Goal: Information Seeking & Learning: Learn about a topic

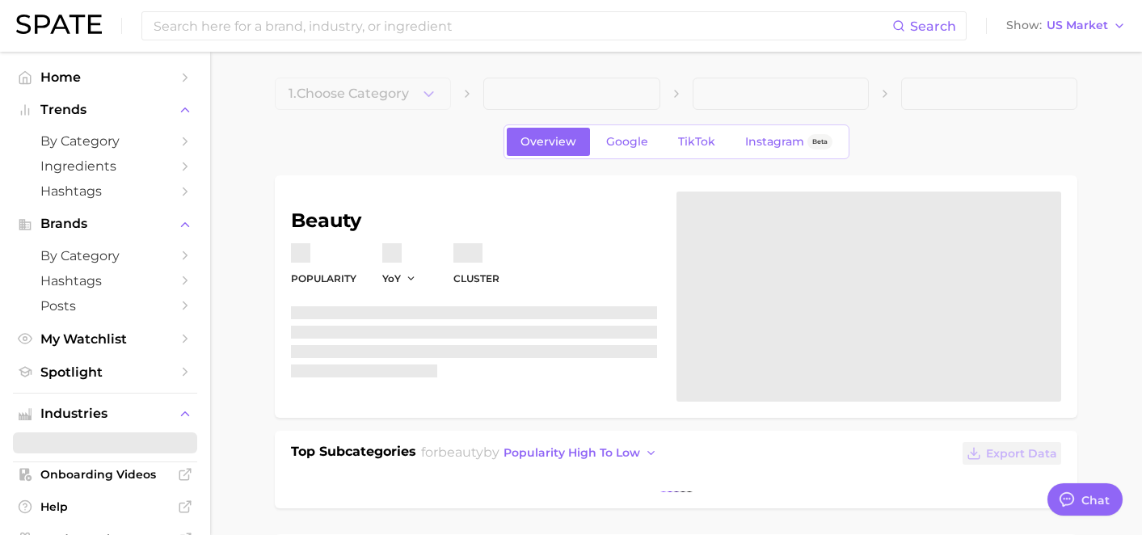
type textarea "x"
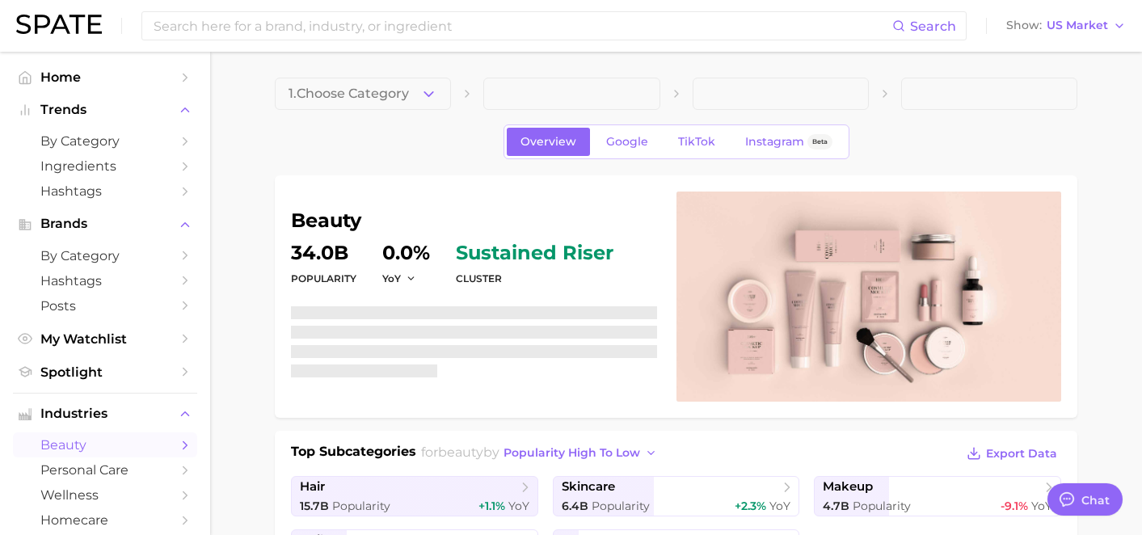
scroll to position [11249, 0]
click at [505, 24] on input at bounding box center [522, 25] width 740 height 27
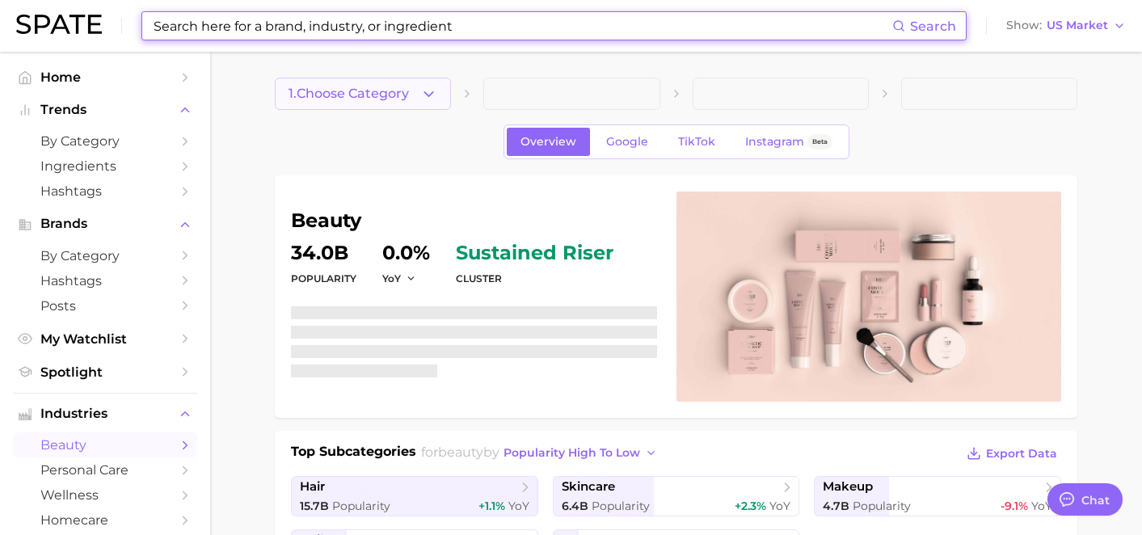
click at [416, 91] on button "1. Choose Category" at bounding box center [363, 94] width 176 height 32
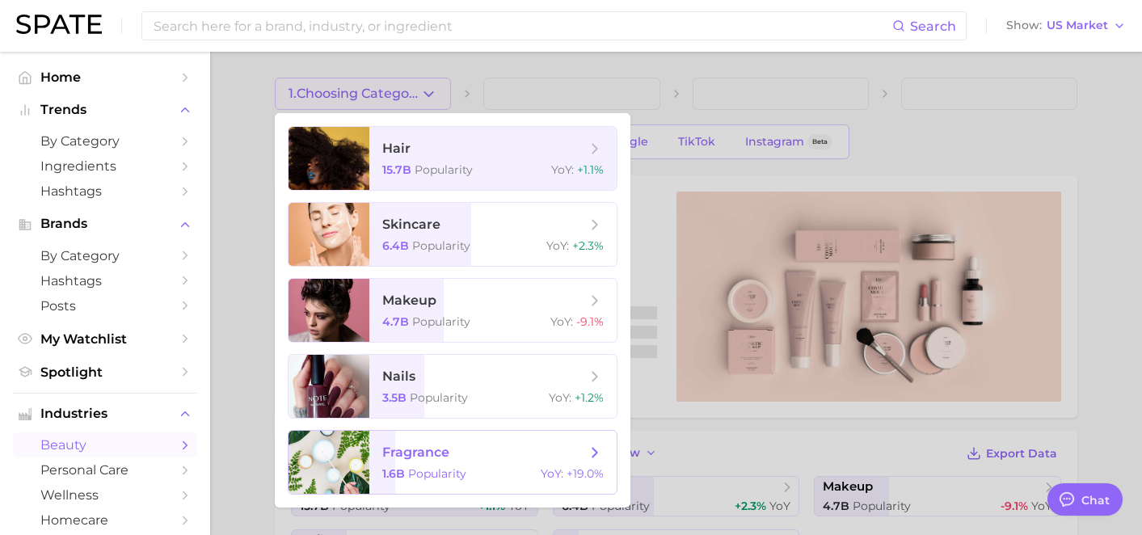
click at [459, 448] on span "fragrance" at bounding box center [484, 453] width 204 height 18
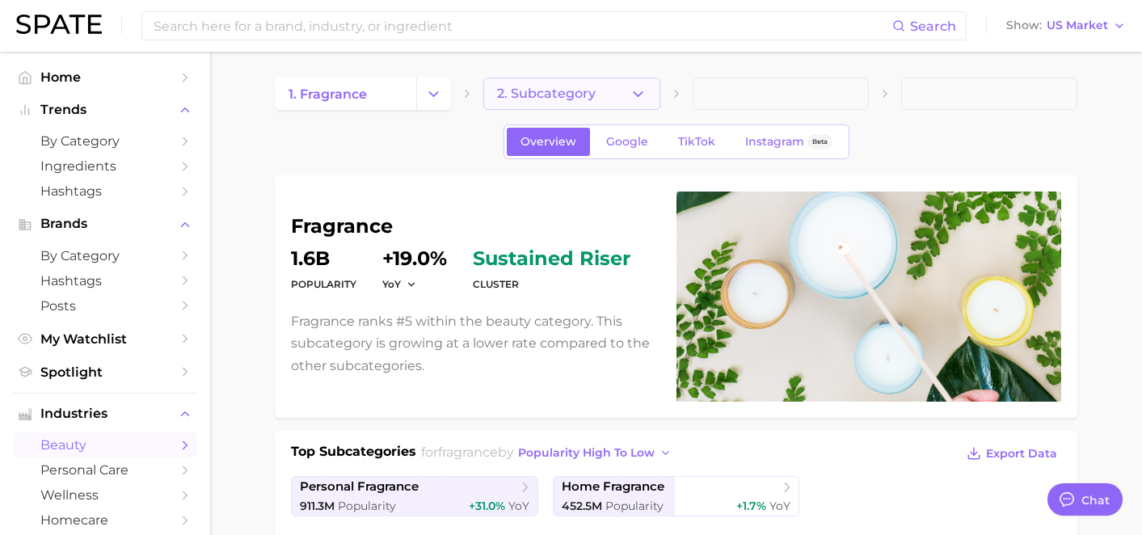
click at [569, 94] on span "2. Subcategory" at bounding box center [546, 93] width 99 height 15
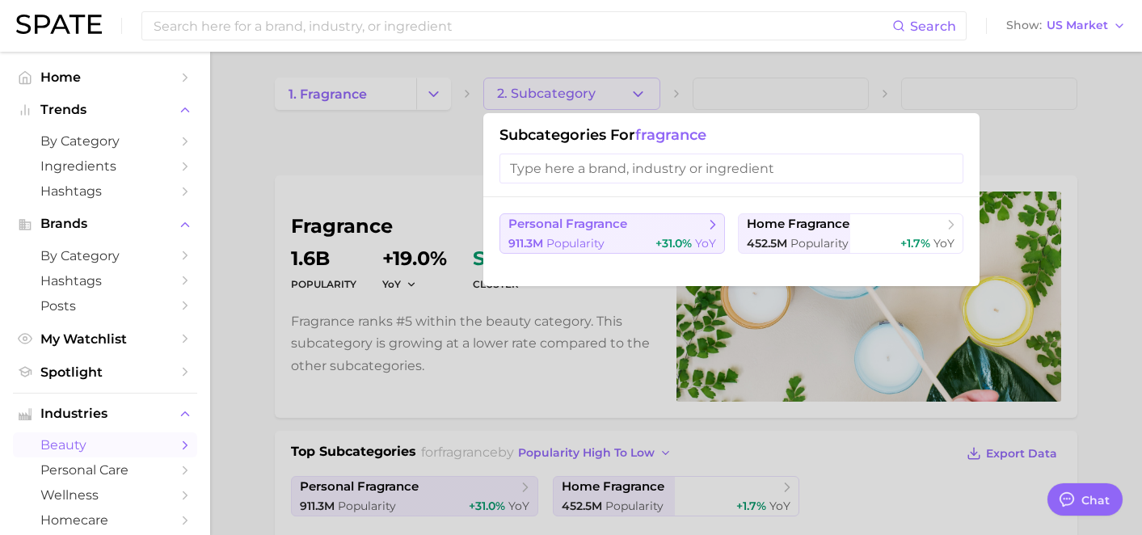
click at [637, 238] on div "911.3m Popularity +31.0% YoY" at bounding box center [612, 243] width 208 height 15
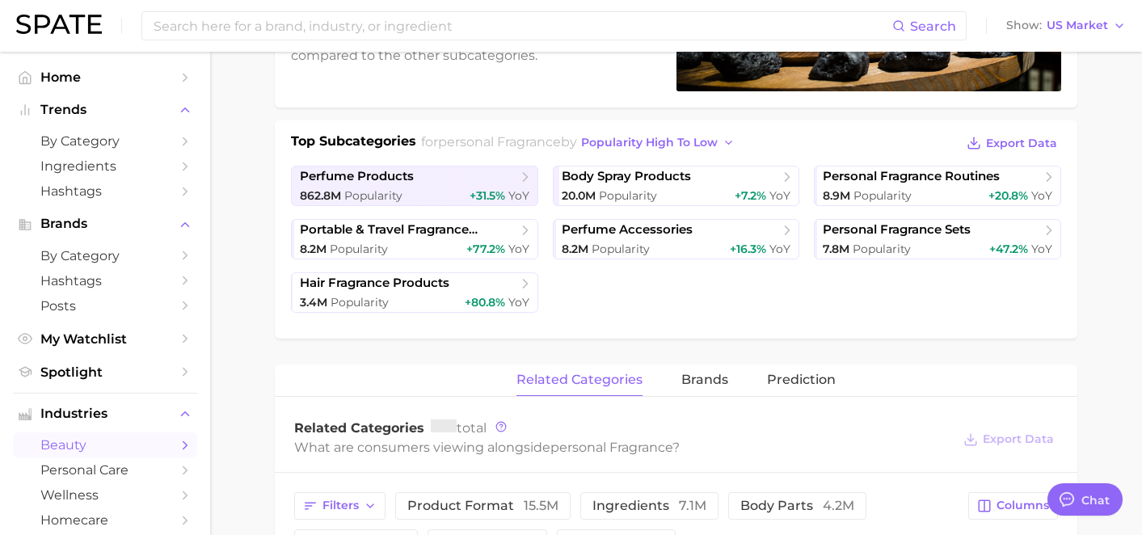
scroll to position [502, 0]
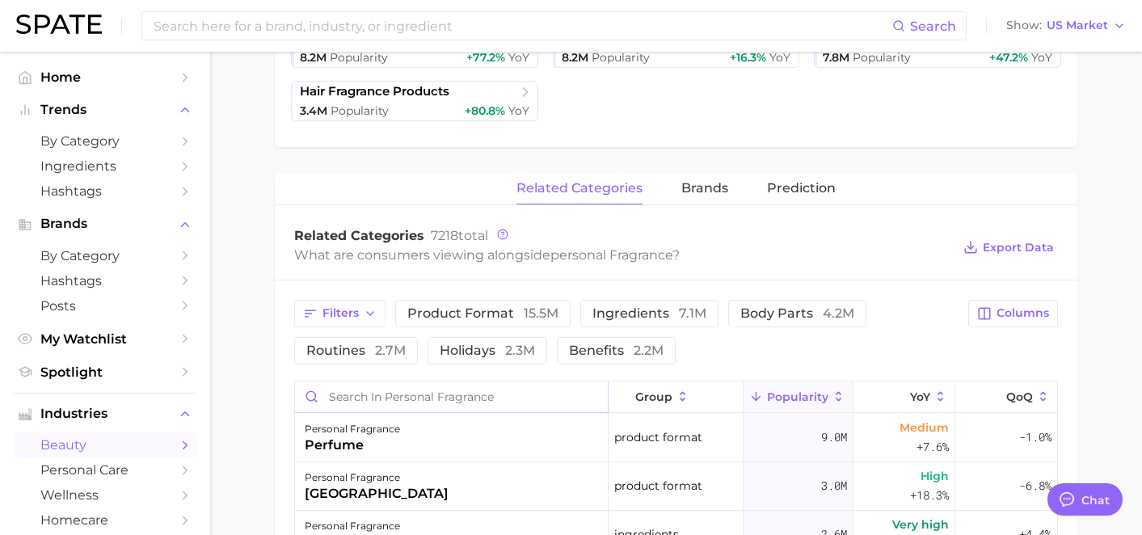
click at [453, 399] on input "Search in personal fragrance" at bounding box center [451, 396] width 313 height 31
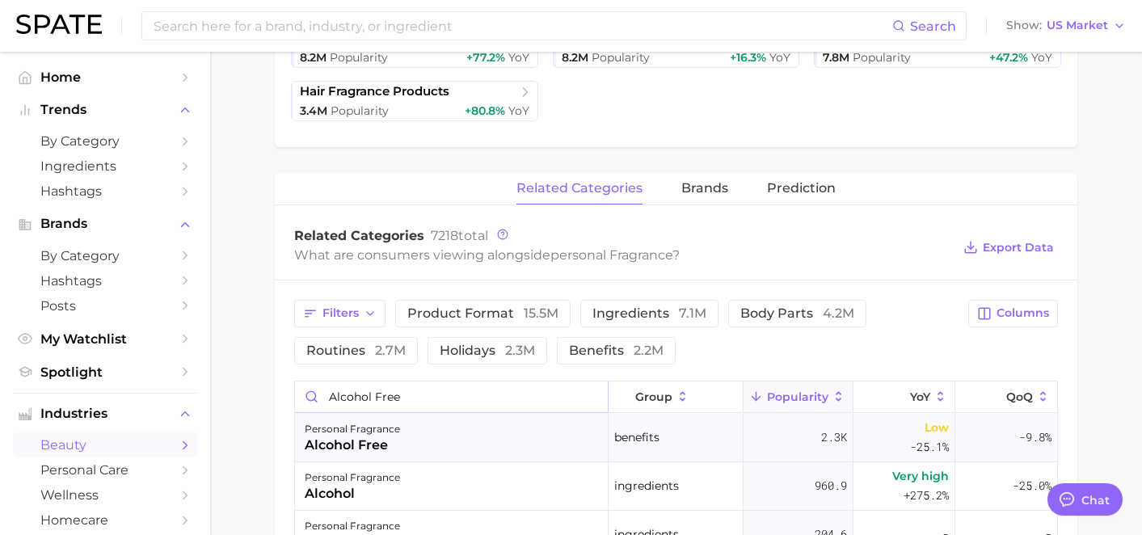
type input "alcohol free"
click at [439, 424] on div "personal fragrance alcohol free" at bounding box center [451, 438] width 313 height 48
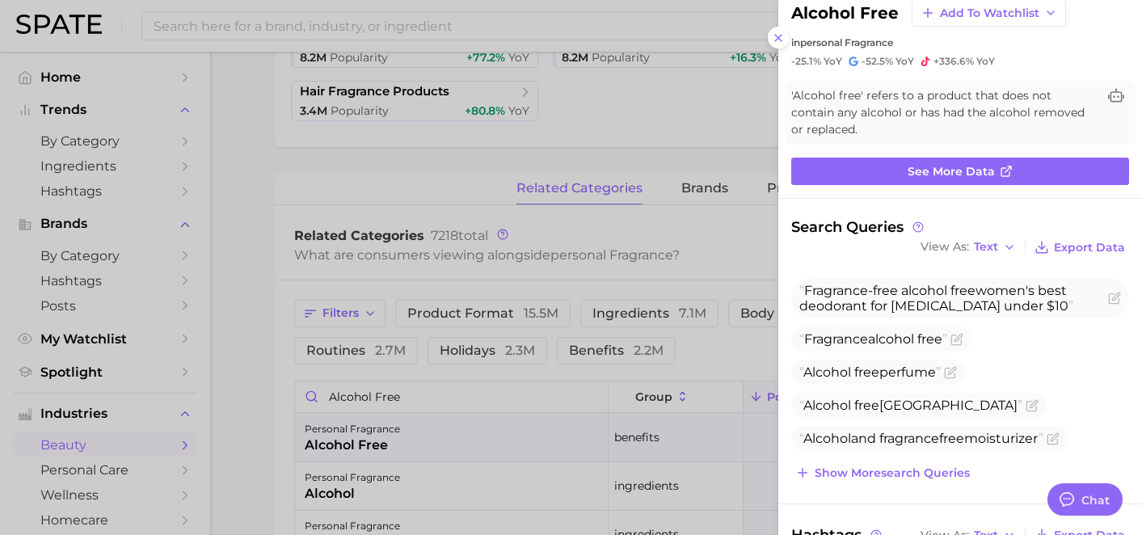
scroll to position [44, 0]
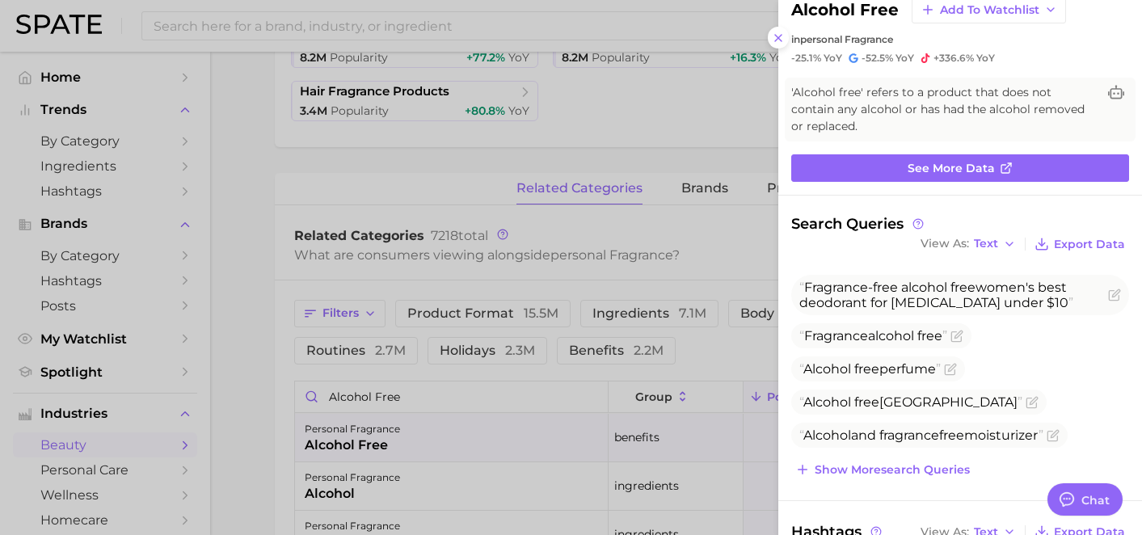
click at [679, 243] on div at bounding box center [571, 267] width 1142 height 535
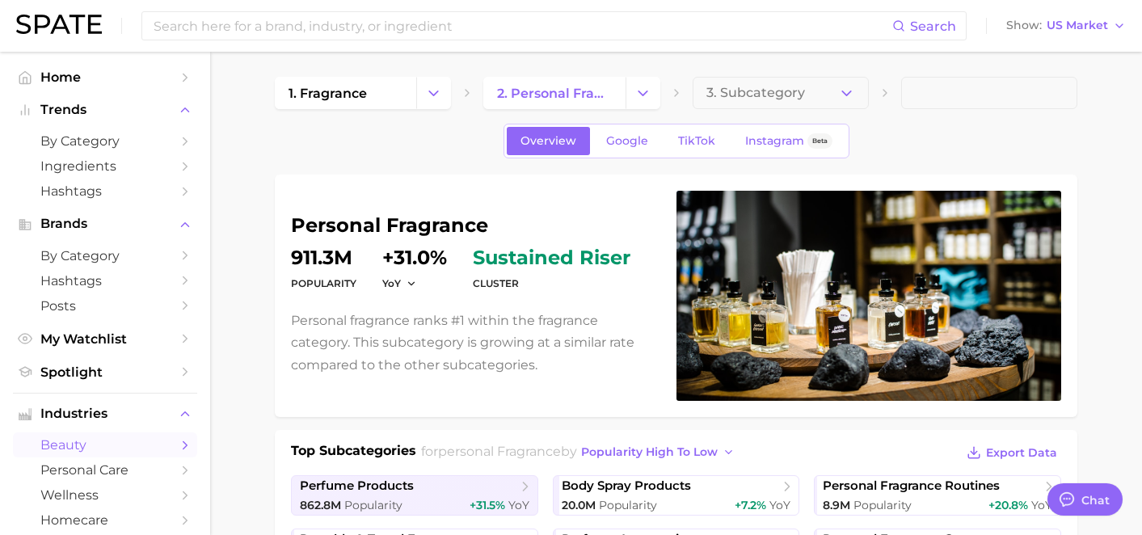
scroll to position [0, 0]
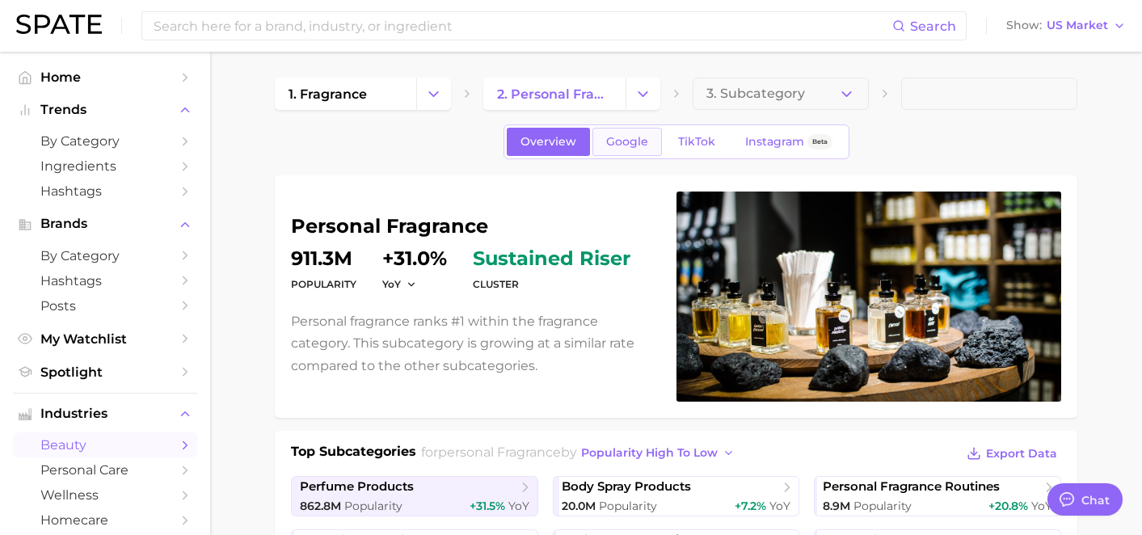
click at [617, 140] on span "Google" at bounding box center [627, 142] width 42 height 14
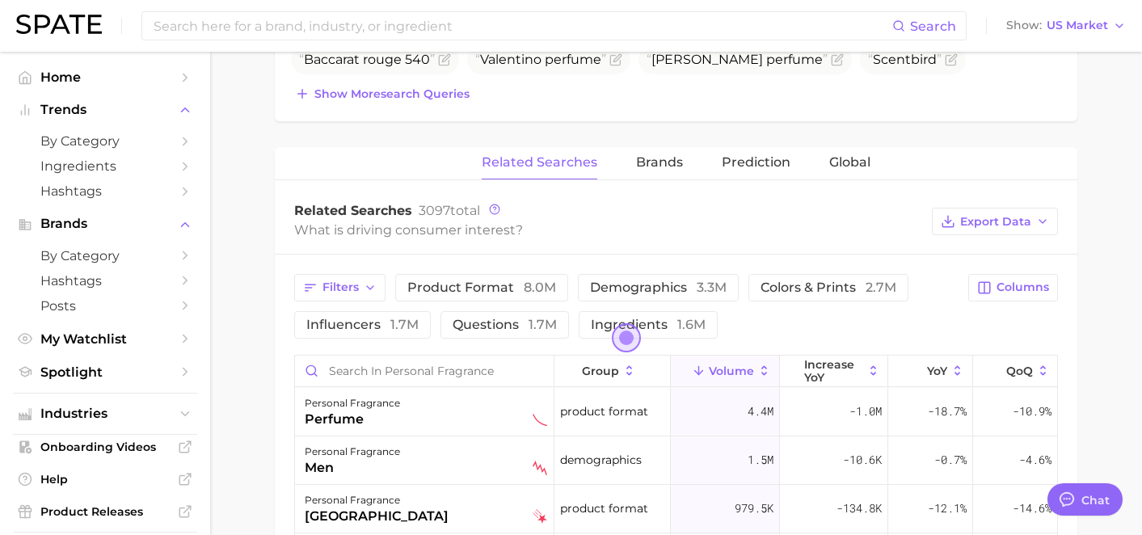
scroll to position [682, 0]
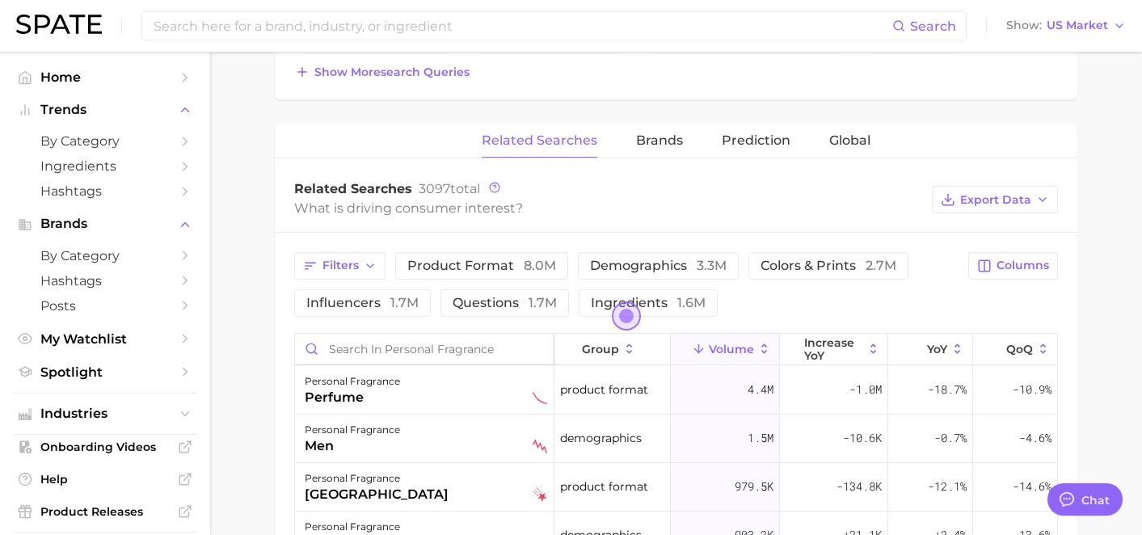
click at [456, 339] on input "Search in personal fragrance" at bounding box center [424, 349] width 259 height 31
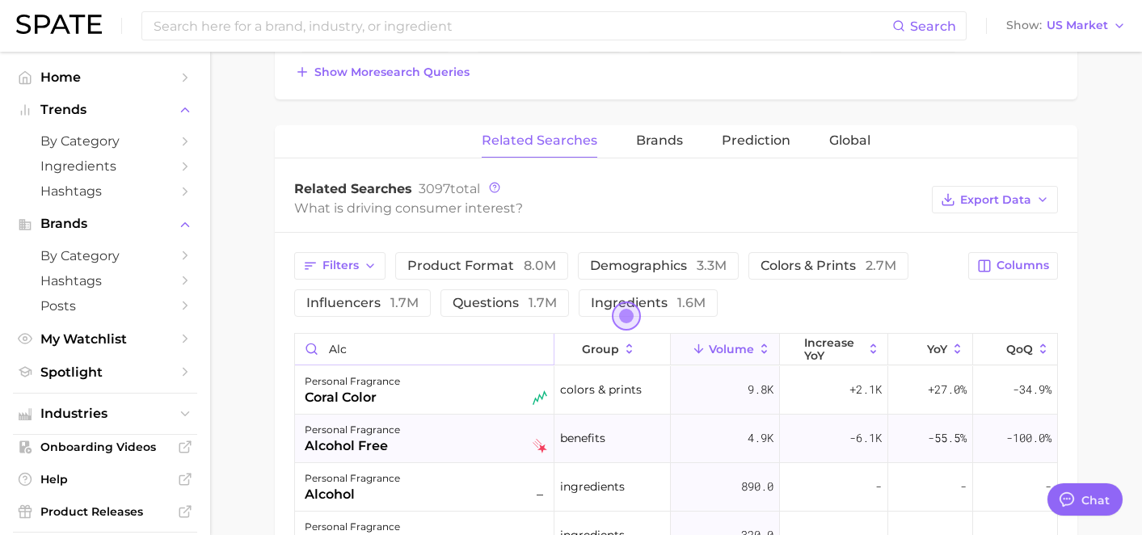
type input "alc"
click at [531, 447] on div "personal fragrance alcohol free" at bounding box center [426, 438] width 242 height 36
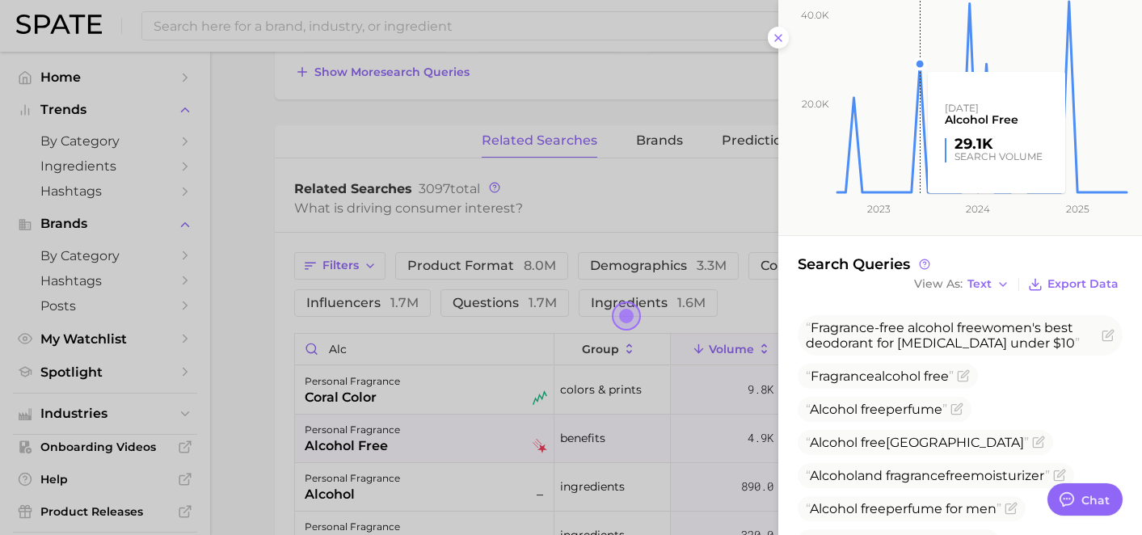
scroll to position [384, 0]
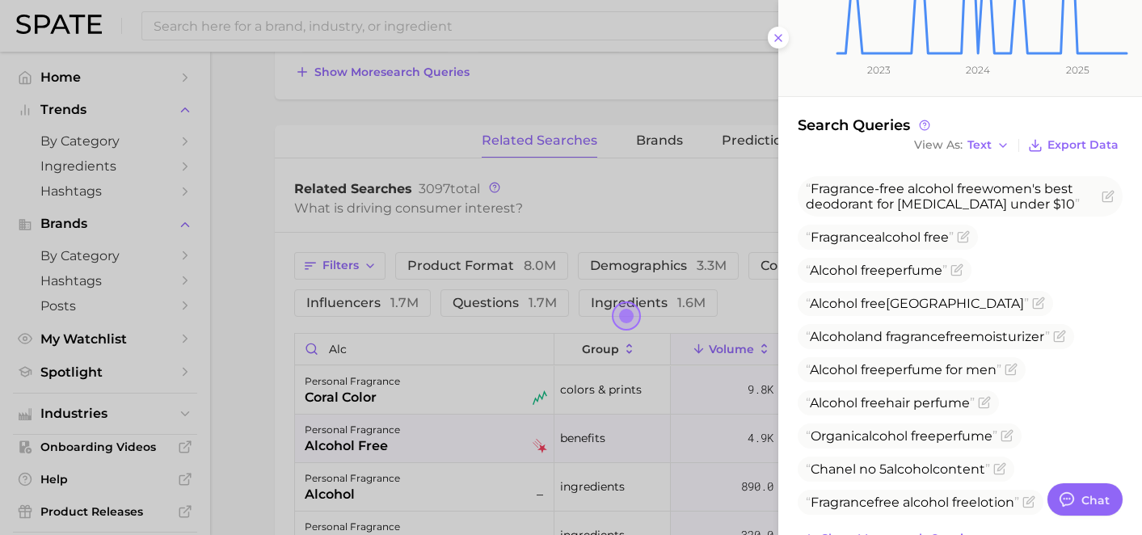
click at [548, 205] on div at bounding box center [571, 267] width 1142 height 535
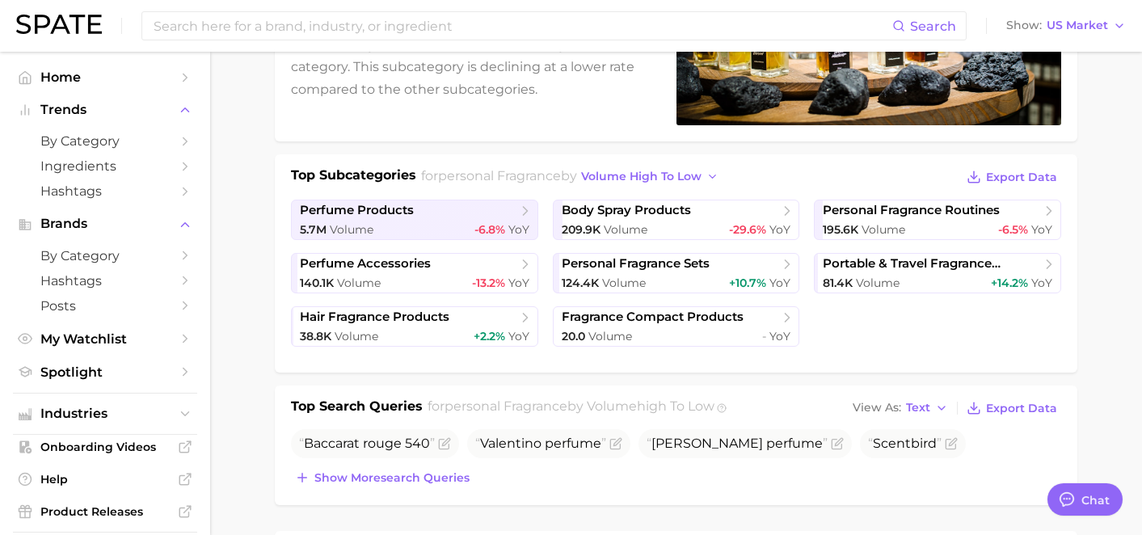
scroll to position [0, 0]
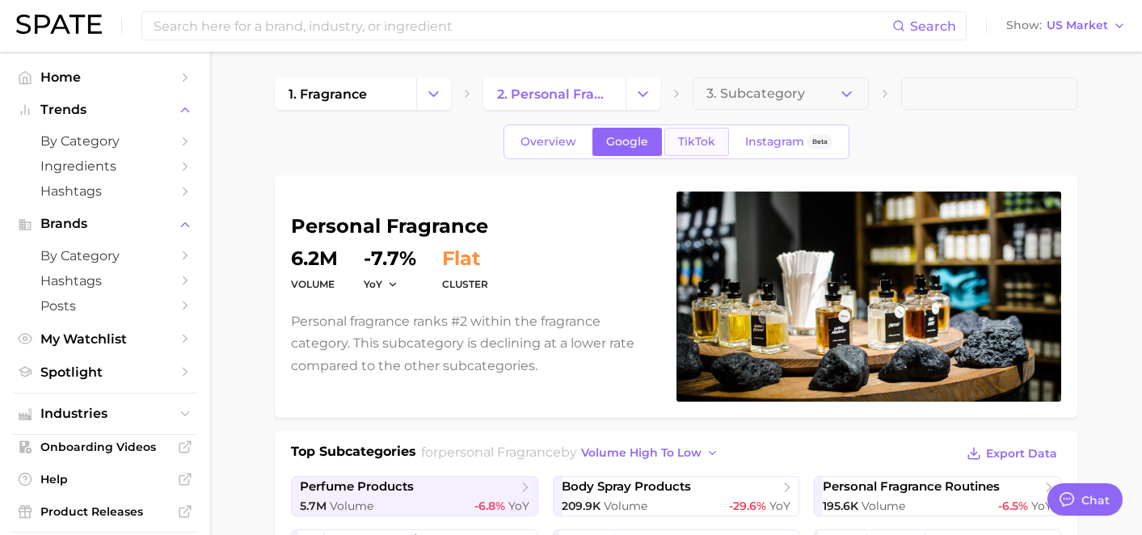
click at [691, 154] on link "TikTok" at bounding box center [696, 142] width 65 height 28
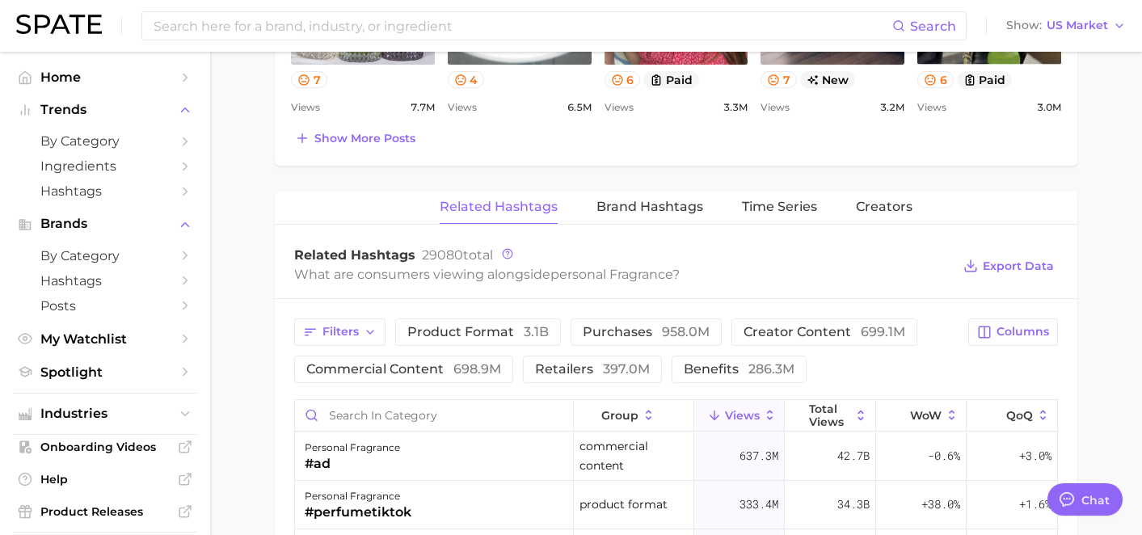
scroll to position [1110, 0]
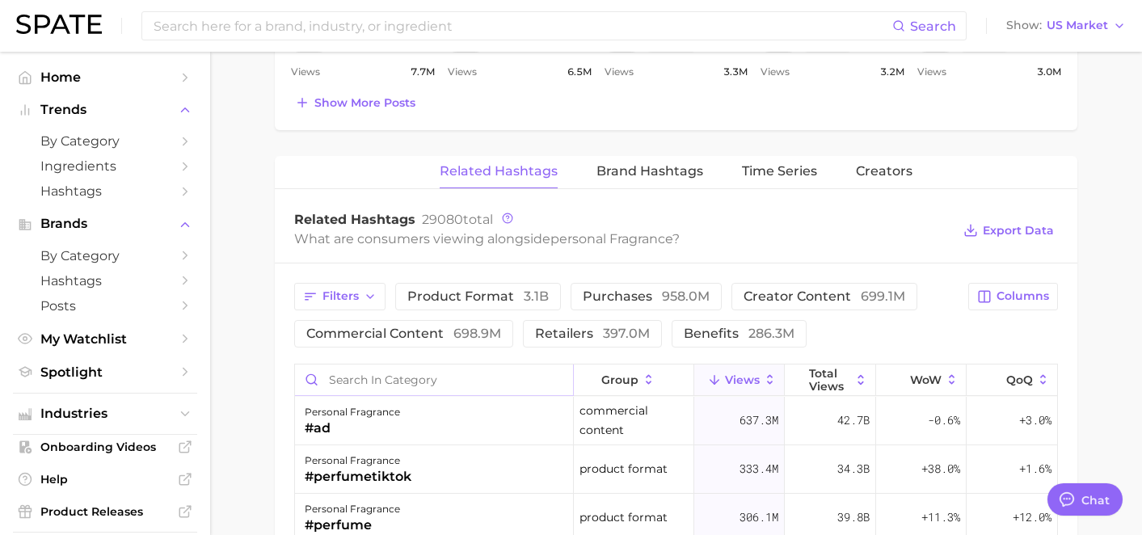
click at [437, 379] on input "Search in category" at bounding box center [434, 379] width 278 height 31
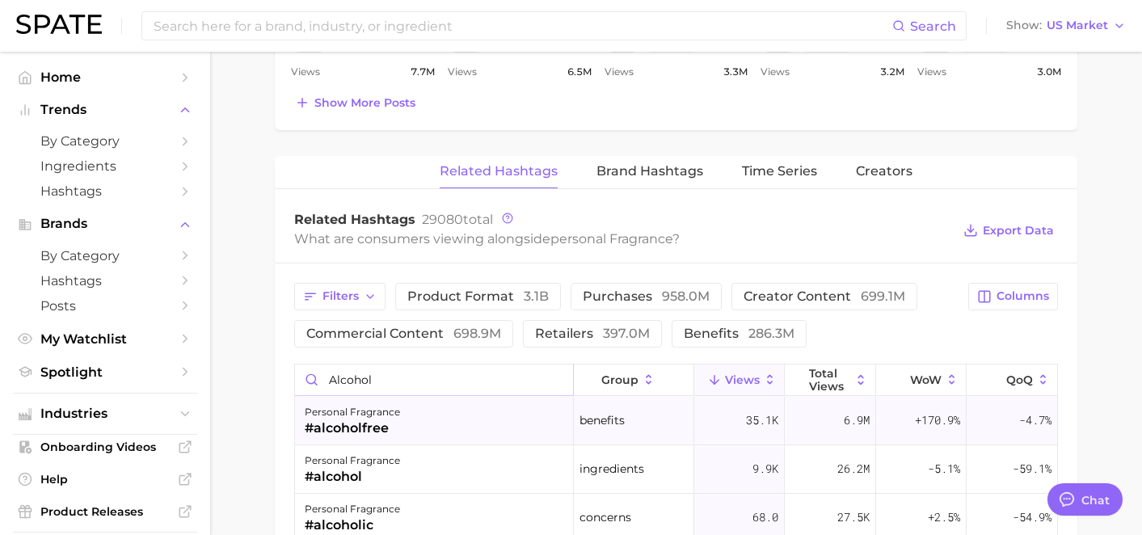
type input "alcohol"
click at [410, 423] on div "personal fragrance #alcoholfree" at bounding box center [434, 421] width 279 height 48
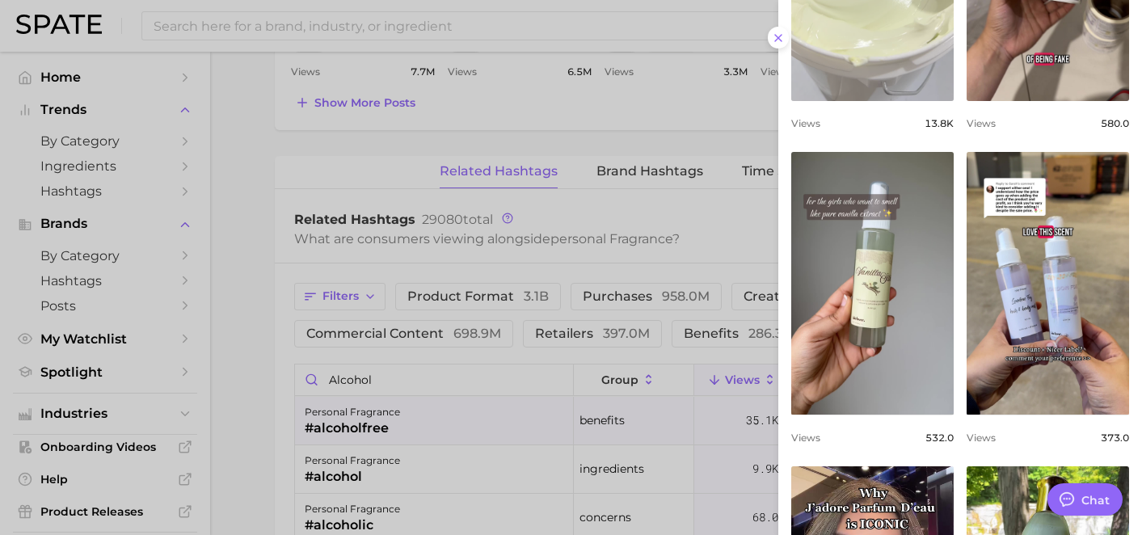
scroll to position [349, 0]
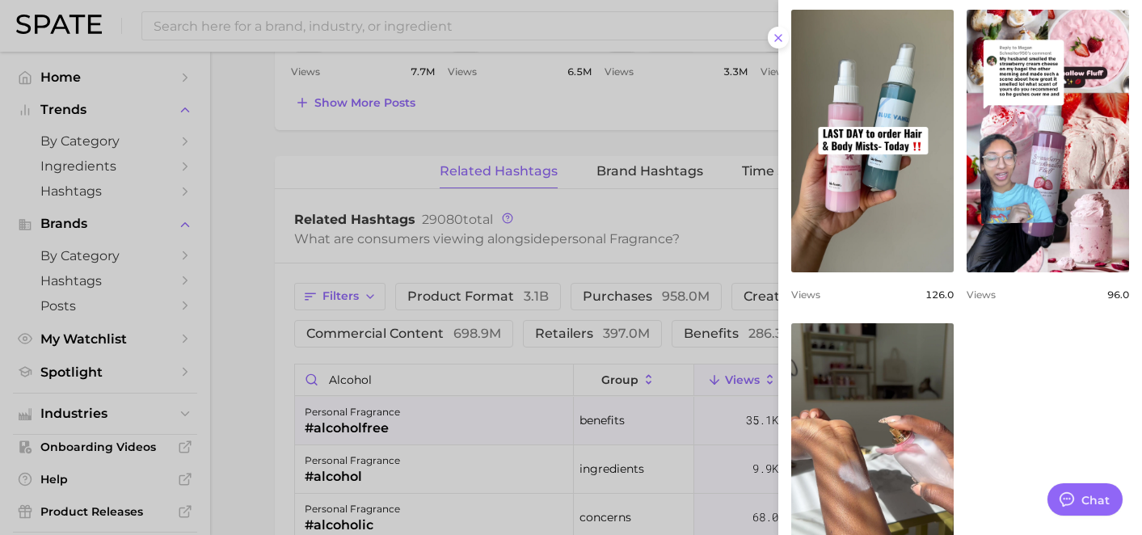
click at [489, 28] on div at bounding box center [571, 267] width 1142 height 535
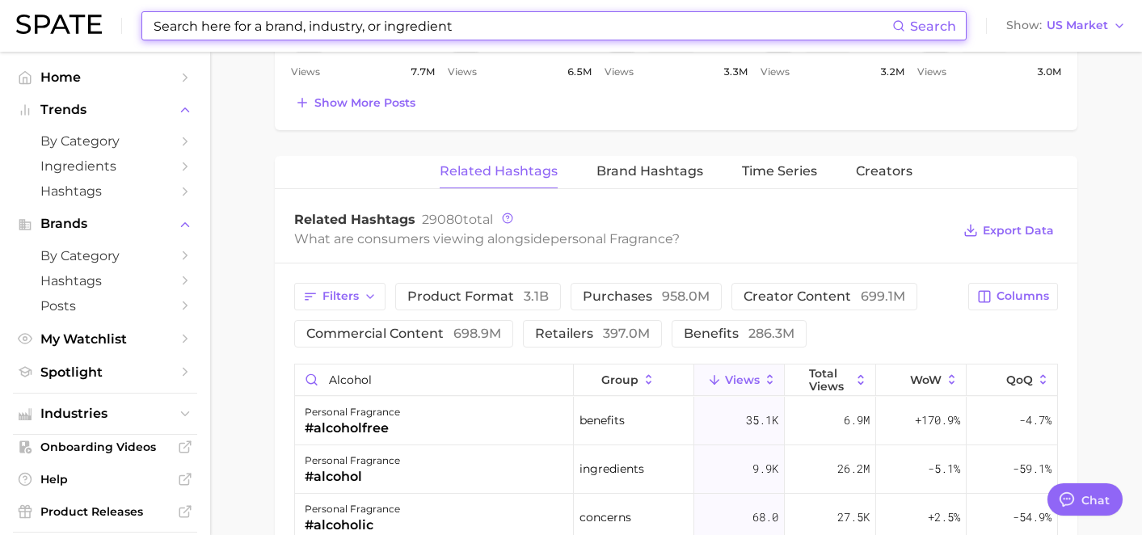
click at [489, 28] on input at bounding box center [522, 25] width 740 height 27
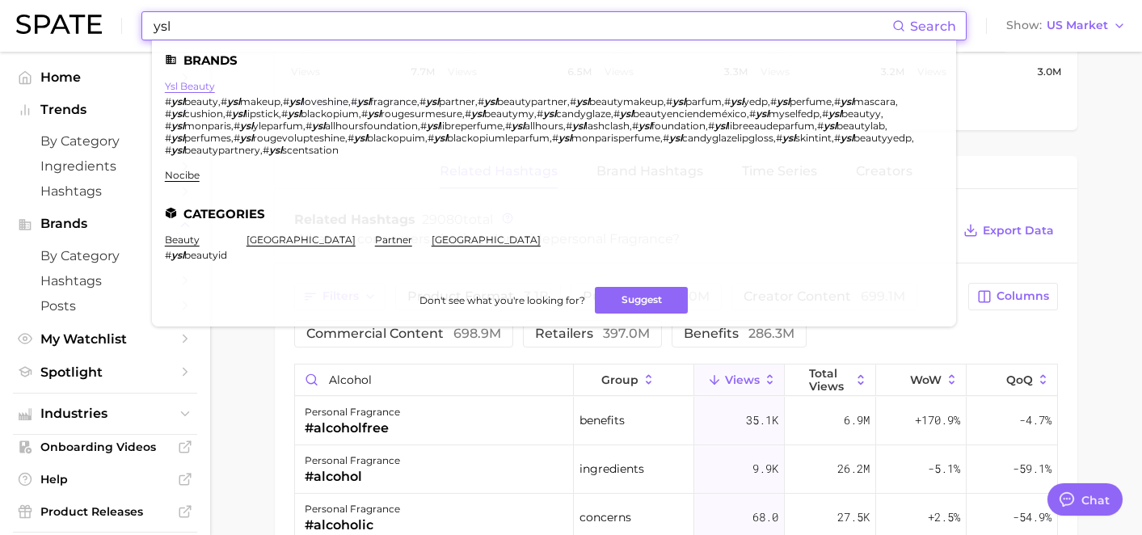
type input "ysl"
click at [191, 84] on link "ysl beauty" at bounding box center [190, 86] width 50 height 12
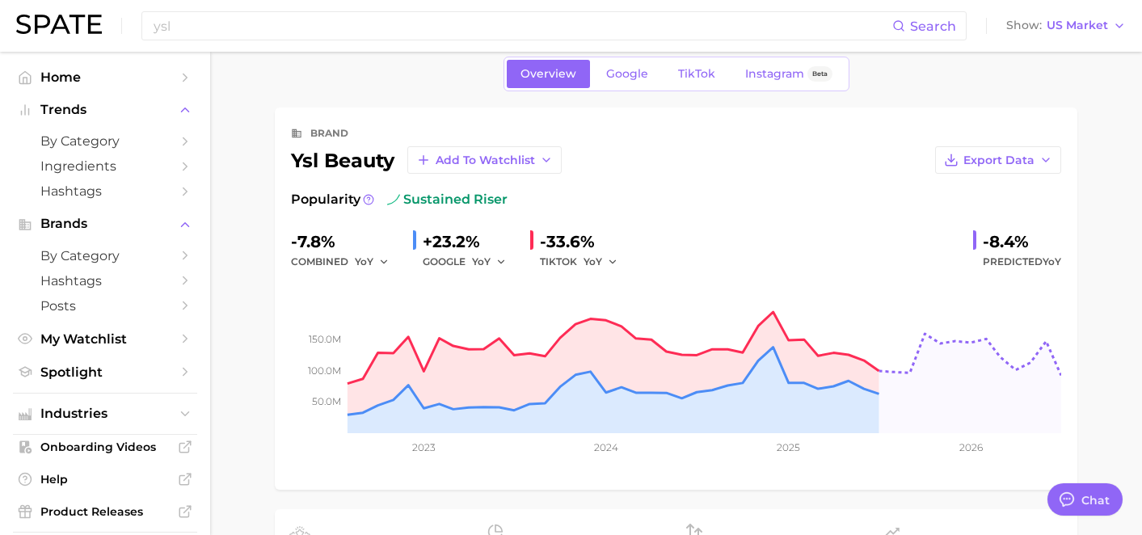
scroll to position [19, 0]
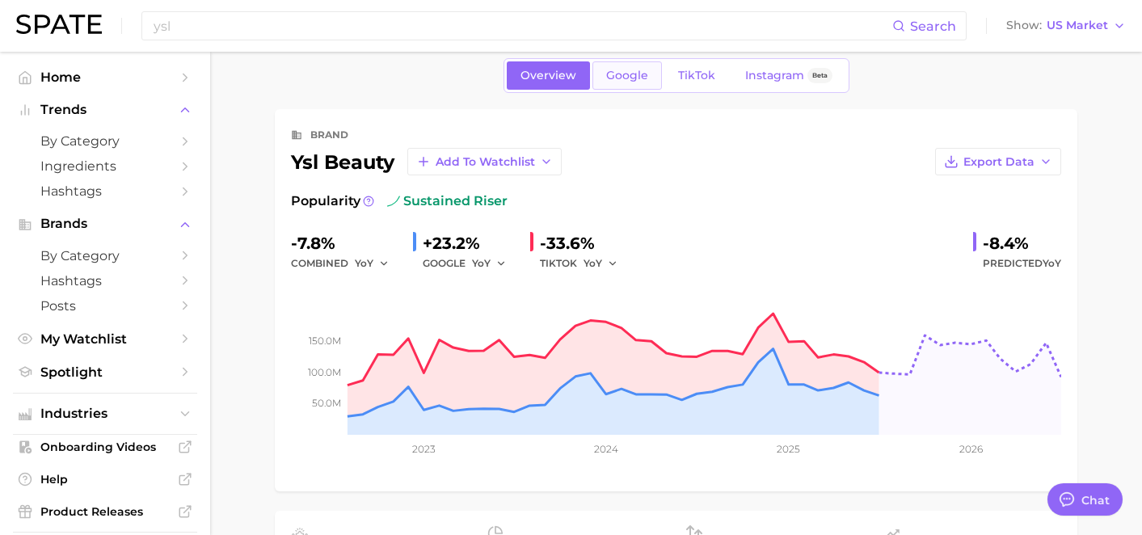
click at [612, 78] on span "Google" at bounding box center [627, 76] width 42 height 14
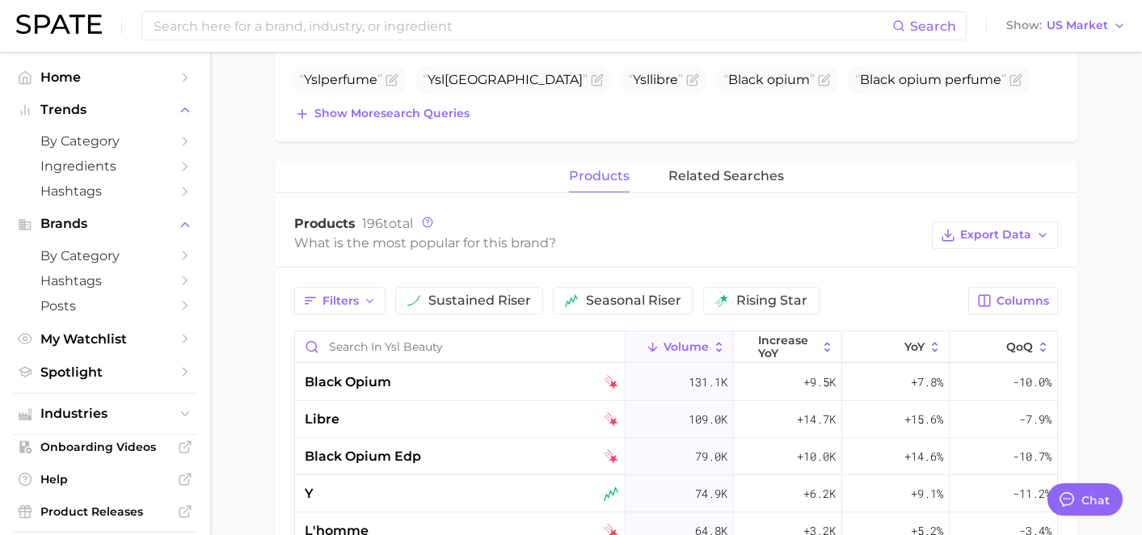
scroll to position [597, 0]
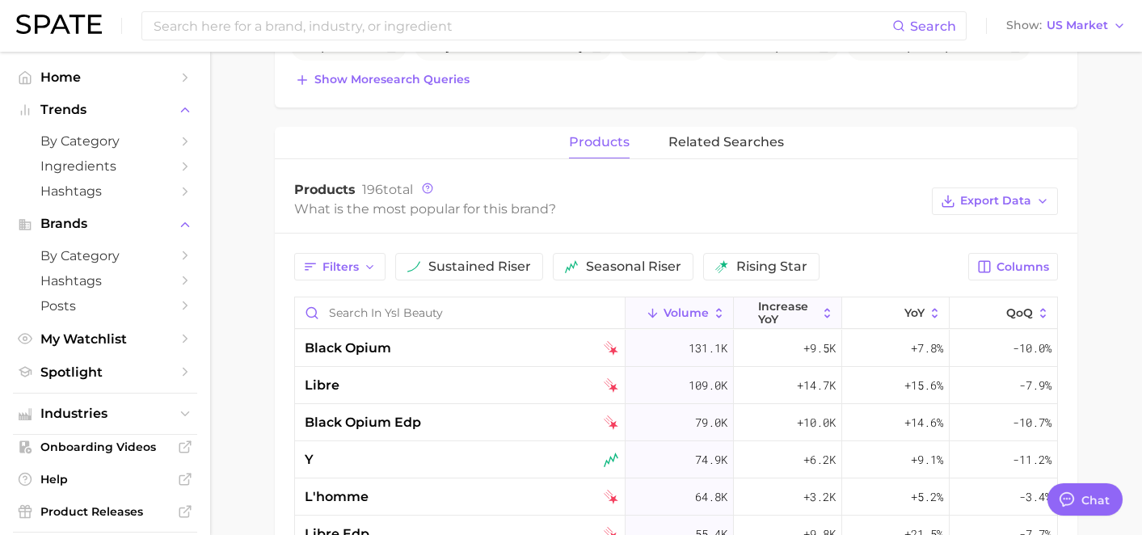
click at [813, 316] on span "increase YoY" at bounding box center [787, 313] width 59 height 26
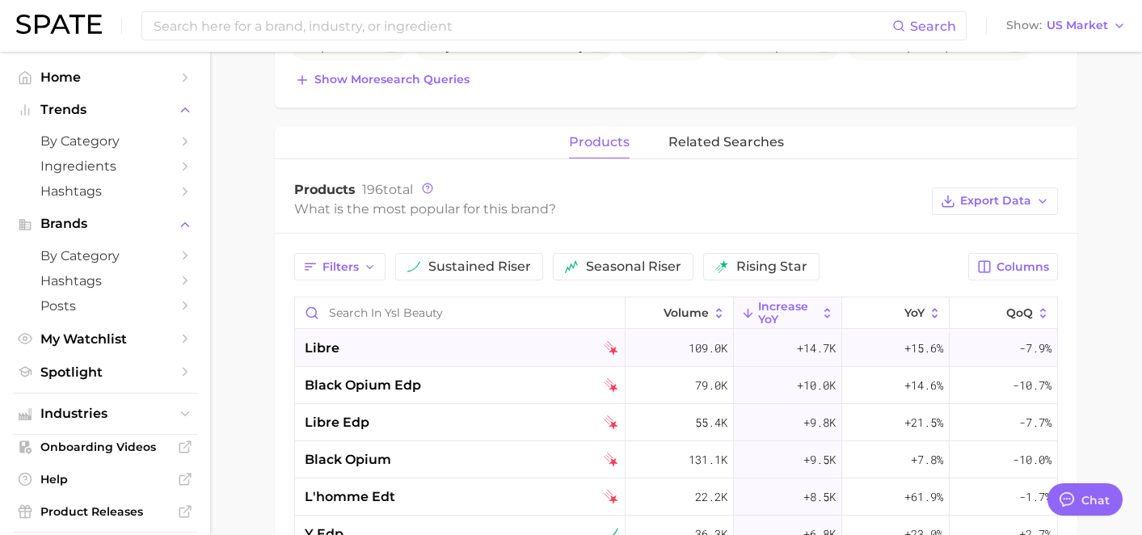
click at [531, 351] on div "libre" at bounding box center [461, 347] width 313 height 19
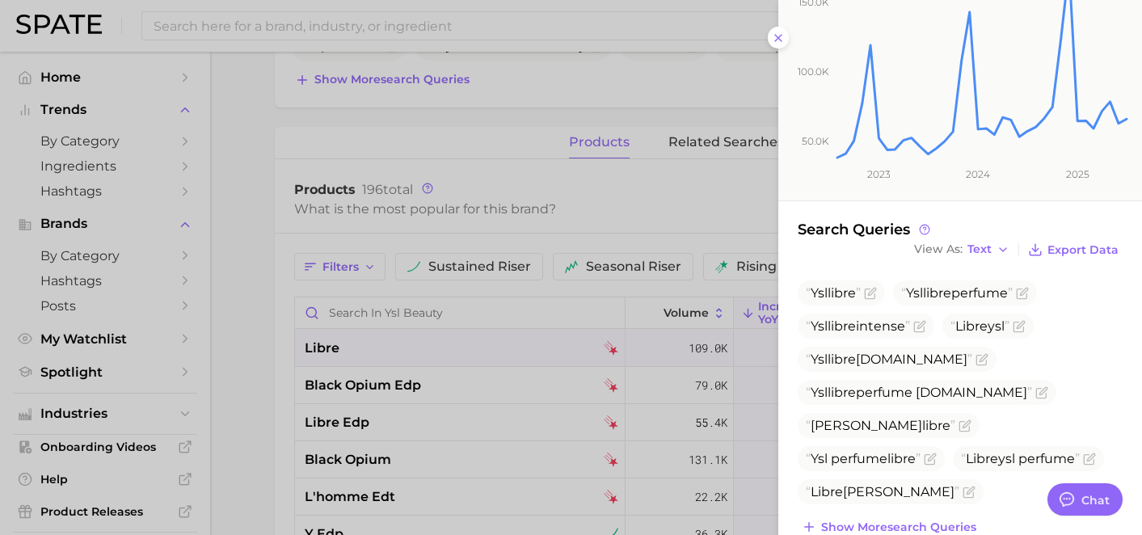
scroll to position [226, 0]
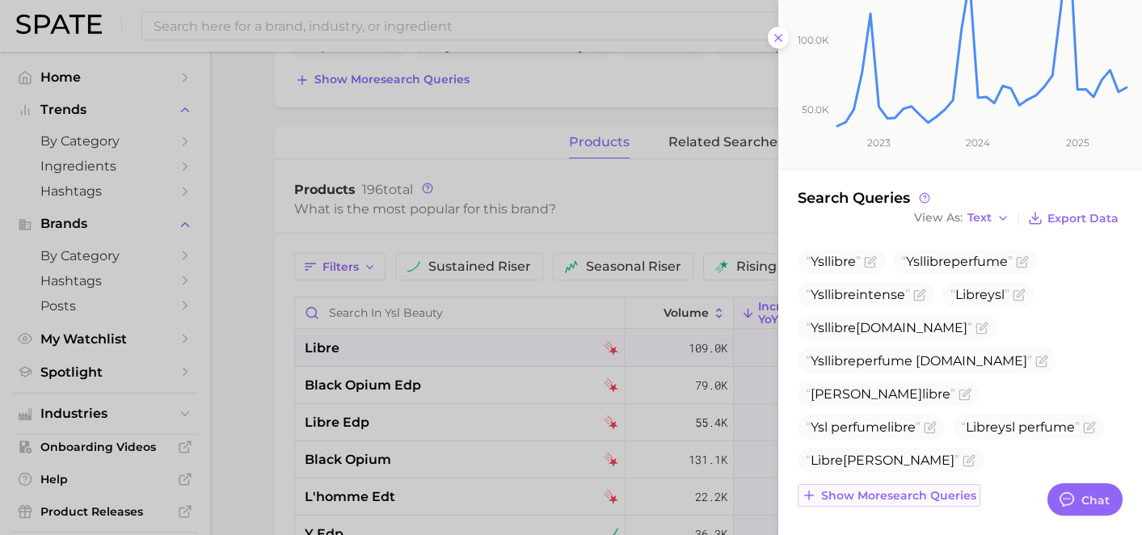
click at [870, 491] on span "Show more search queries" at bounding box center [898, 496] width 155 height 14
click at [633, 235] on div at bounding box center [571, 267] width 1142 height 535
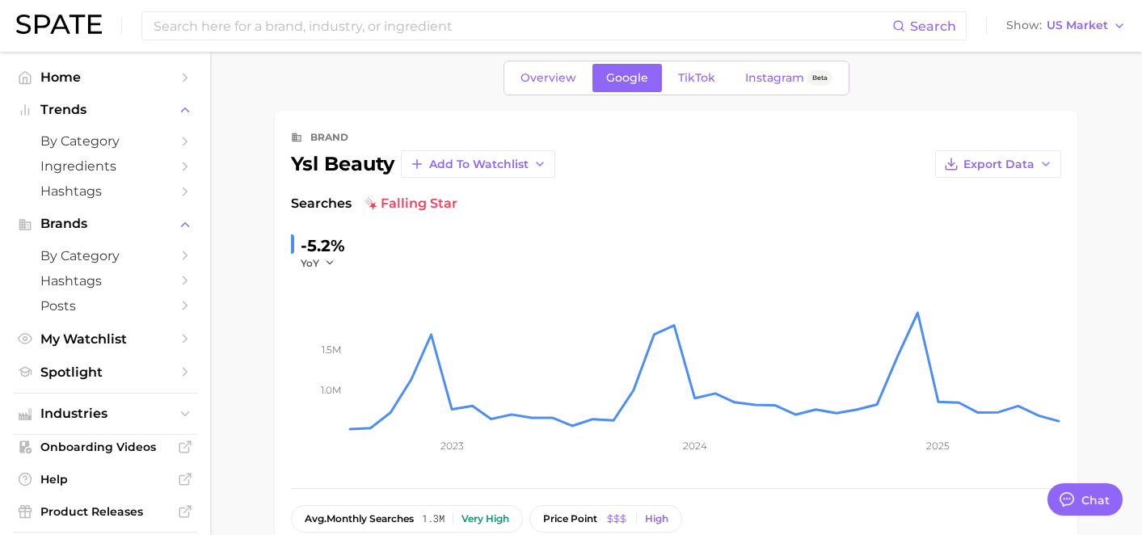
scroll to position [0, 0]
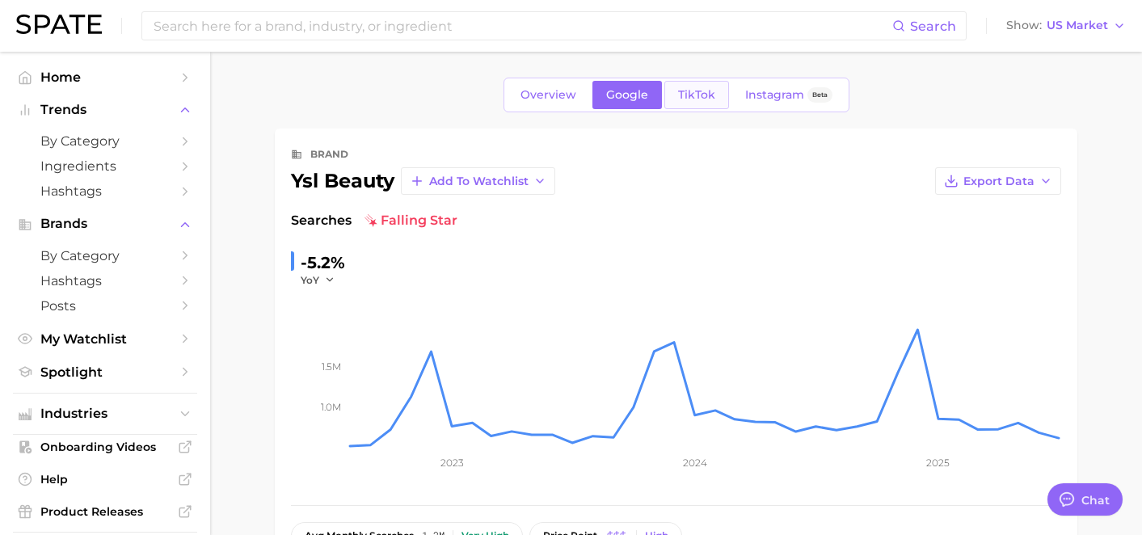
click at [675, 90] on link "TikTok" at bounding box center [696, 95] width 65 height 28
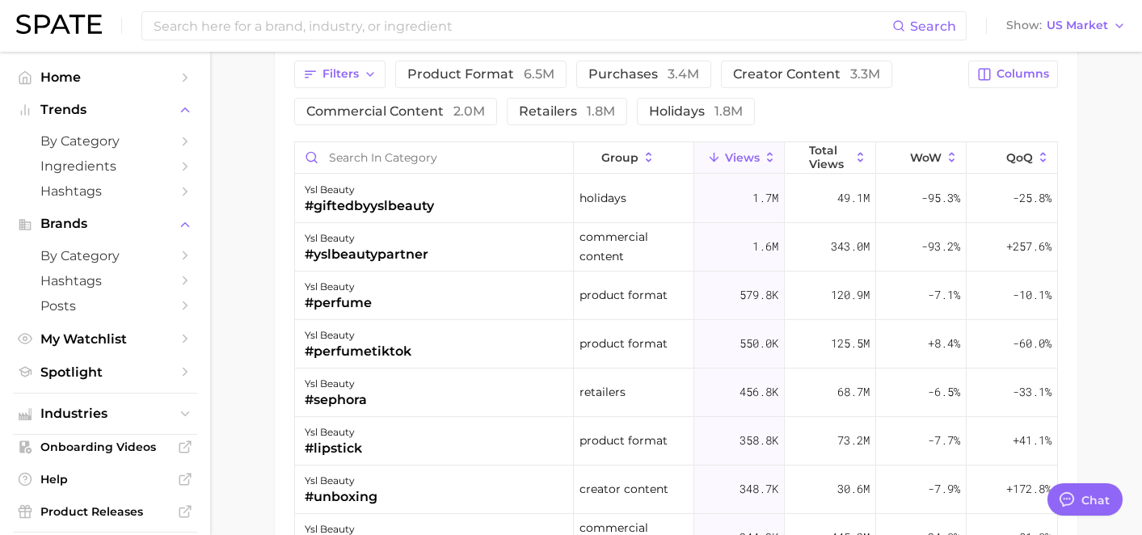
scroll to position [1279, 0]
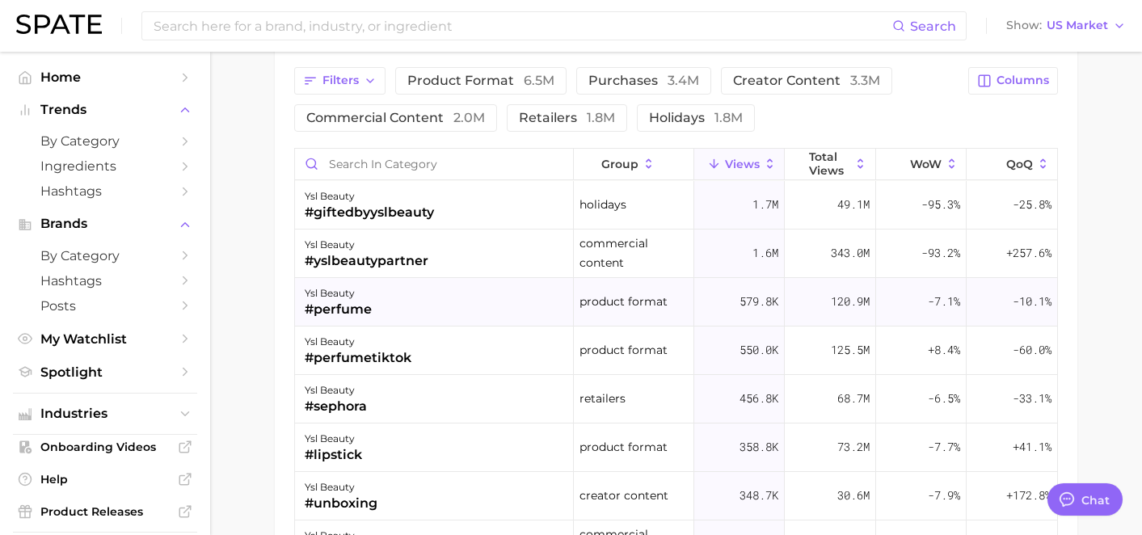
click at [467, 311] on div "ysl beauty #perfume" at bounding box center [434, 302] width 279 height 48
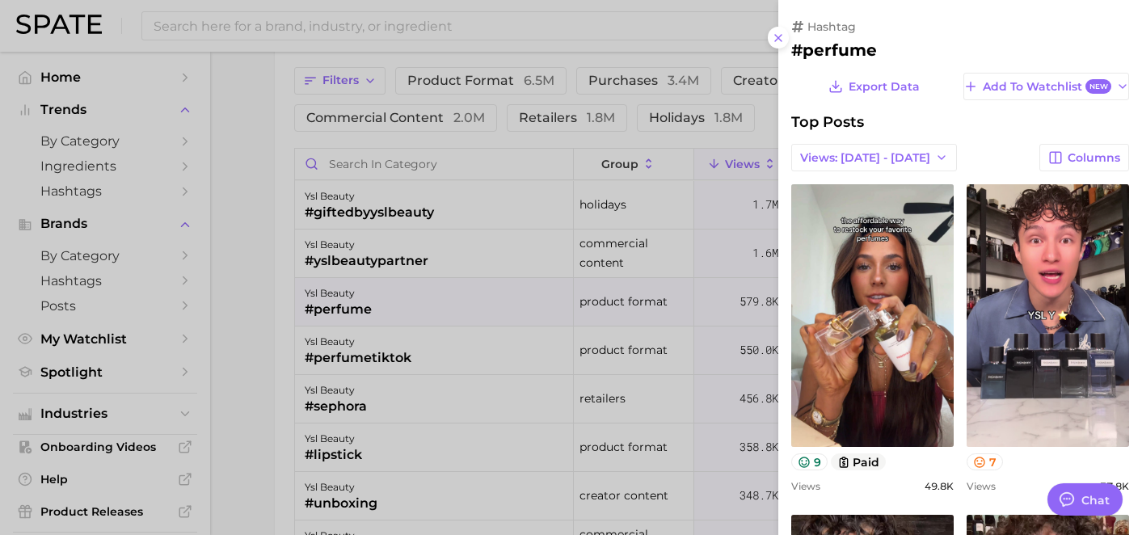
scroll to position [0, 0]
click at [561, 355] on div at bounding box center [571, 267] width 1142 height 535
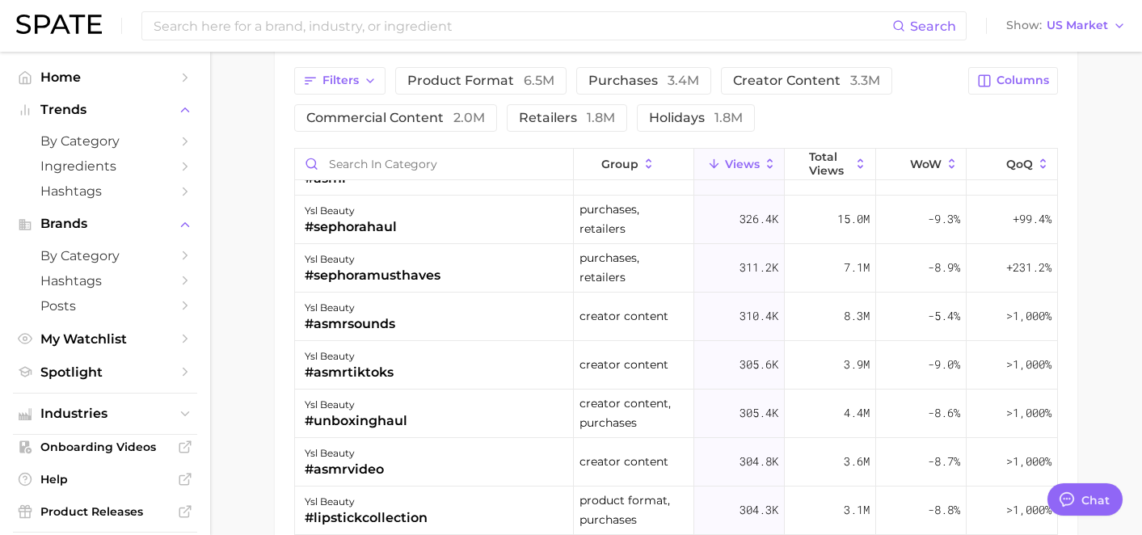
scroll to position [426, 0]
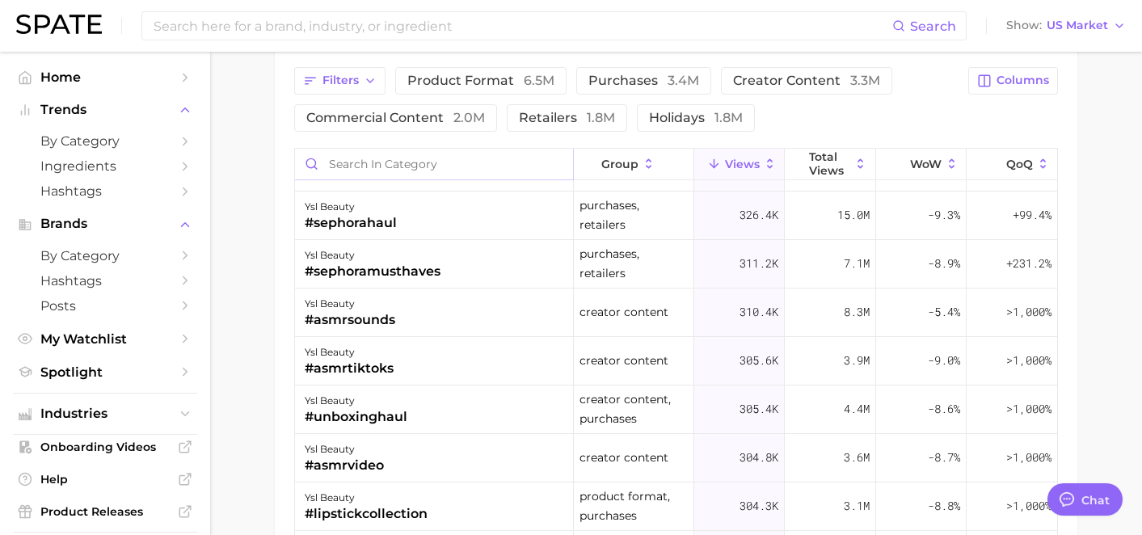
click at [426, 170] on input "Search in category" at bounding box center [434, 164] width 278 height 31
type input "l"
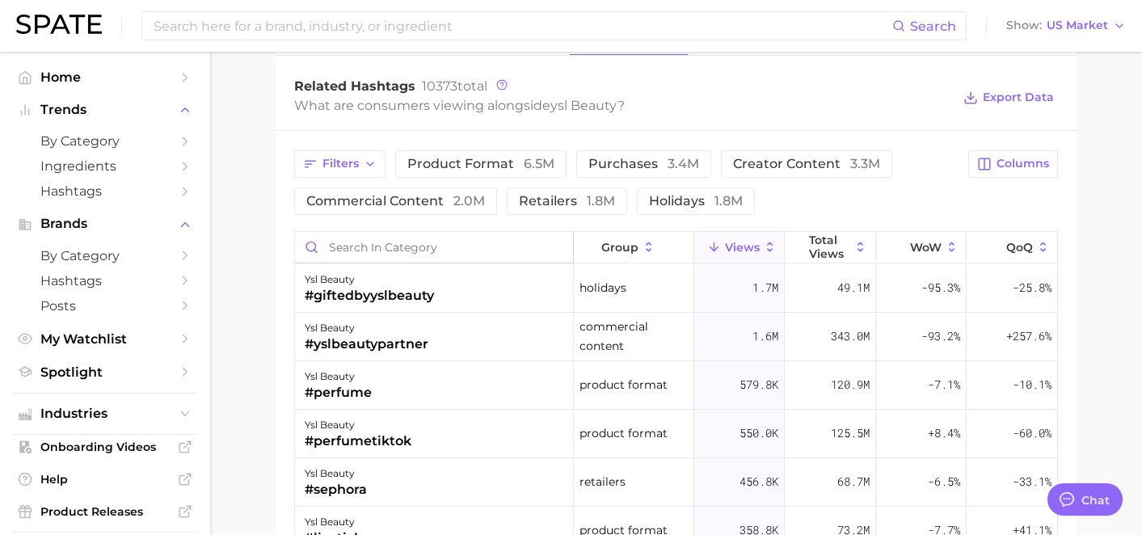
scroll to position [1279, 0]
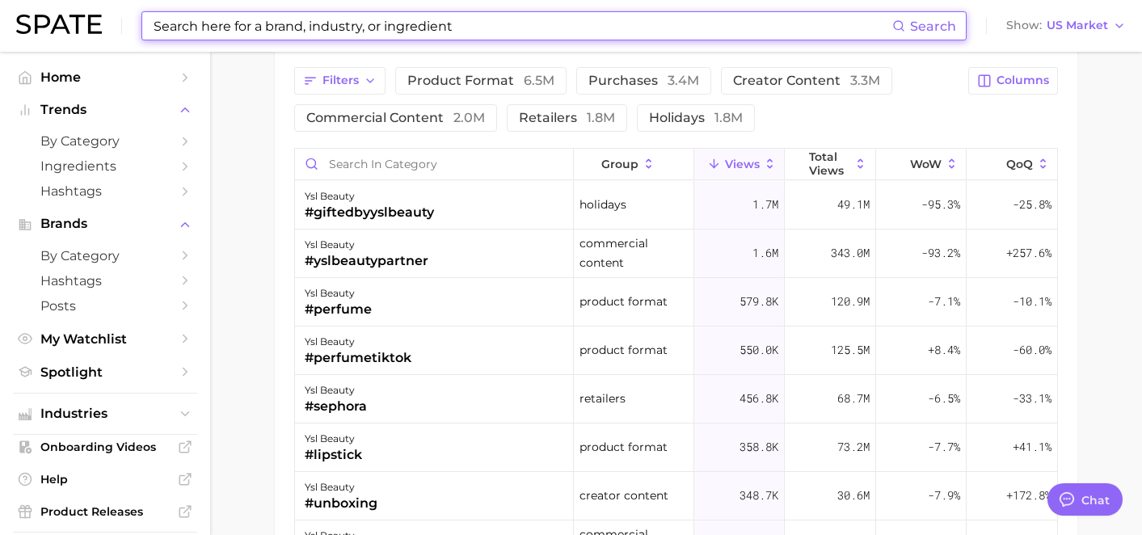
click at [522, 37] on input at bounding box center [522, 25] width 740 height 27
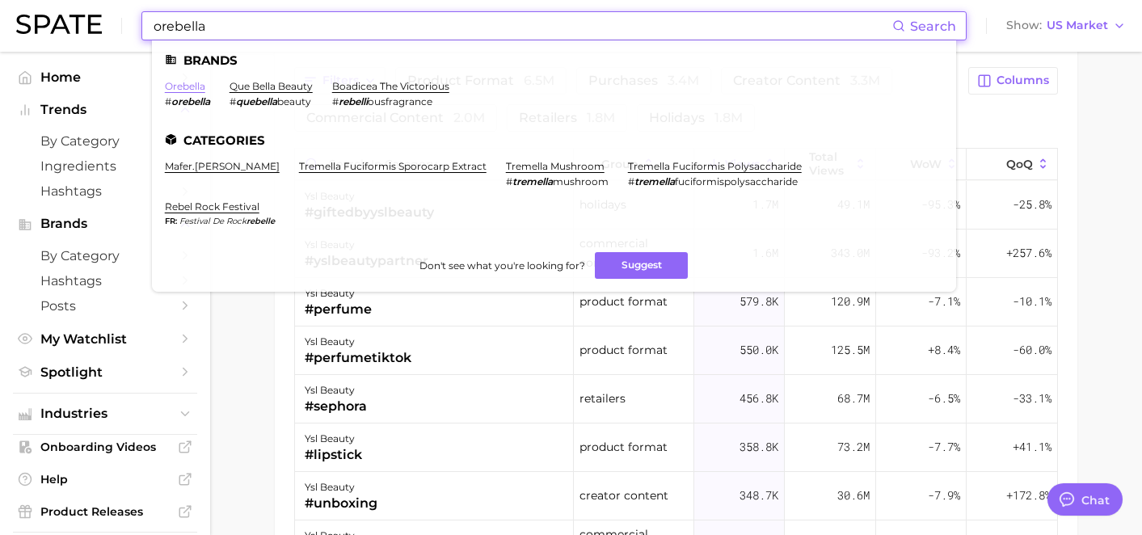
type input "orebella"
click at [189, 86] on link "orebella" at bounding box center [185, 86] width 40 height 12
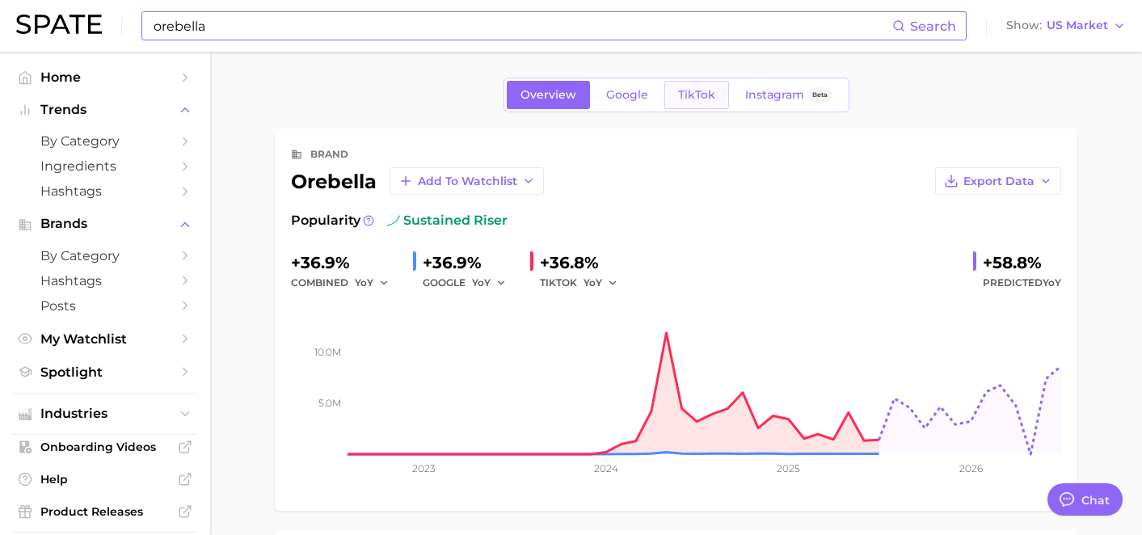
click at [700, 101] on span "TikTok" at bounding box center [696, 95] width 37 height 14
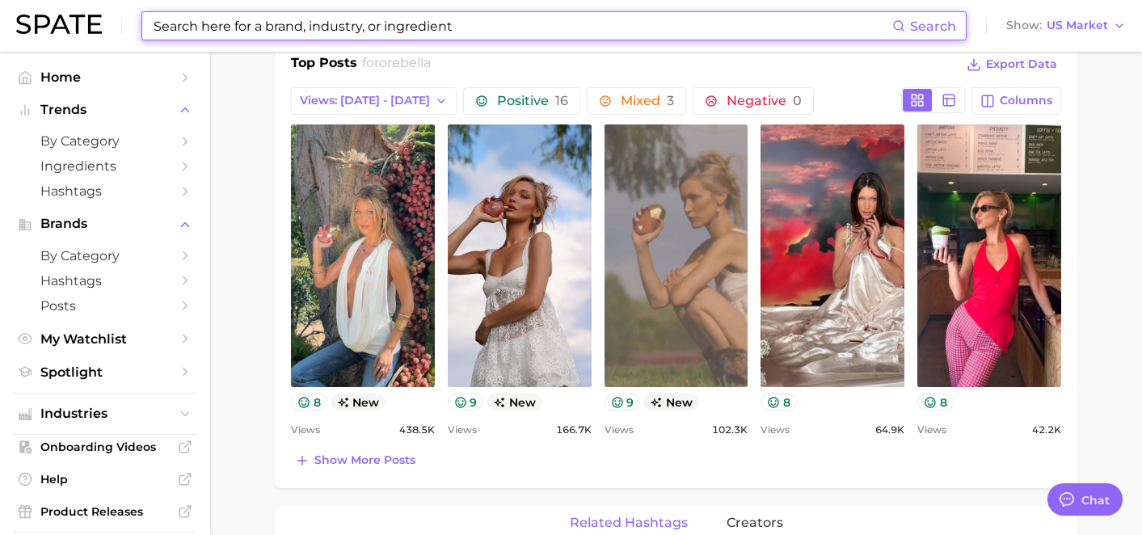
scroll to position [697, 0]
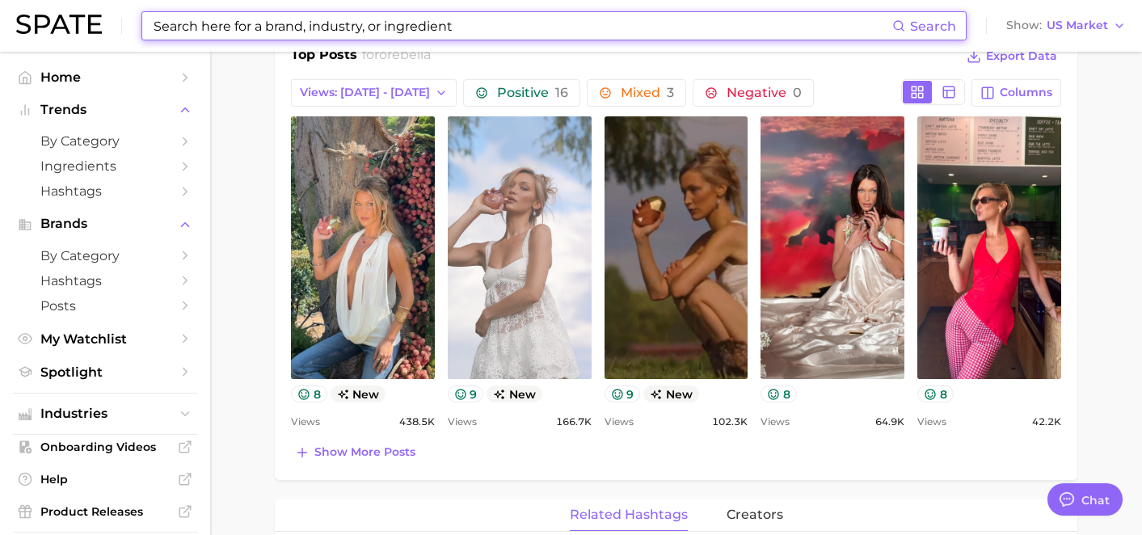
click at [544, 226] on link "view post on TikTok" at bounding box center [520, 247] width 144 height 263
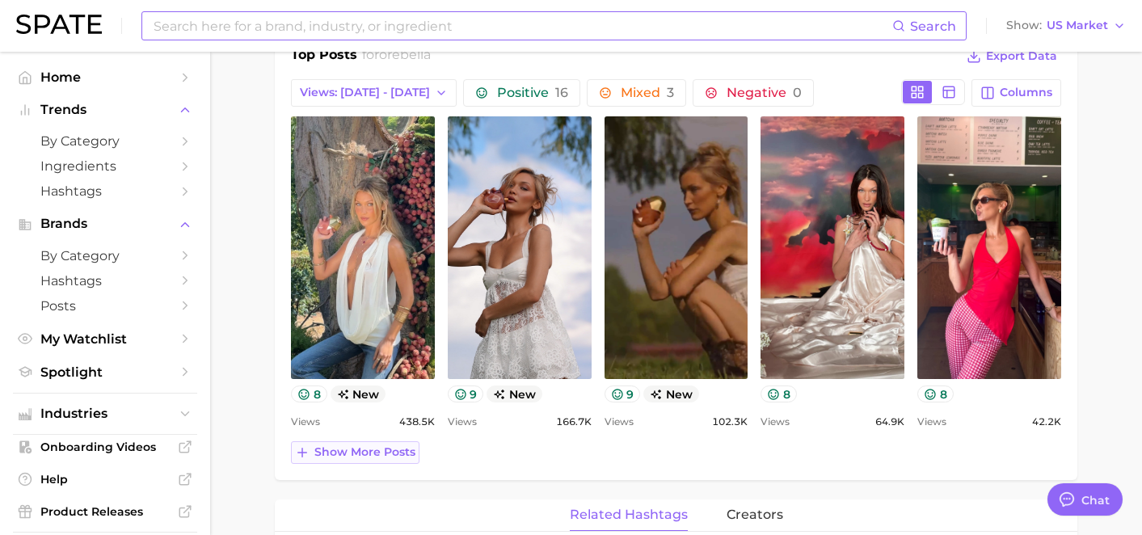
click at [370, 460] on button "Show more posts" at bounding box center [355, 452] width 128 height 23
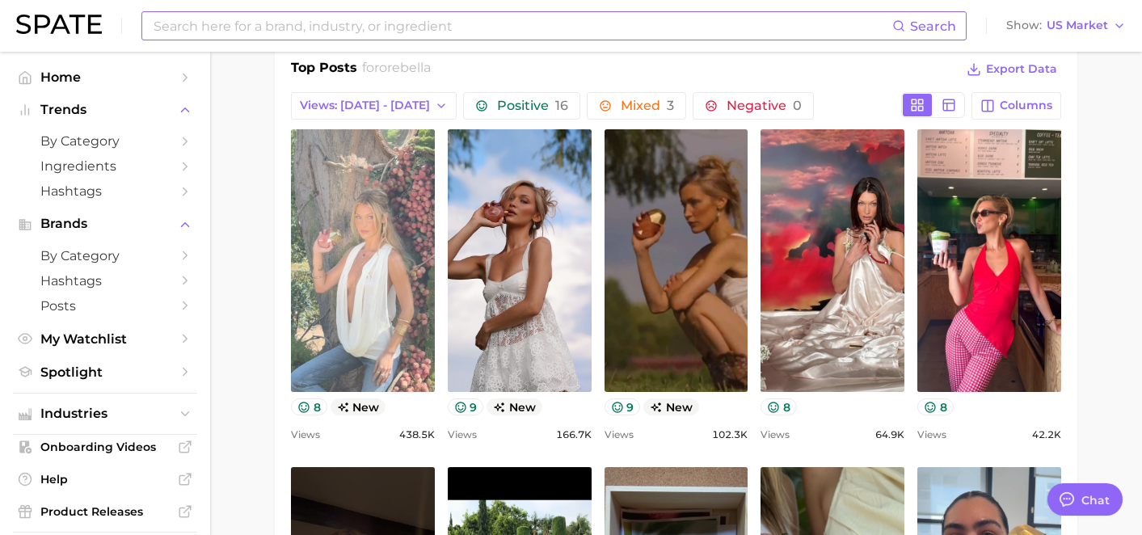
scroll to position [679, 0]
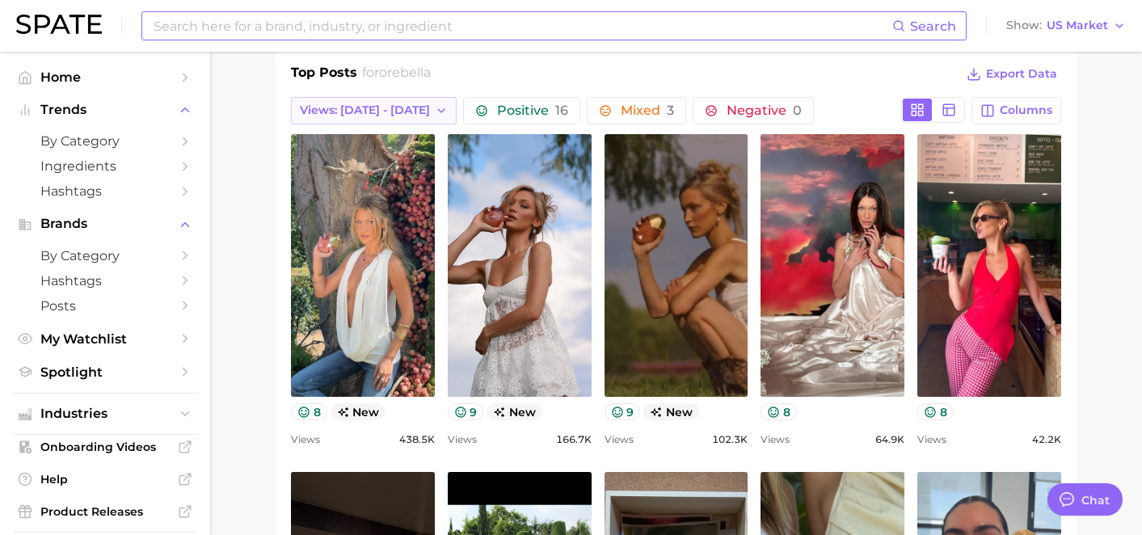
click at [384, 109] on span "Views: Aug 10 - 17" at bounding box center [365, 110] width 130 height 14
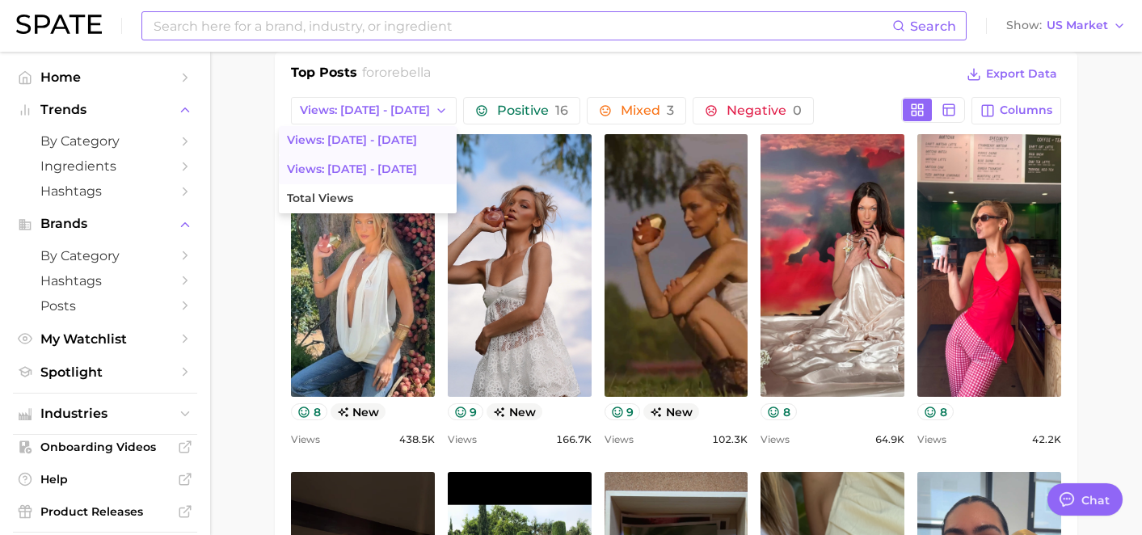
click at [364, 158] on button "Views: Aug 3 - 10" at bounding box center [368, 169] width 178 height 29
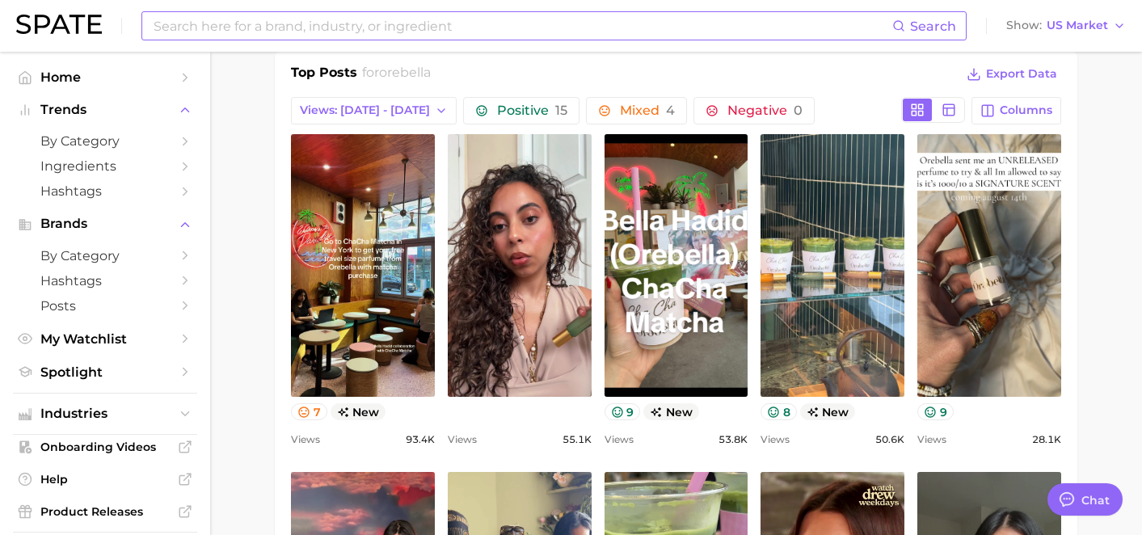
scroll to position [0, 0]
click at [255, 23] on input at bounding box center [522, 25] width 740 height 27
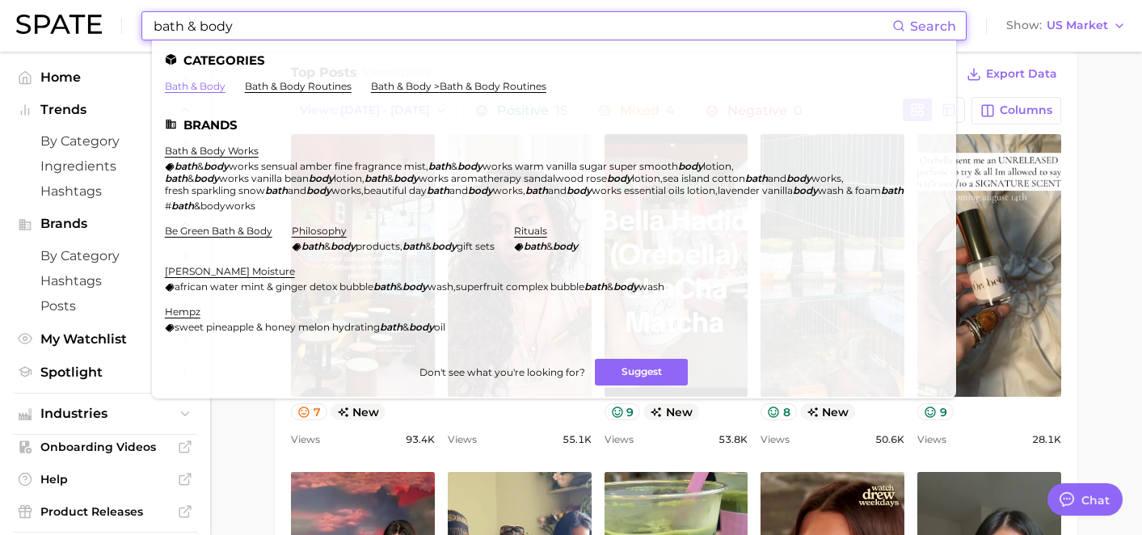
type input "bath & body"
click at [198, 84] on link "bath & body" at bounding box center [195, 86] width 61 height 12
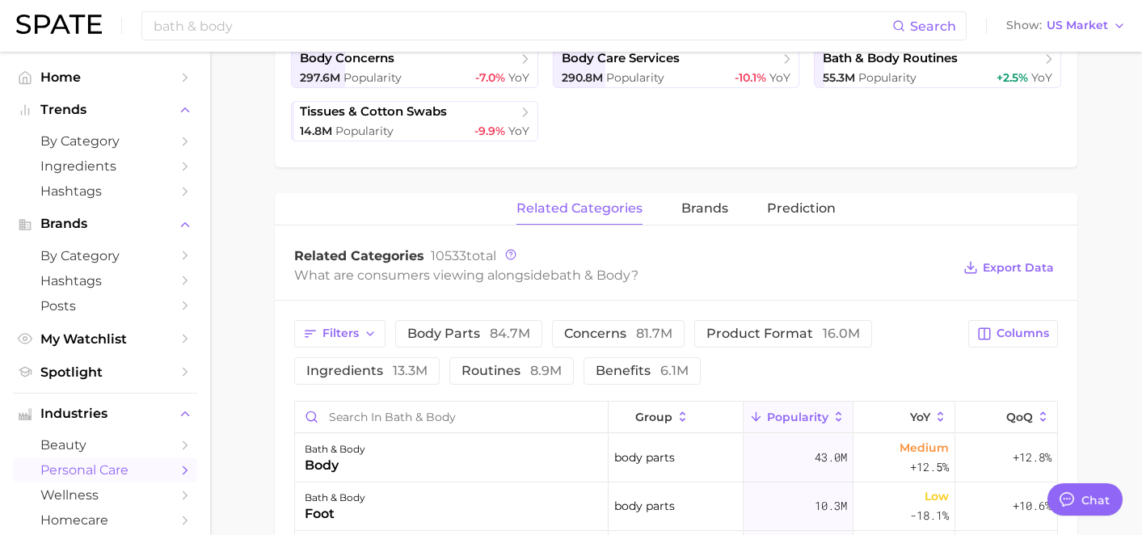
scroll to position [485, 0]
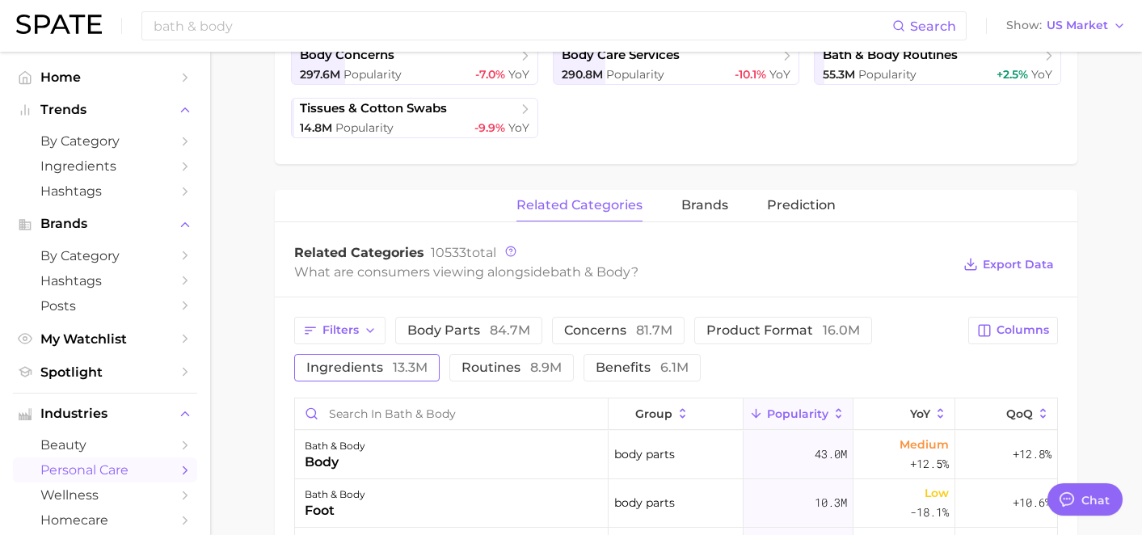
click at [381, 373] on span "ingredients 13.3m" at bounding box center [366, 367] width 121 height 13
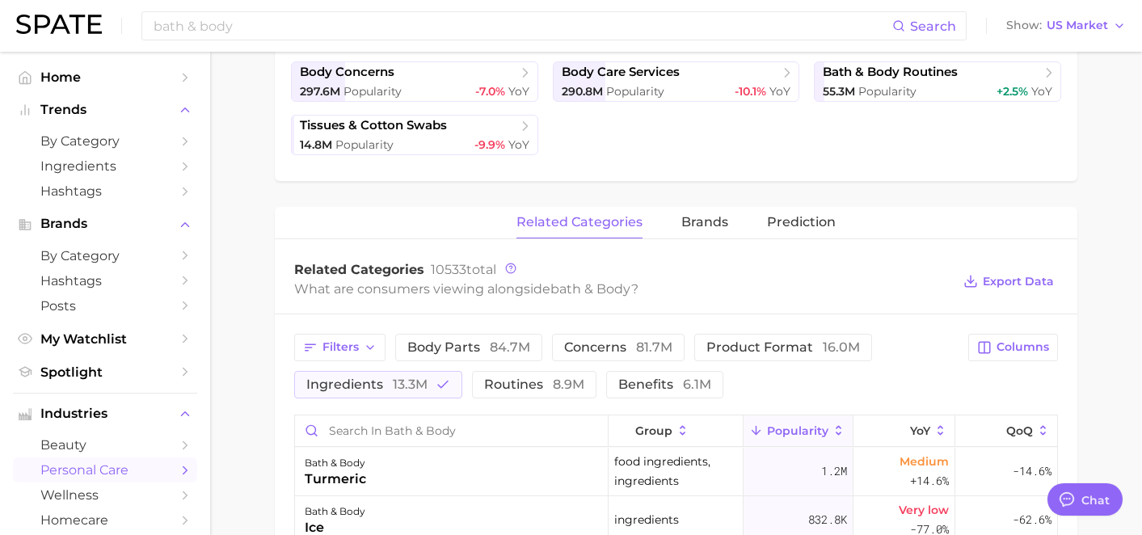
scroll to position [341, 0]
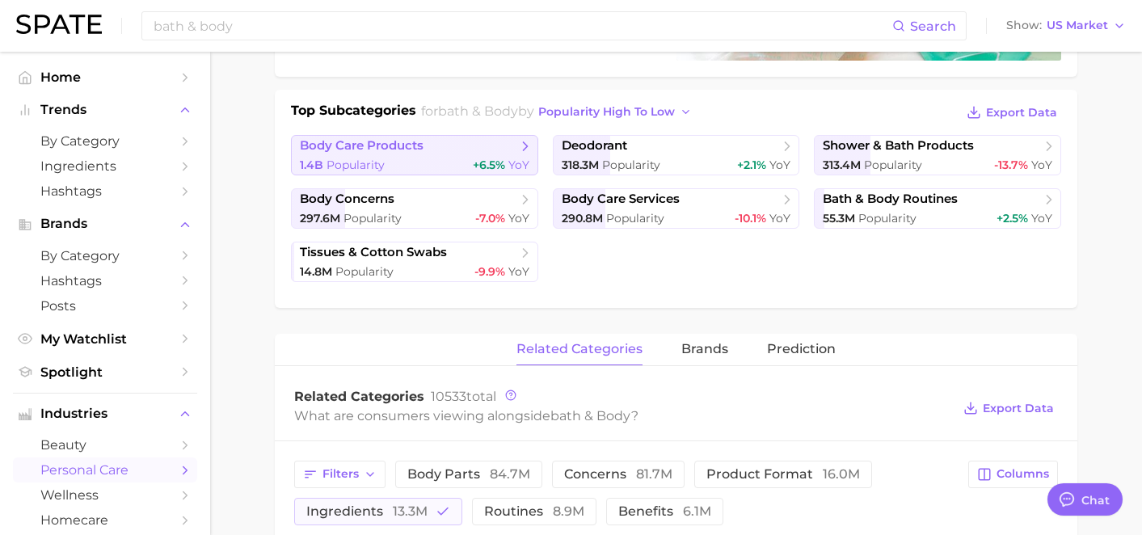
click at [477, 155] on link "body care products 1.4b Popularity +6.5% YoY" at bounding box center [414, 155] width 247 height 40
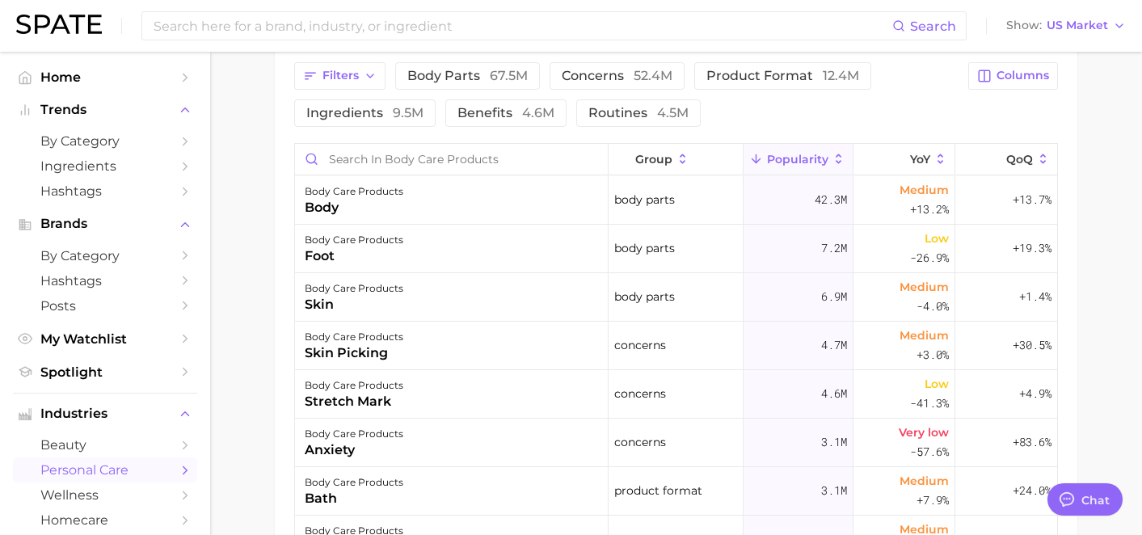
scroll to position [806, 0]
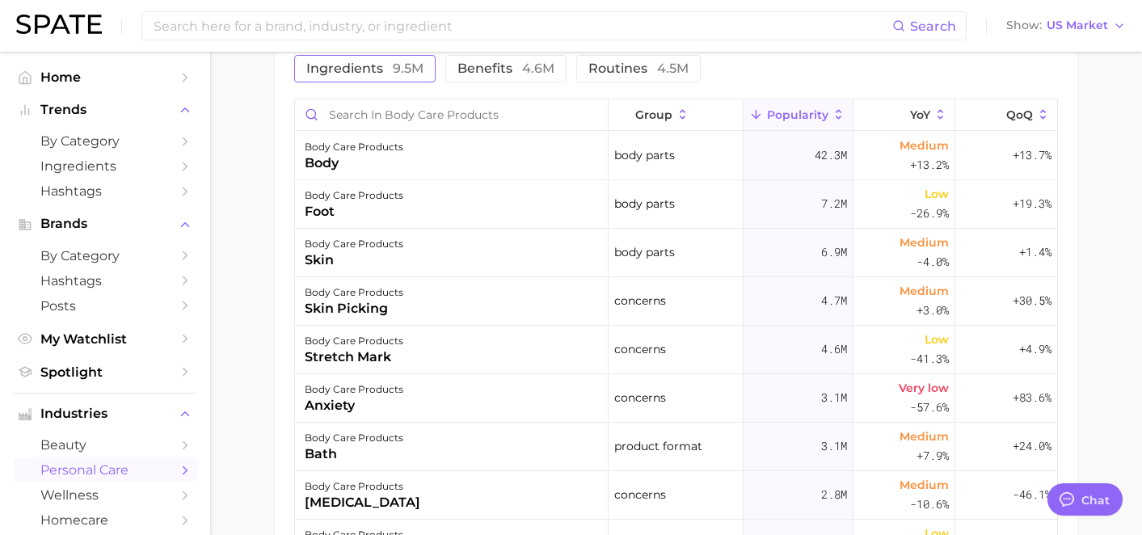
click at [393, 69] on span "9.5m" at bounding box center [408, 68] width 31 height 15
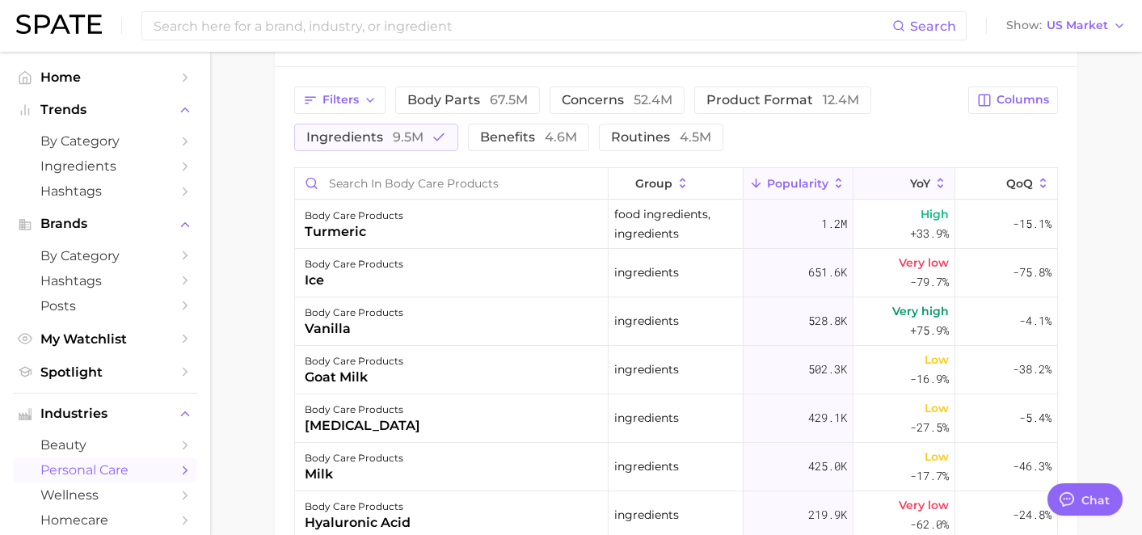
scroll to position [722, 0]
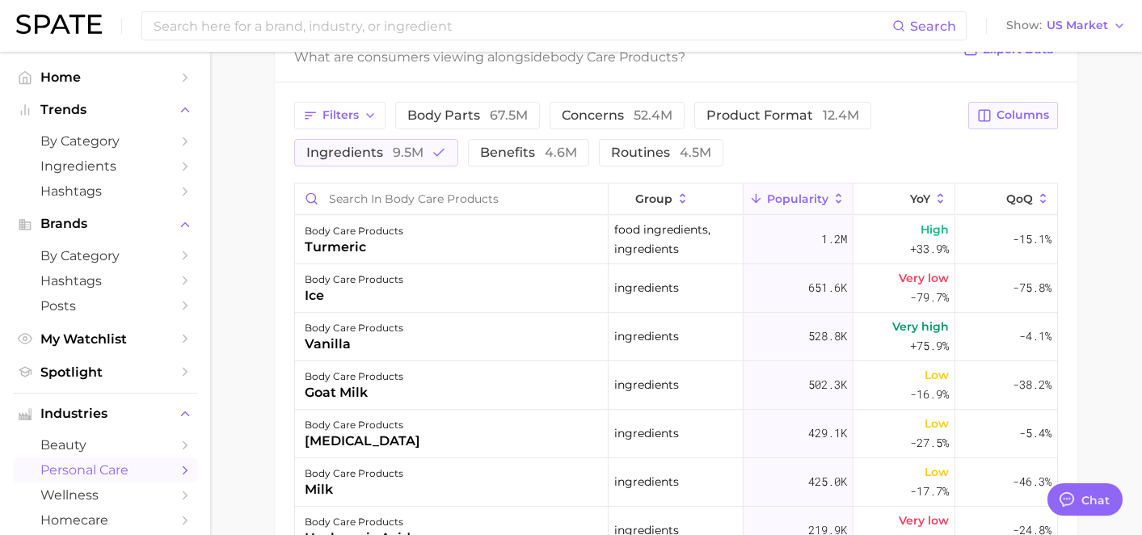
click at [998, 116] on span "Columns" at bounding box center [1022, 115] width 53 height 14
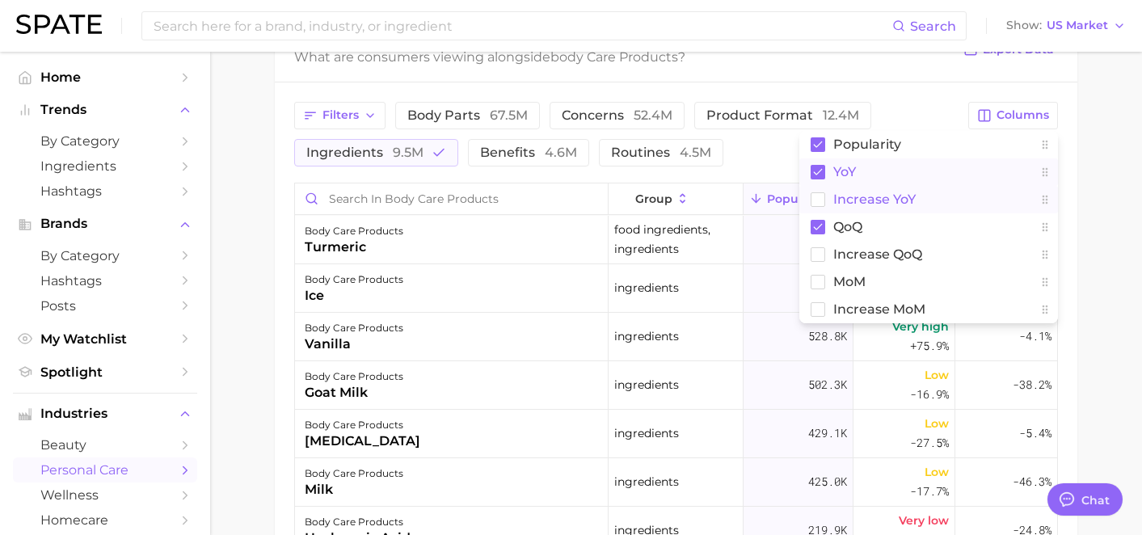
click at [862, 196] on span "Increase YoY" at bounding box center [874, 199] width 82 height 14
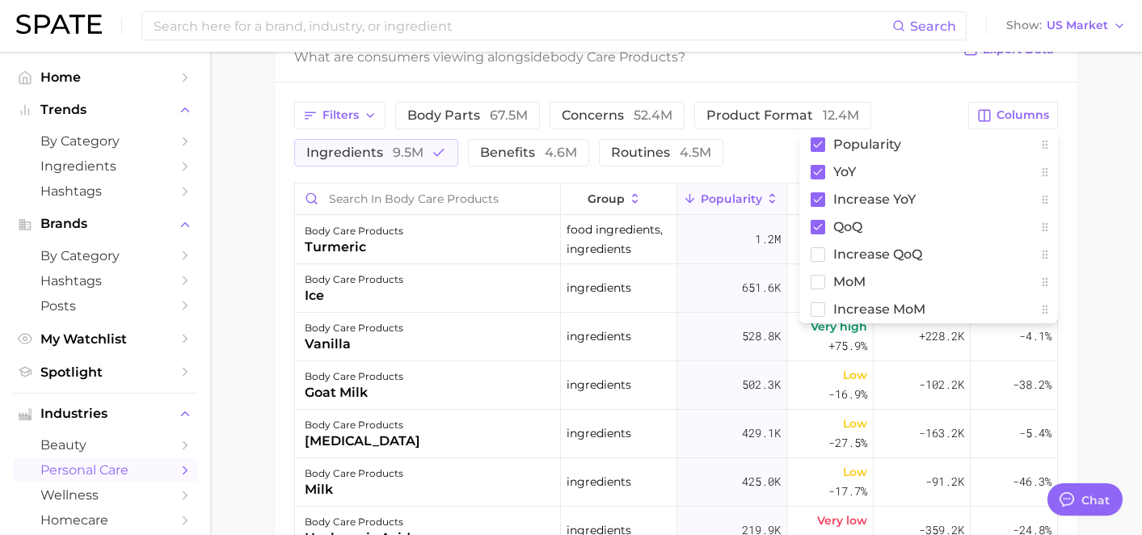
click at [887, 89] on div "Filters body parts 67.5m concerns 52.4m product format 12.4m ingredients 9.5m b…" at bounding box center [676, 409] width 802 height 654
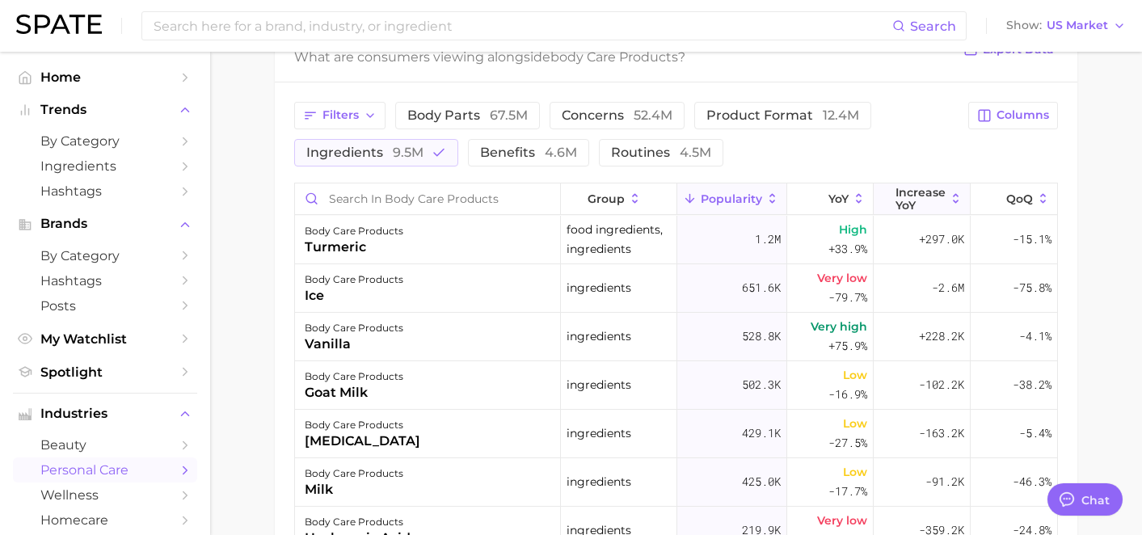
click at [910, 191] on span "Increase YoY" at bounding box center [920, 199] width 50 height 26
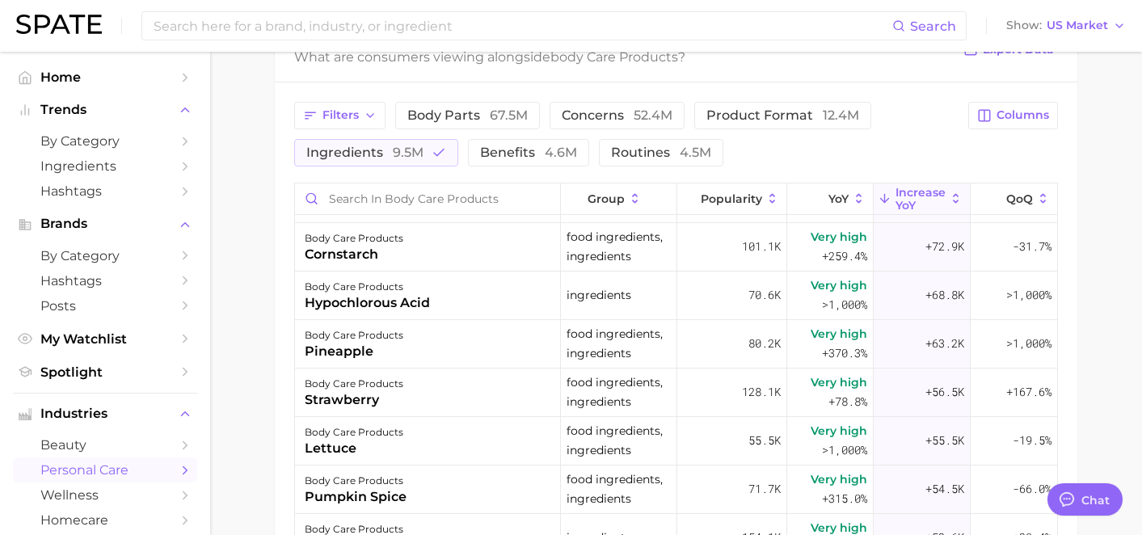
scroll to position [243, 0]
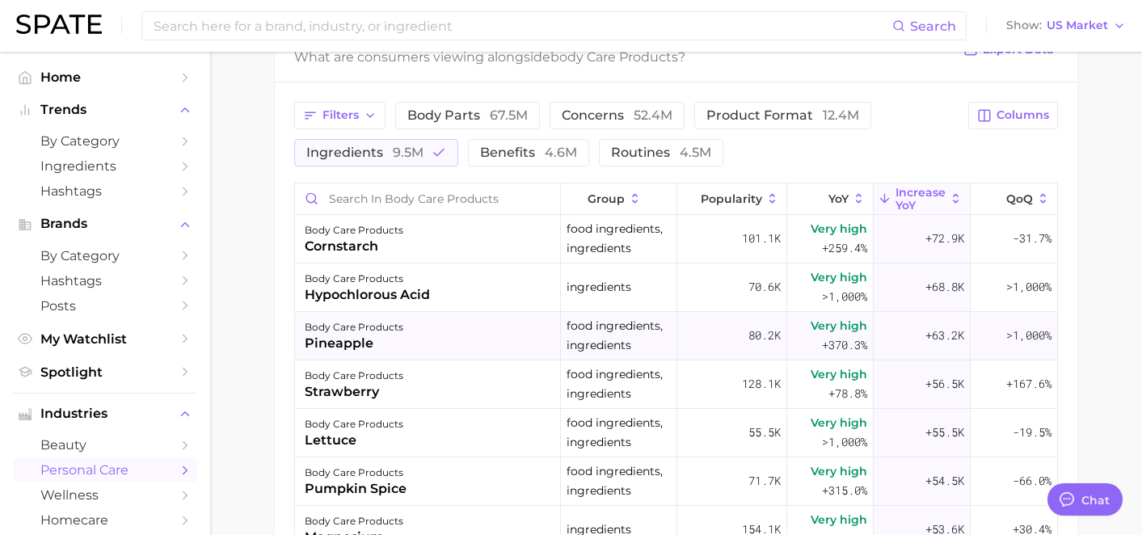
click at [457, 330] on div "body care products pineapple" at bounding box center [428, 336] width 266 height 48
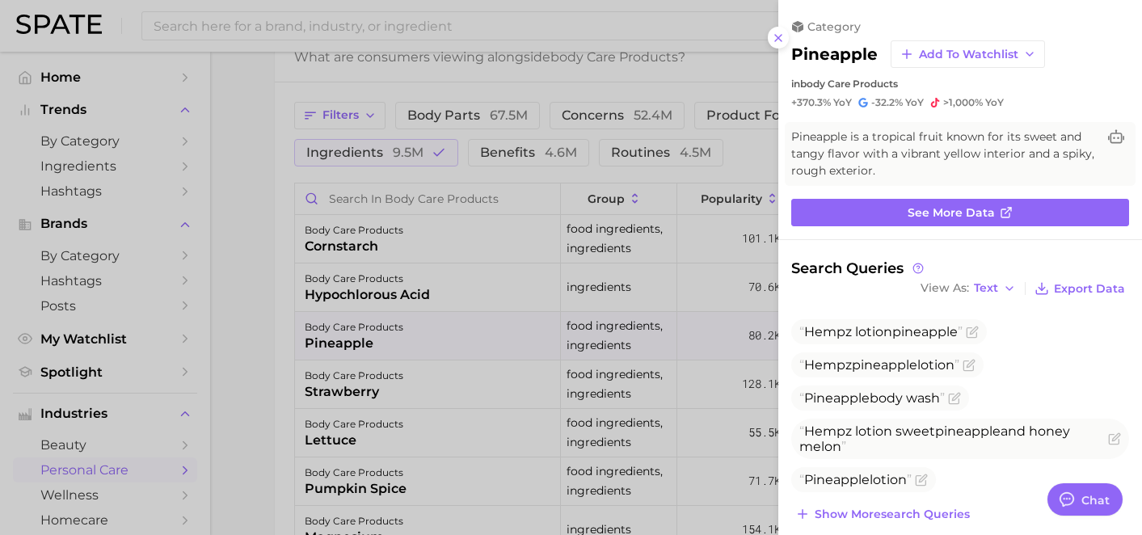
click at [597, 424] on div at bounding box center [571, 267] width 1142 height 535
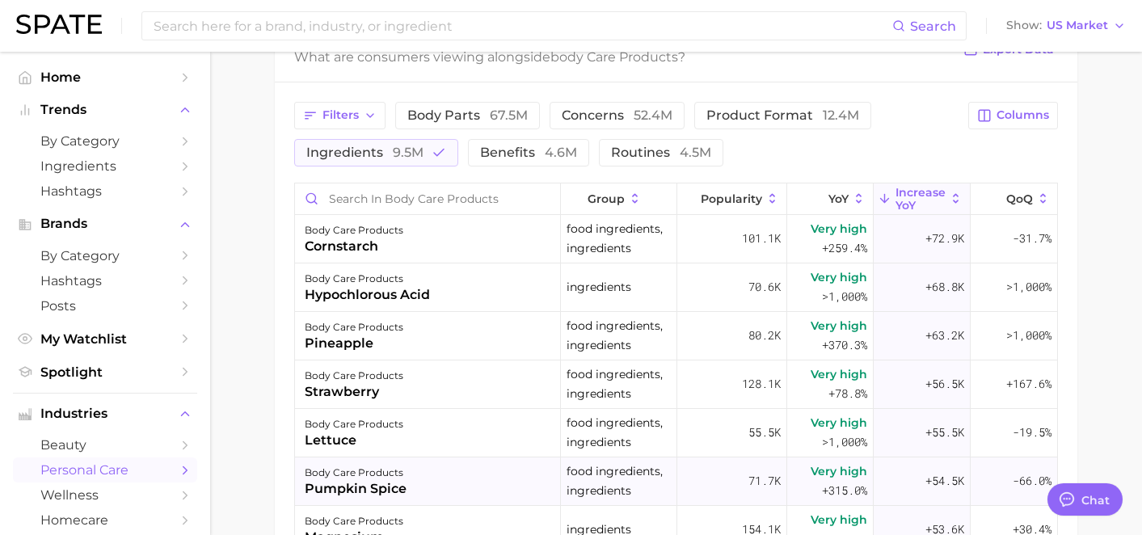
click at [456, 460] on div "body care products pumpkin spice" at bounding box center [428, 481] width 266 height 48
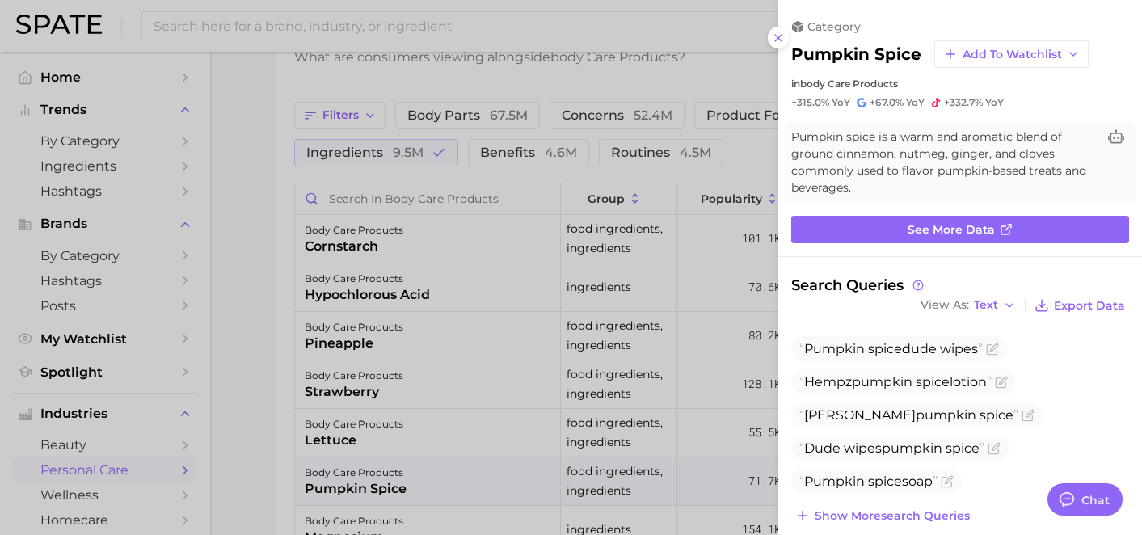
scroll to position [0, 0]
click at [665, 376] on div at bounding box center [571, 267] width 1142 height 535
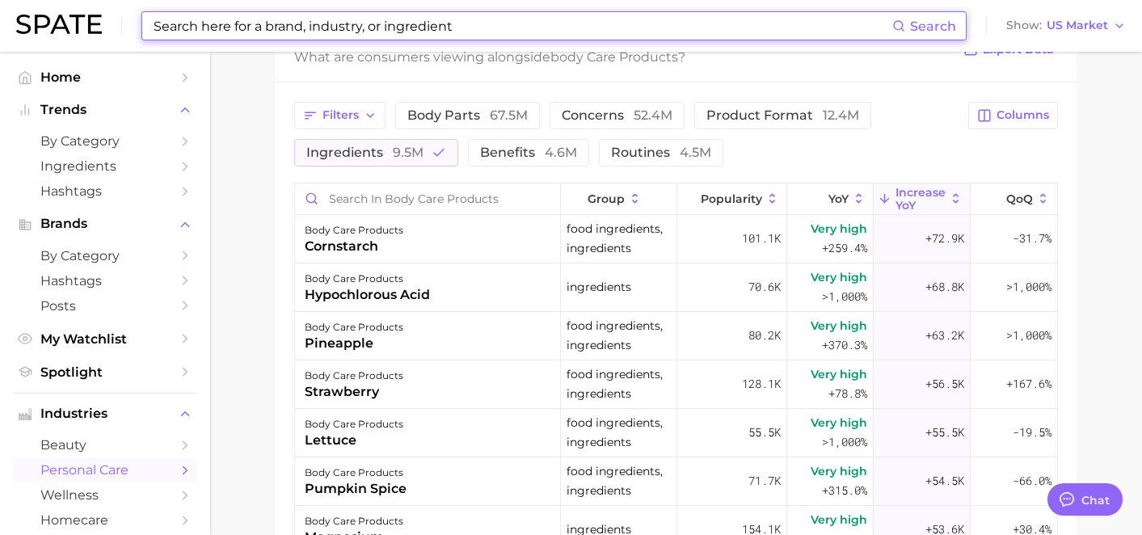
click at [384, 36] on input at bounding box center [522, 25] width 740 height 27
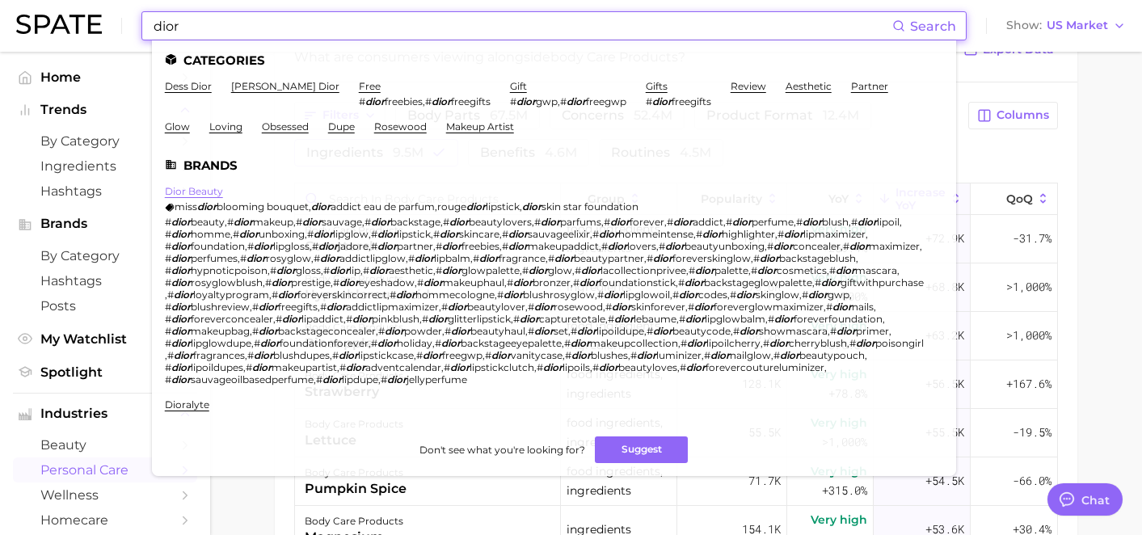
type input "dior"
click at [200, 192] on link "dior beauty" at bounding box center [194, 191] width 58 height 12
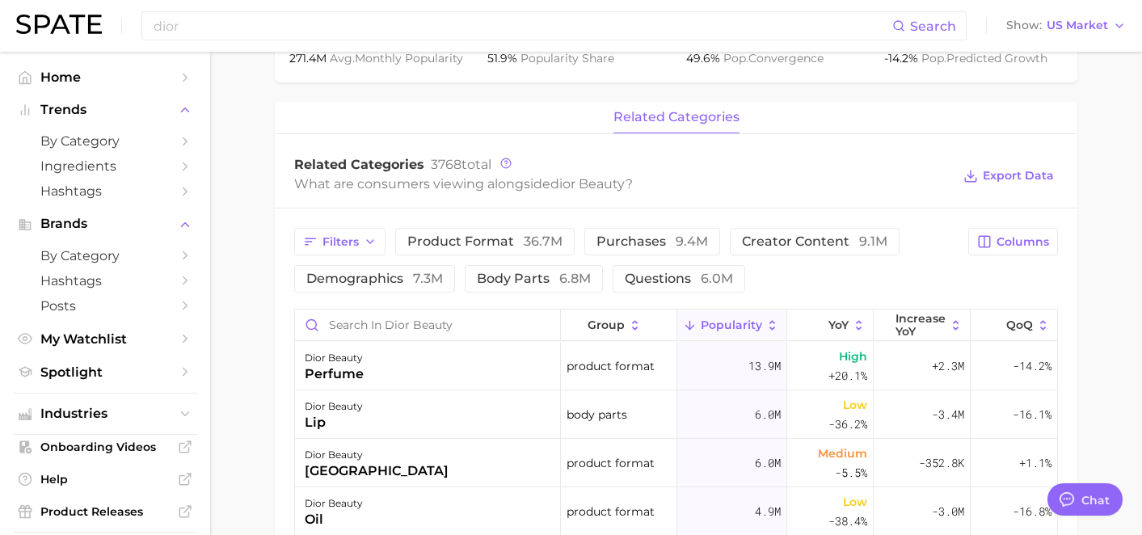
scroll to position [628, 0]
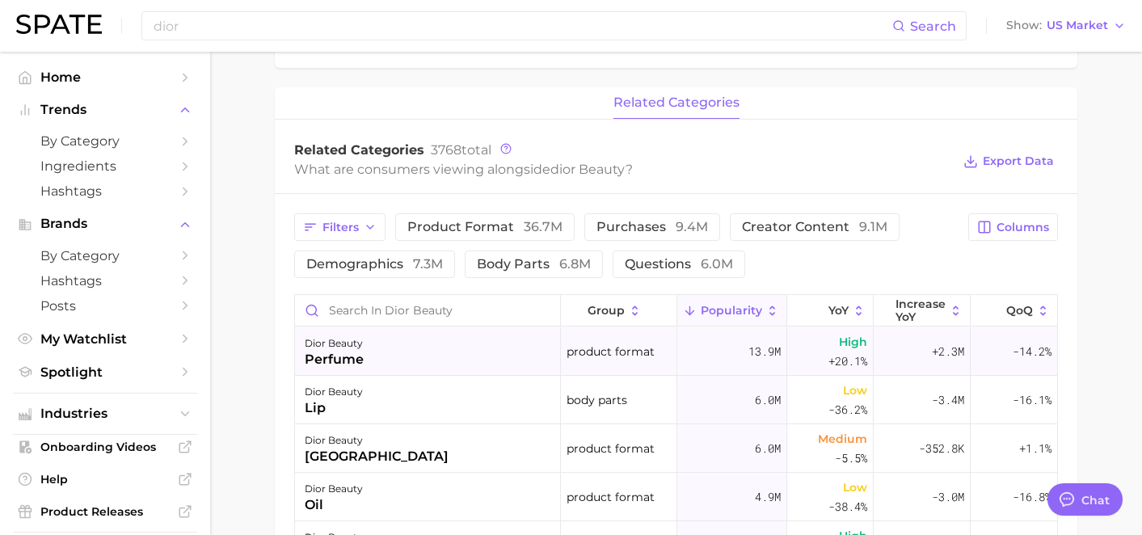
click at [456, 327] on div "dior beauty perfume" at bounding box center [428, 351] width 266 height 48
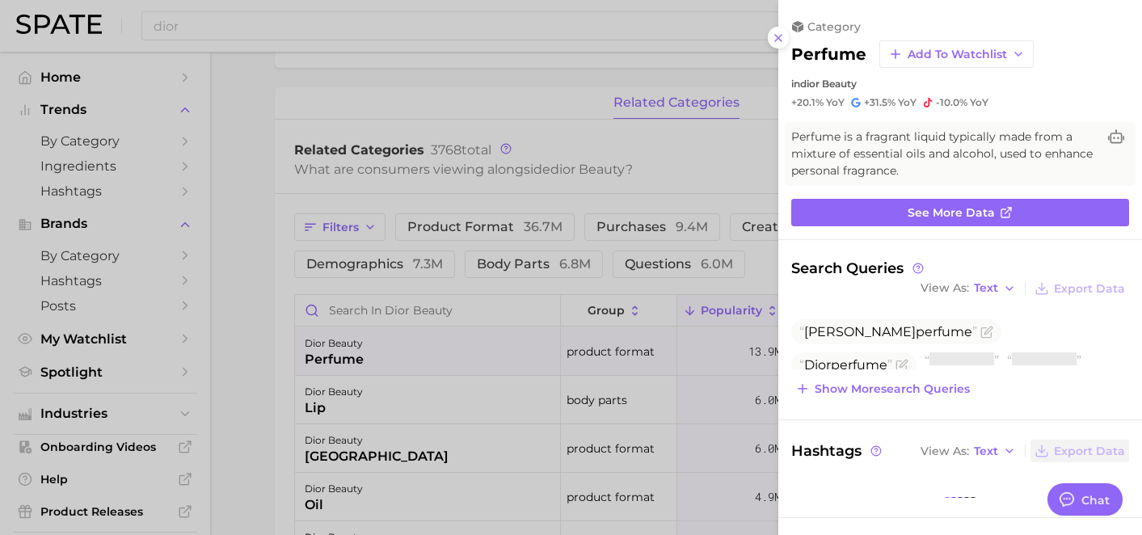
click at [460, 298] on div at bounding box center [571, 267] width 1142 height 535
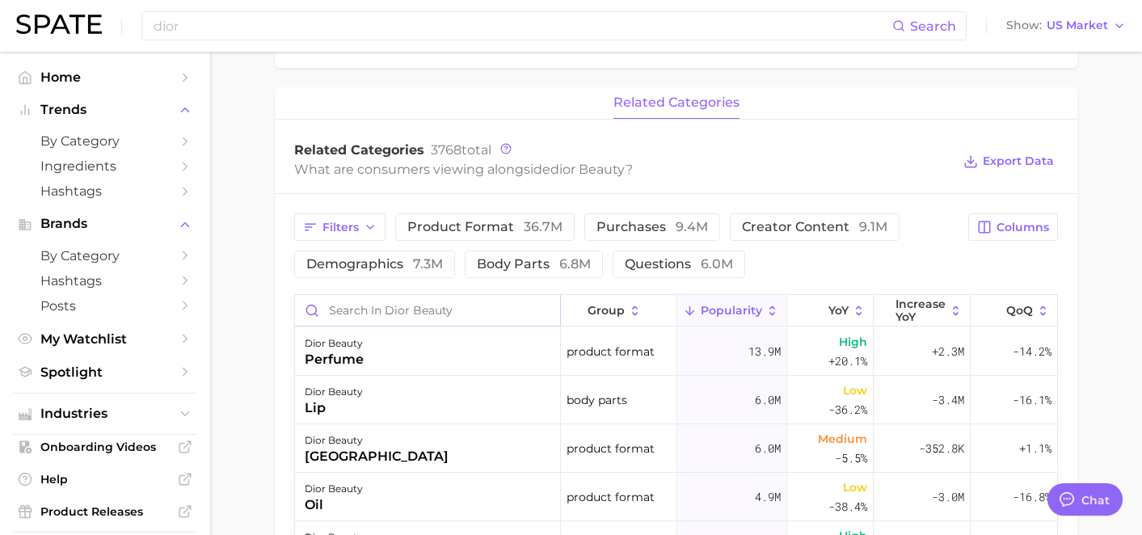
click at [456, 308] on input "Search in dior beauty" at bounding box center [427, 310] width 265 height 31
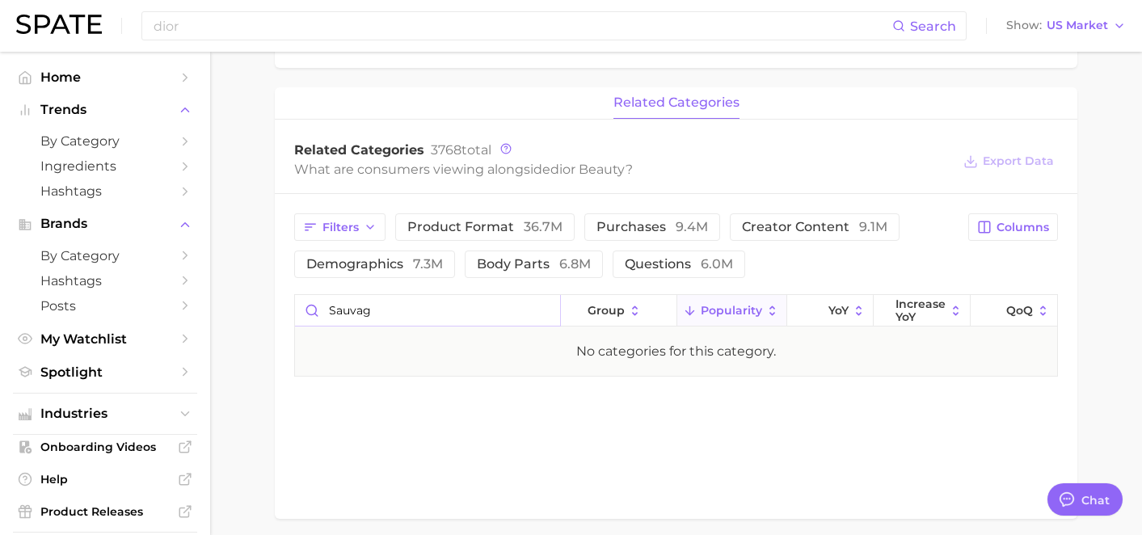
type input "sauvage"
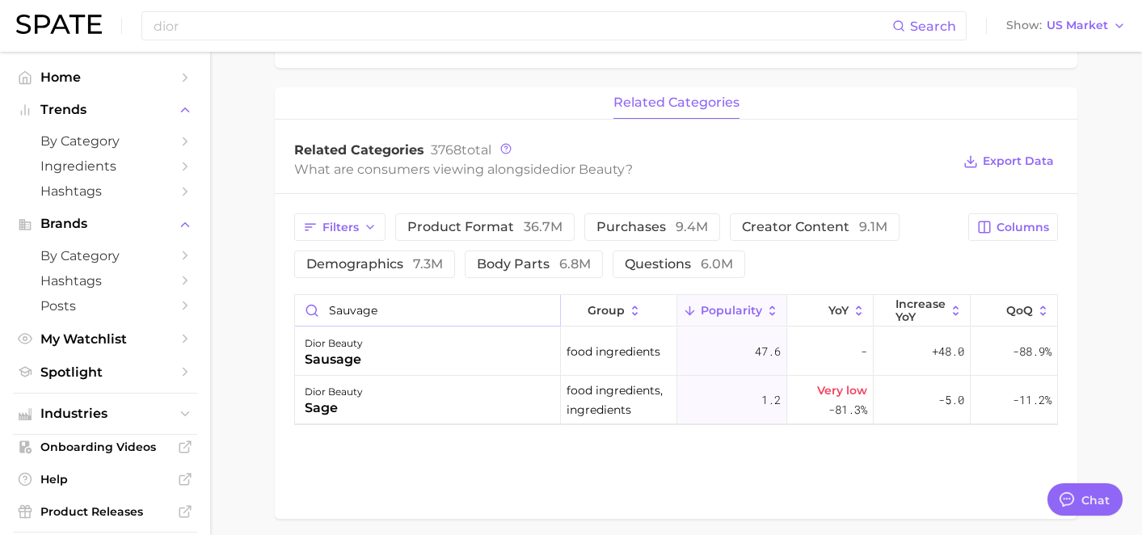
click at [541, 311] on input "sauvage" at bounding box center [427, 310] width 265 height 31
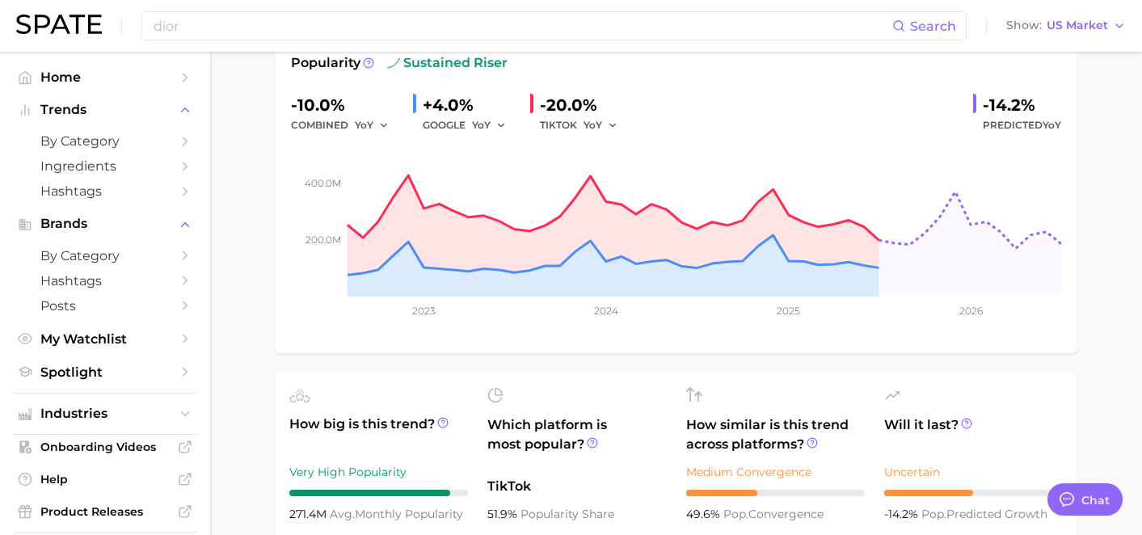
scroll to position [0, 0]
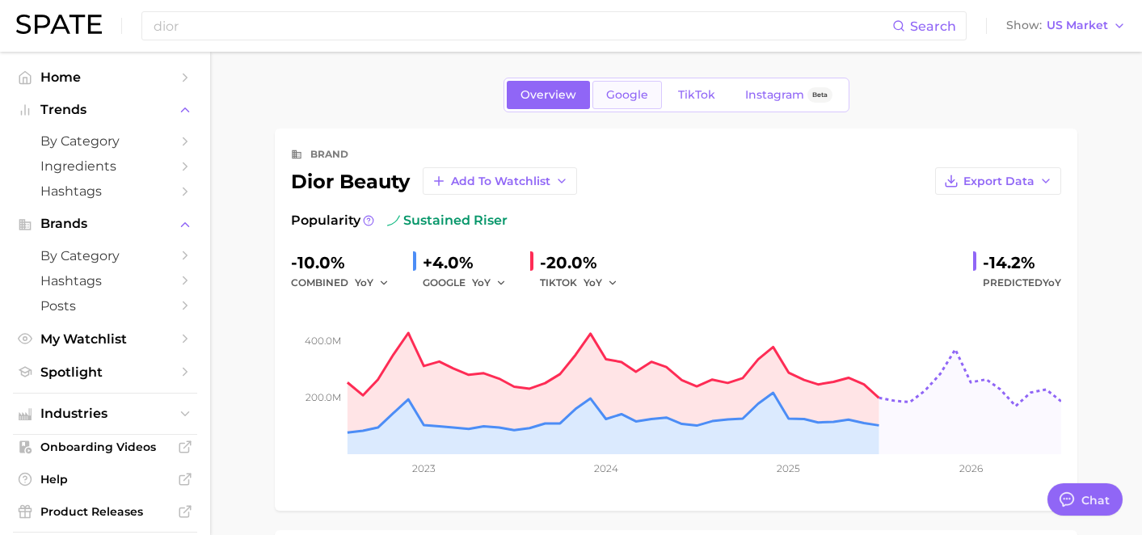
click at [614, 99] on span "Google" at bounding box center [627, 95] width 42 height 14
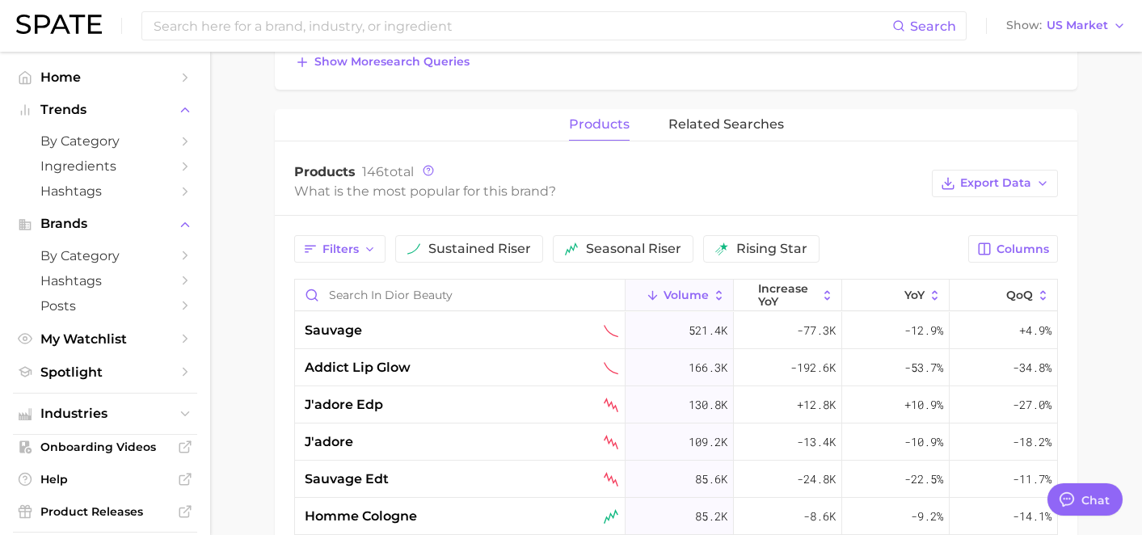
scroll to position [539, 0]
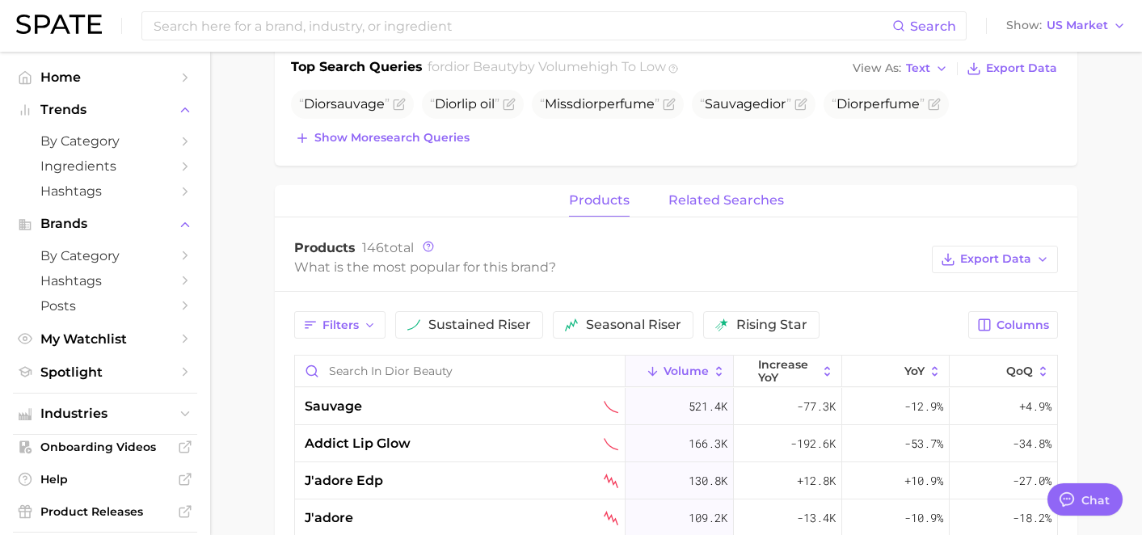
click at [691, 201] on span "related searches" at bounding box center [726, 200] width 116 height 15
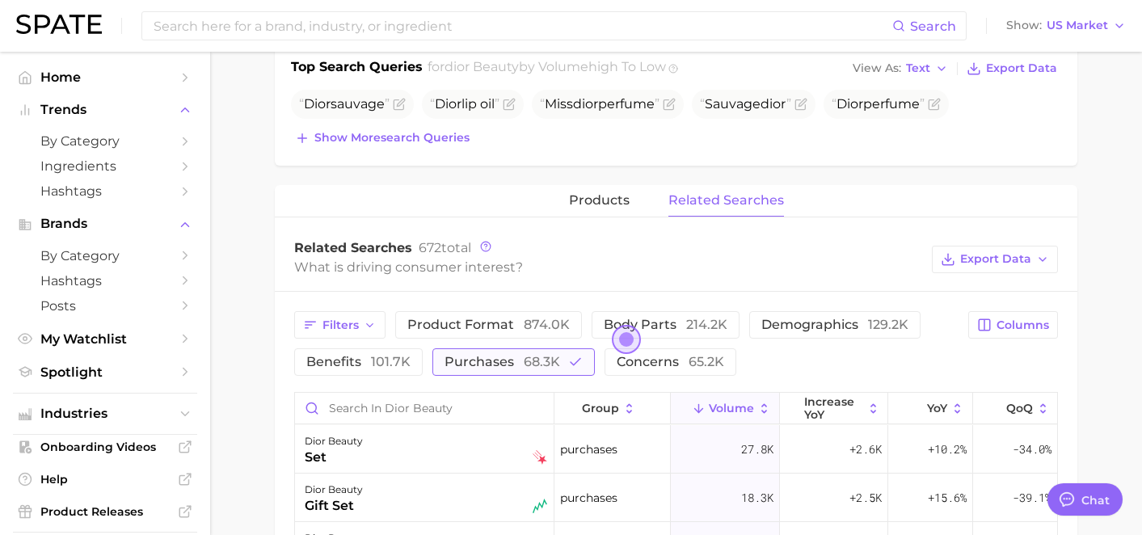
click at [465, 367] on span "purchases 68.3k" at bounding box center [502, 361] width 116 height 15
click at [451, 402] on input "Search in dior beauty" at bounding box center [424, 408] width 259 height 31
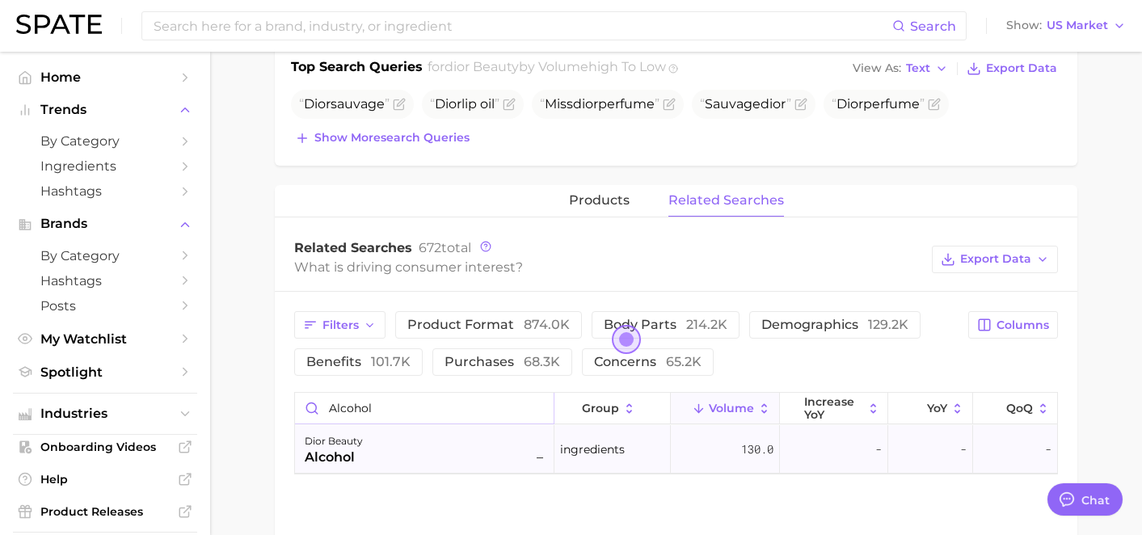
type input "alcohol"
click at [454, 438] on div "dior beauty alcohol –" at bounding box center [426, 449] width 242 height 36
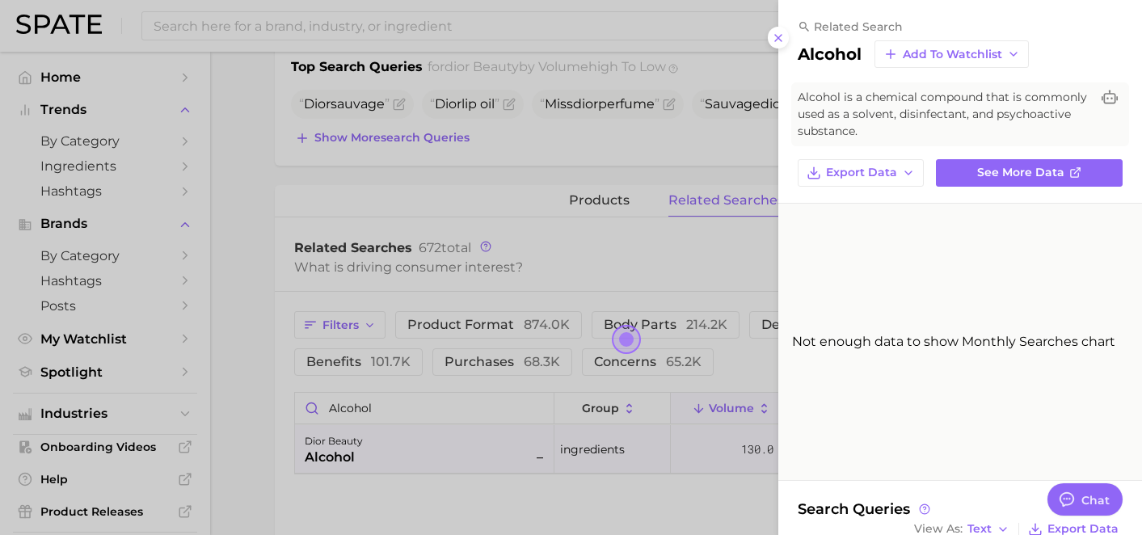
scroll to position [120, 0]
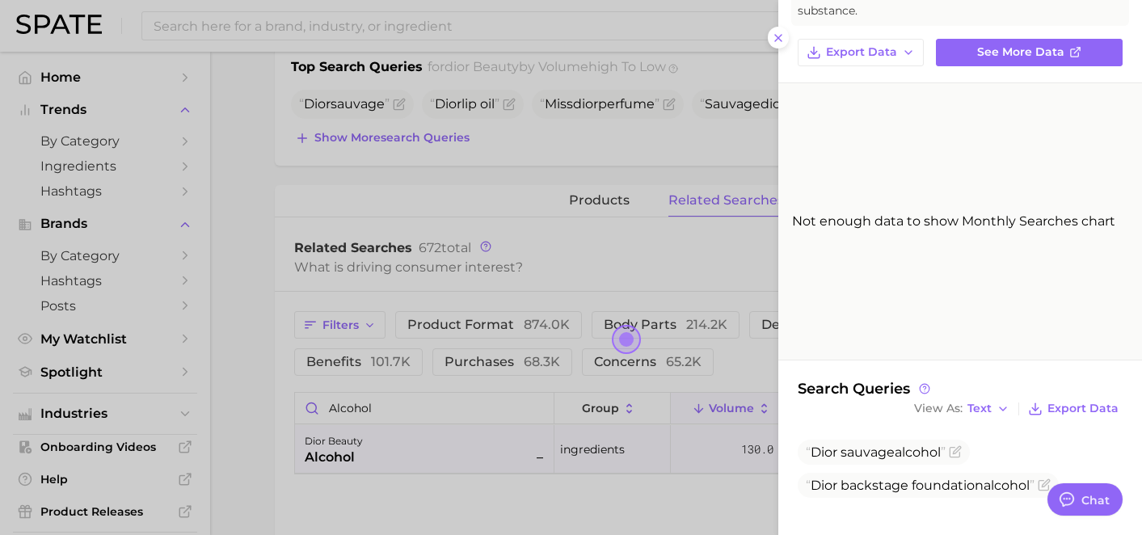
click at [662, 285] on div at bounding box center [571, 267] width 1142 height 535
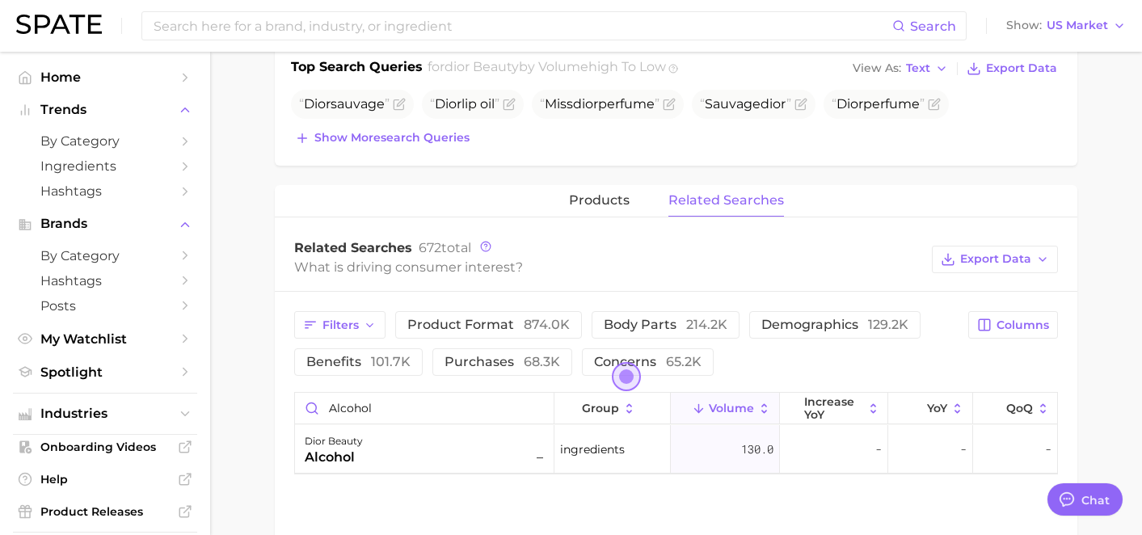
scroll to position [0, 0]
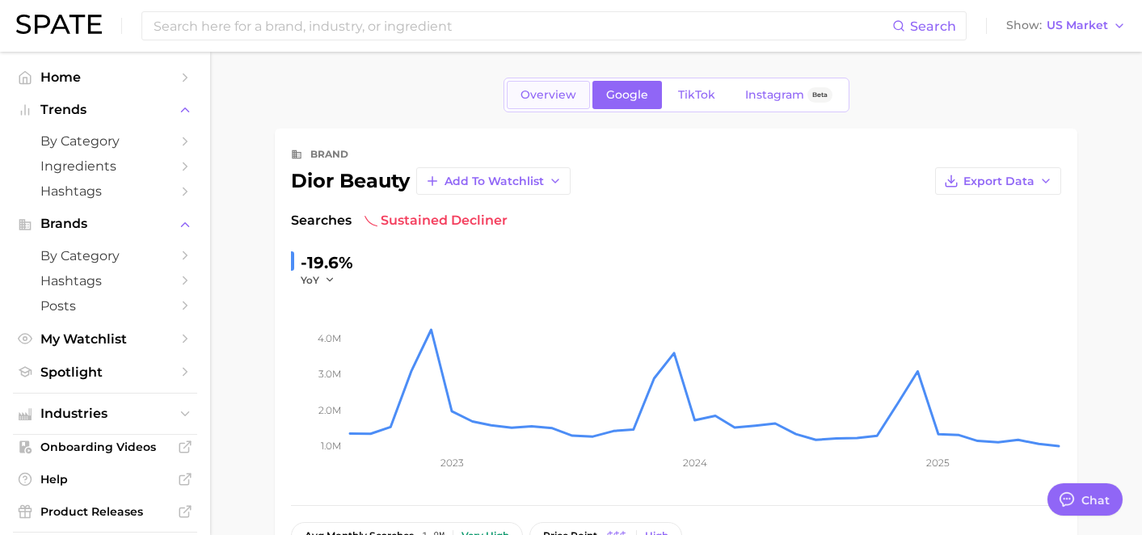
click at [555, 102] on link "Overview" at bounding box center [548, 95] width 83 height 28
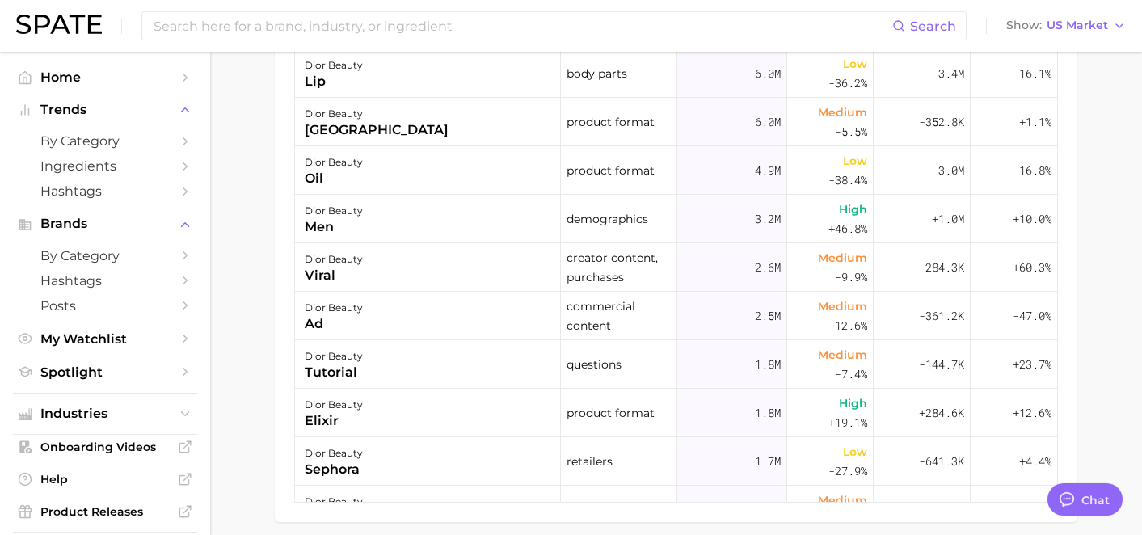
scroll to position [778, 0]
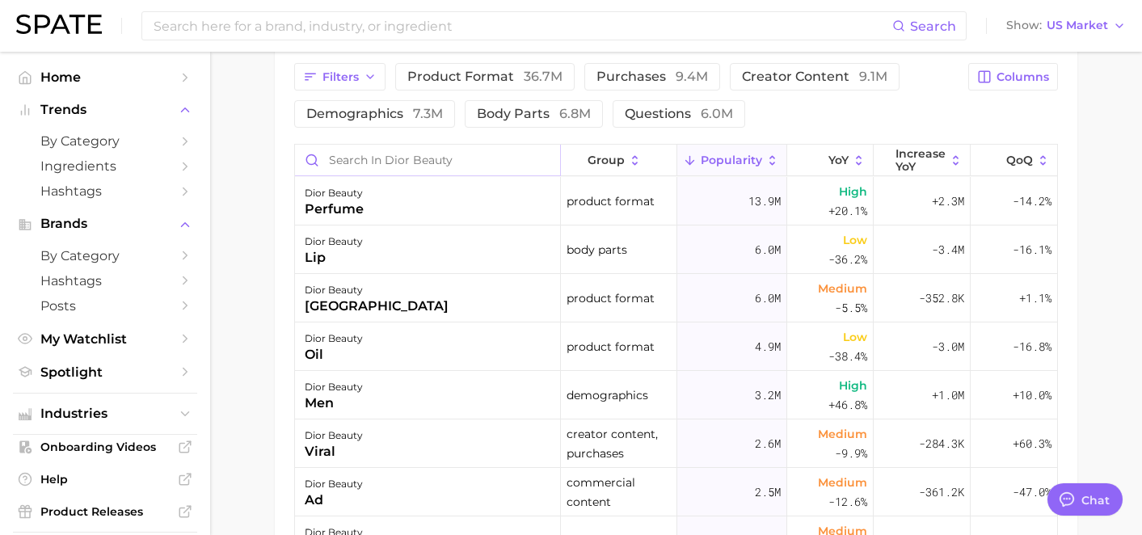
click at [427, 159] on input "Search in dior beauty" at bounding box center [427, 160] width 265 height 31
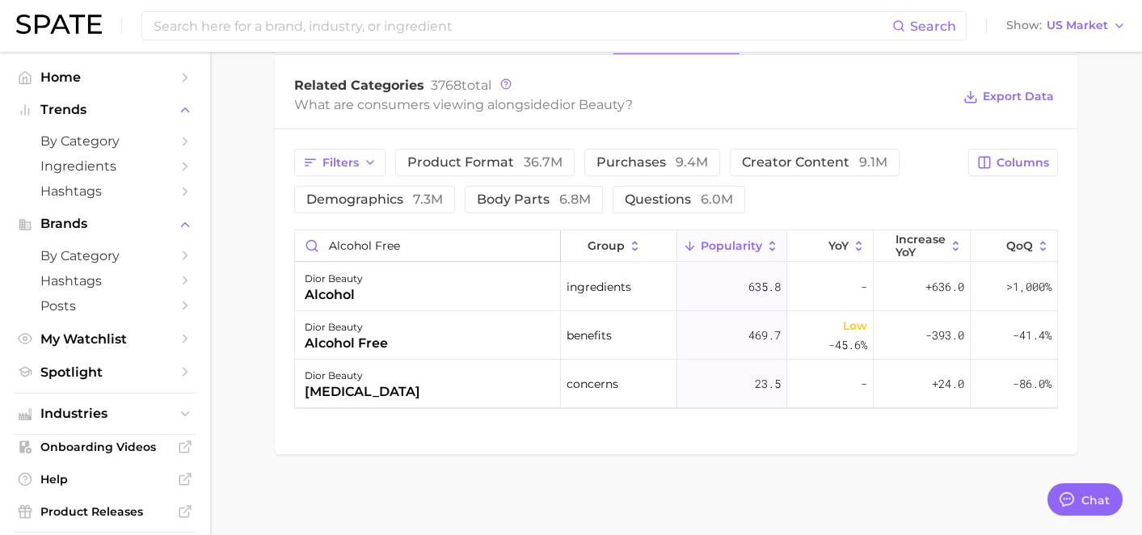
scroll to position [692, 0]
type input "alcohol free"
click at [439, 346] on div "dior beauty alcohol free" at bounding box center [428, 335] width 266 height 48
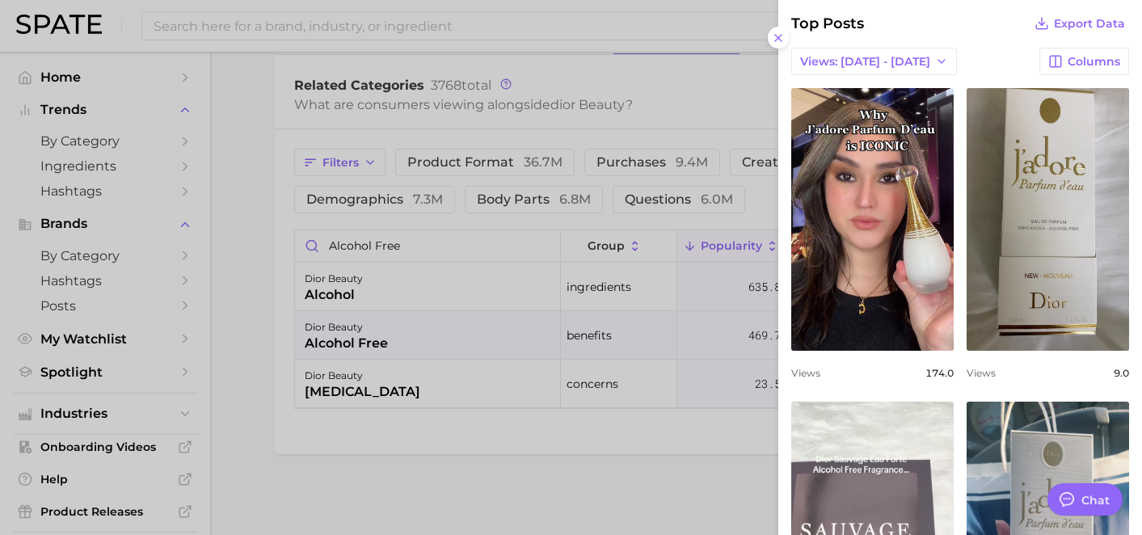
scroll to position [713, 0]
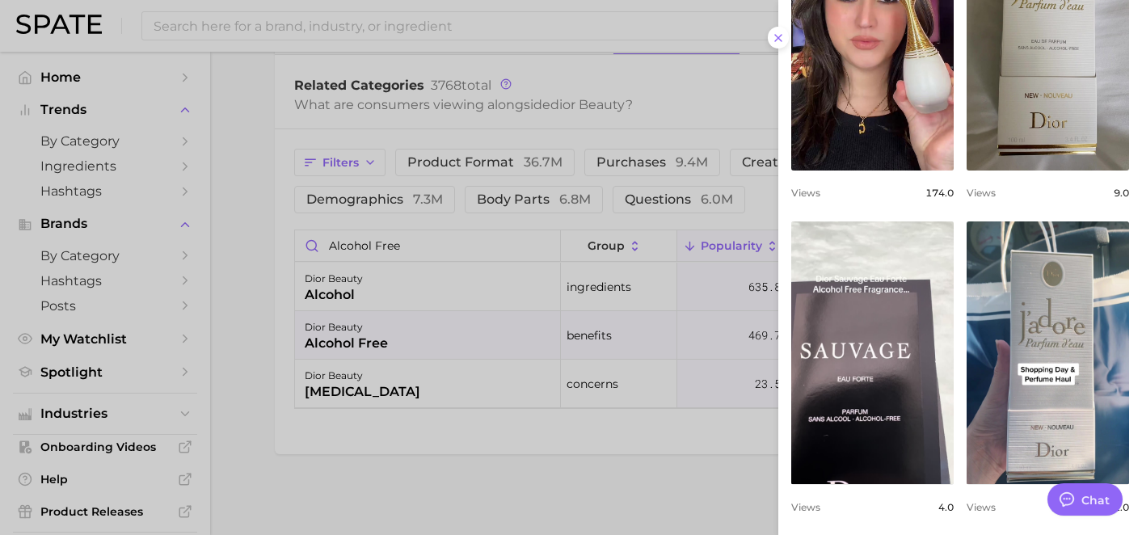
click at [444, 212] on div at bounding box center [571, 267] width 1142 height 535
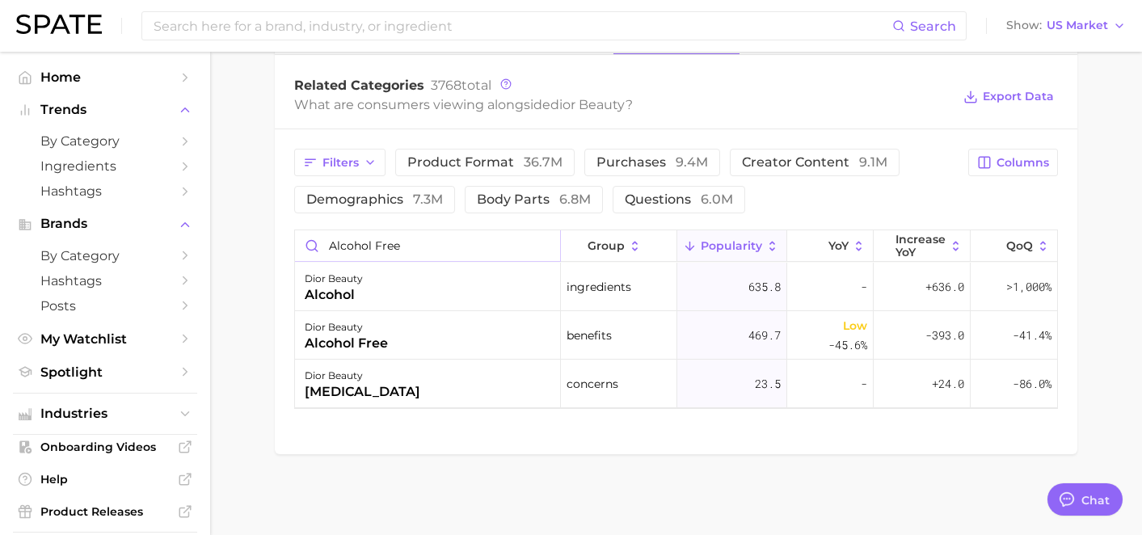
click at [444, 240] on input "alcohol free" at bounding box center [427, 245] width 265 height 31
click at [546, 242] on input "alcohol free" at bounding box center [427, 245] width 265 height 31
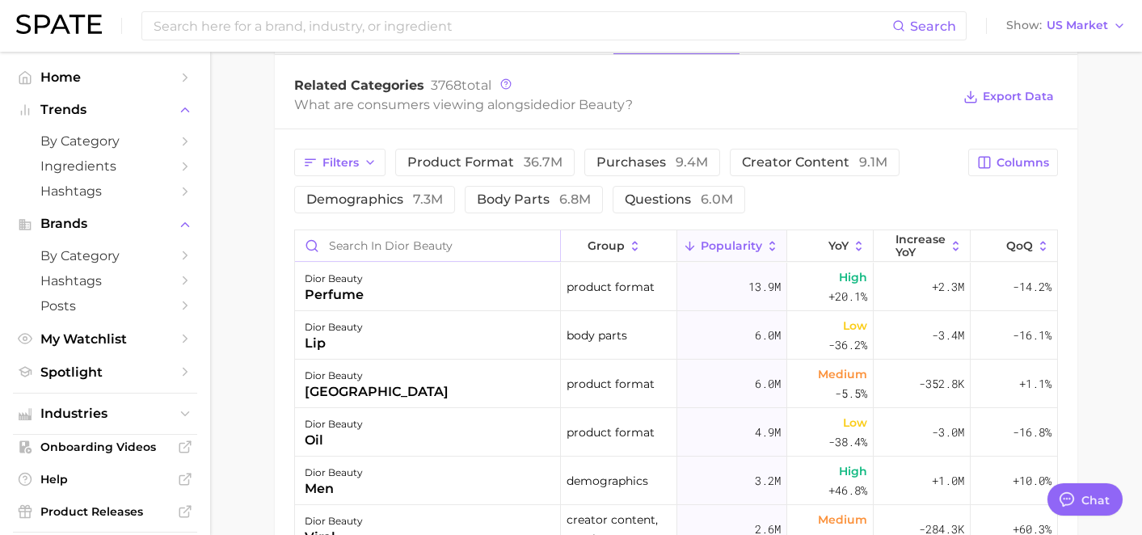
scroll to position [0, 0]
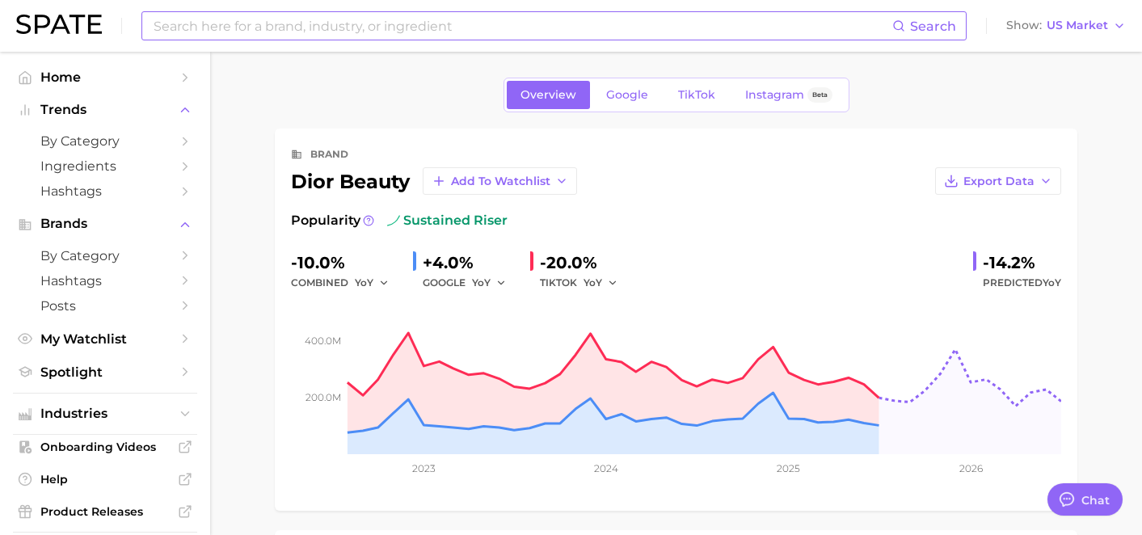
click at [274, 34] on input at bounding box center [522, 25] width 740 height 27
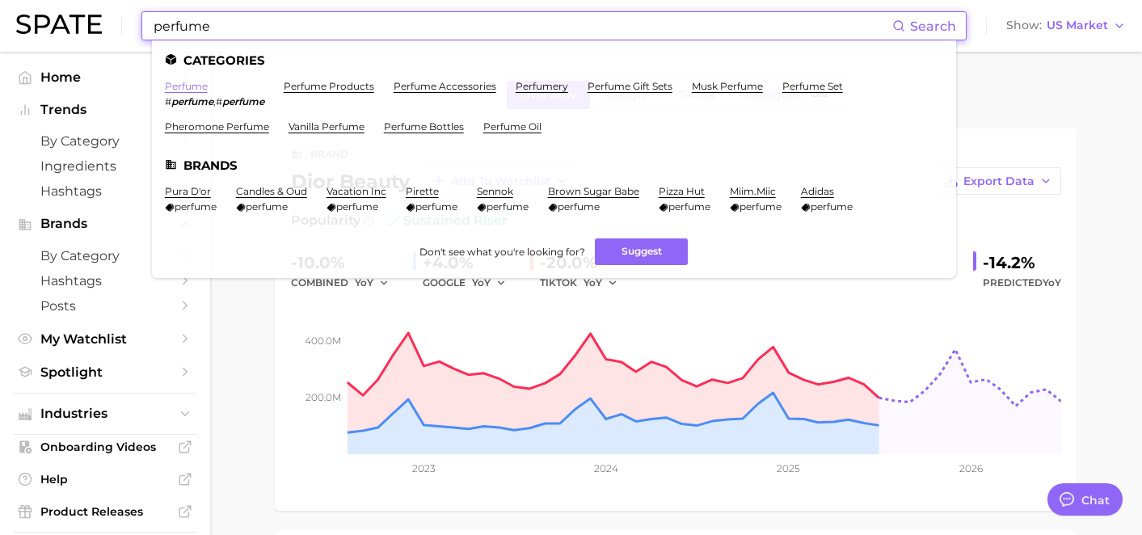
type input "perfume"
click at [191, 90] on link "perfume" at bounding box center [186, 86] width 43 height 12
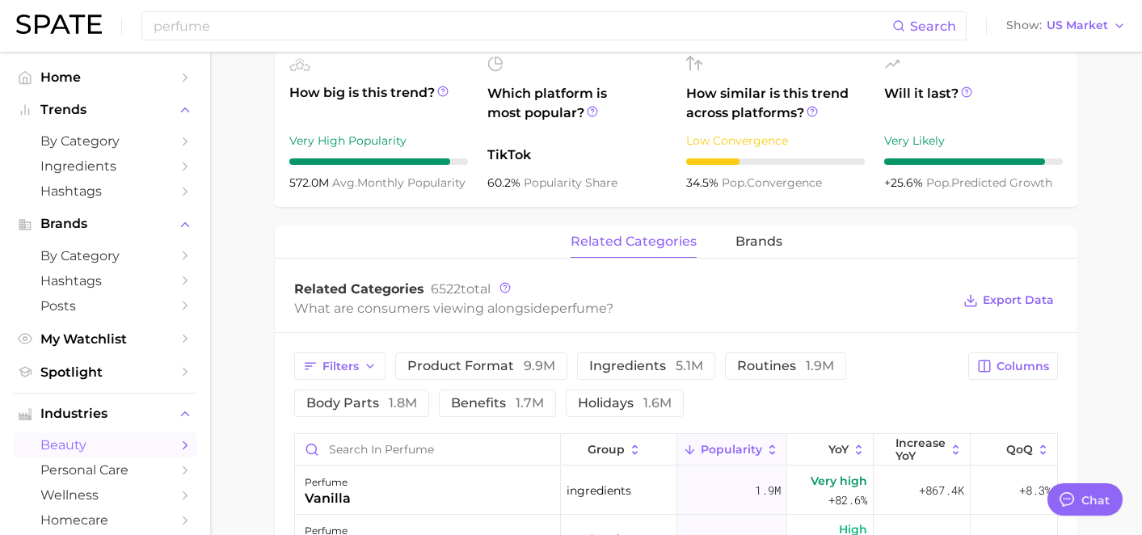
scroll to position [719, 0]
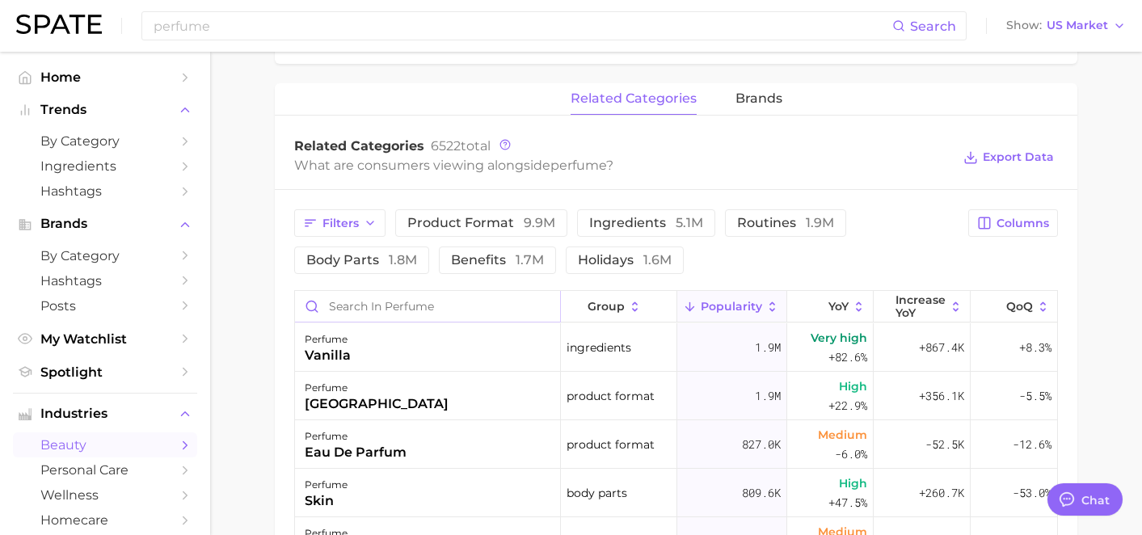
click at [416, 298] on input "Search in perfume" at bounding box center [427, 306] width 265 height 31
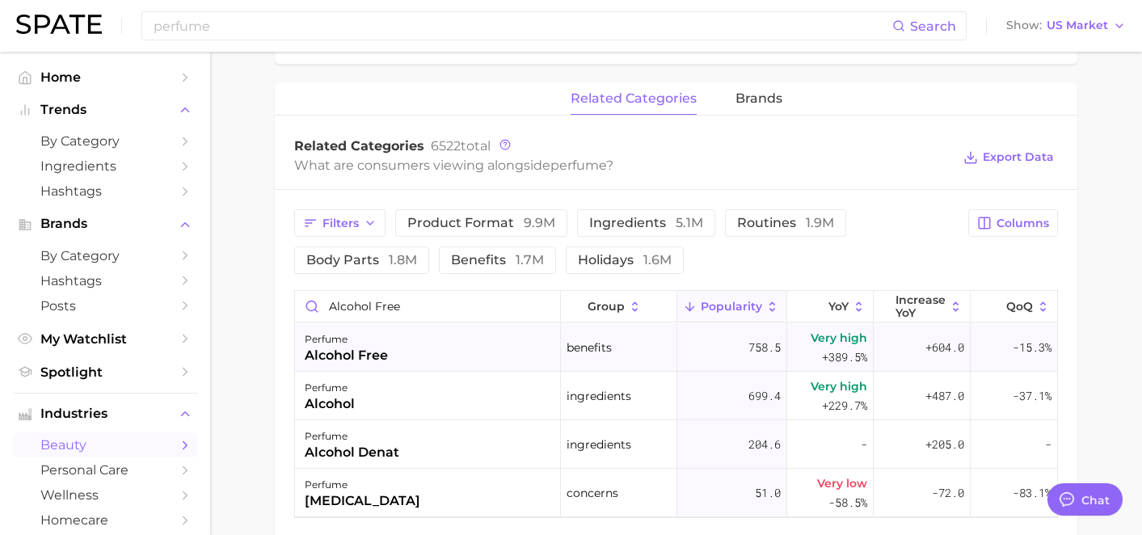
click at [441, 338] on div "perfume alcohol free" at bounding box center [428, 347] width 266 height 48
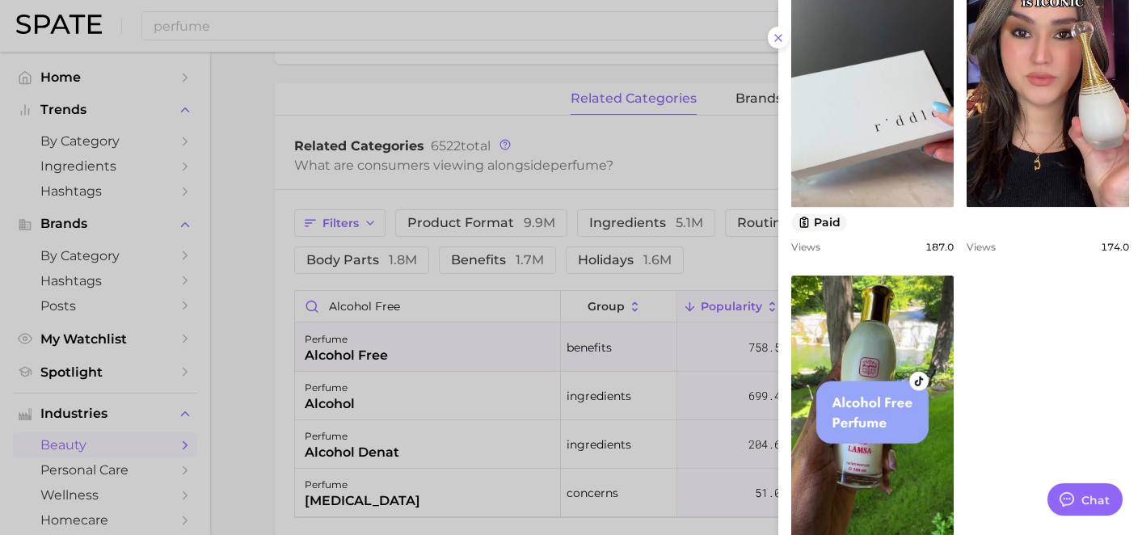
scroll to position [1158, 0]
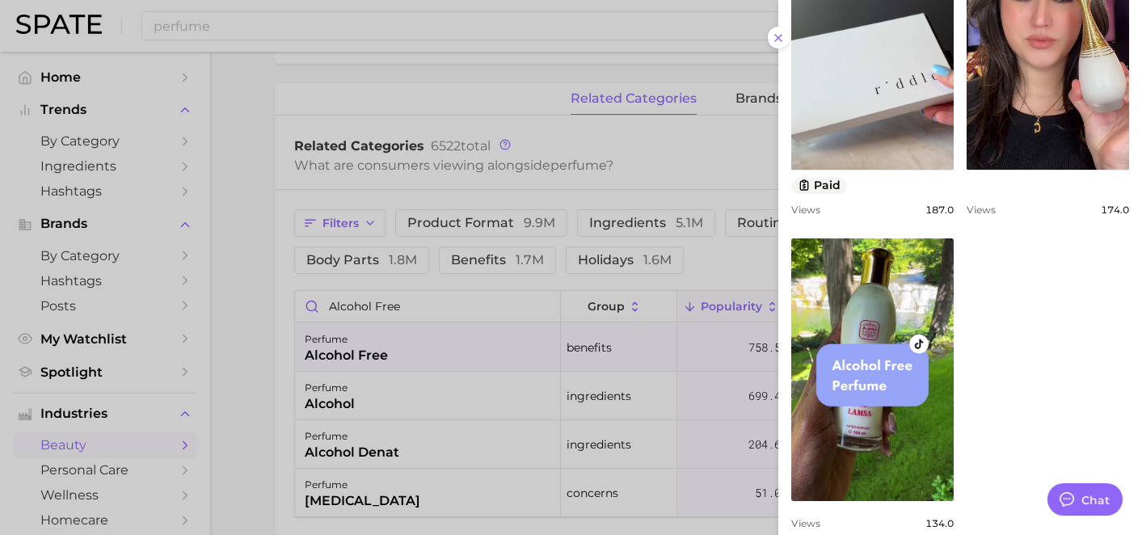
click at [585, 370] on div at bounding box center [571, 267] width 1142 height 535
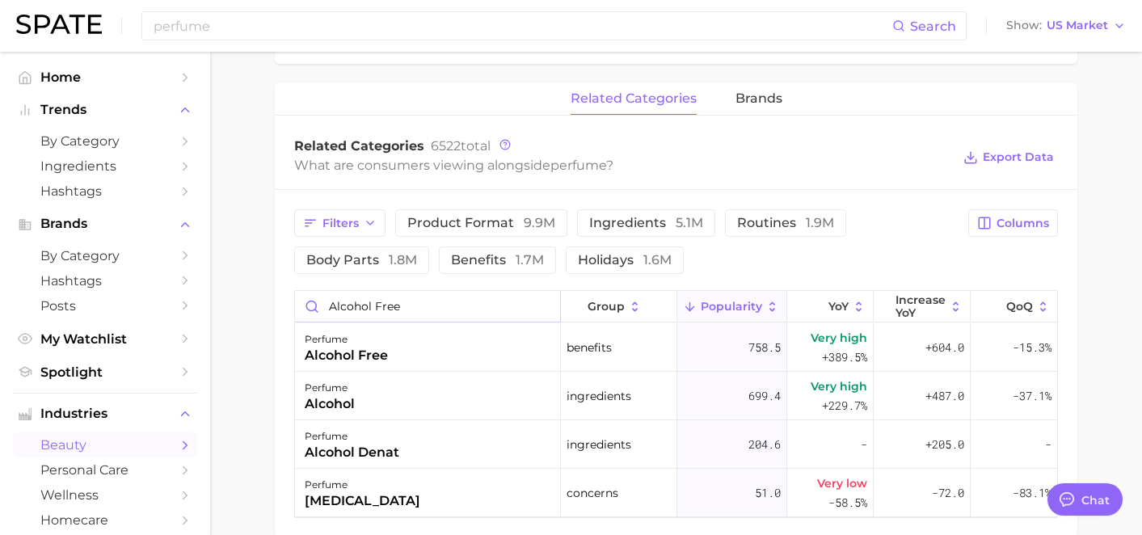
click at [442, 299] on input "alcohol free" at bounding box center [427, 306] width 265 height 31
click at [435, 307] on input "alcohol free" at bounding box center [427, 306] width 265 height 31
drag, startPoint x: 435, startPoint y: 307, endPoint x: 289, endPoint y: 301, distance: 145.6
click at [292, 301] on div "Filters product format 9.9m ingredients 5.1m routines 1.9m body parts 1.8m bene…" at bounding box center [676, 363] width 802 height 347
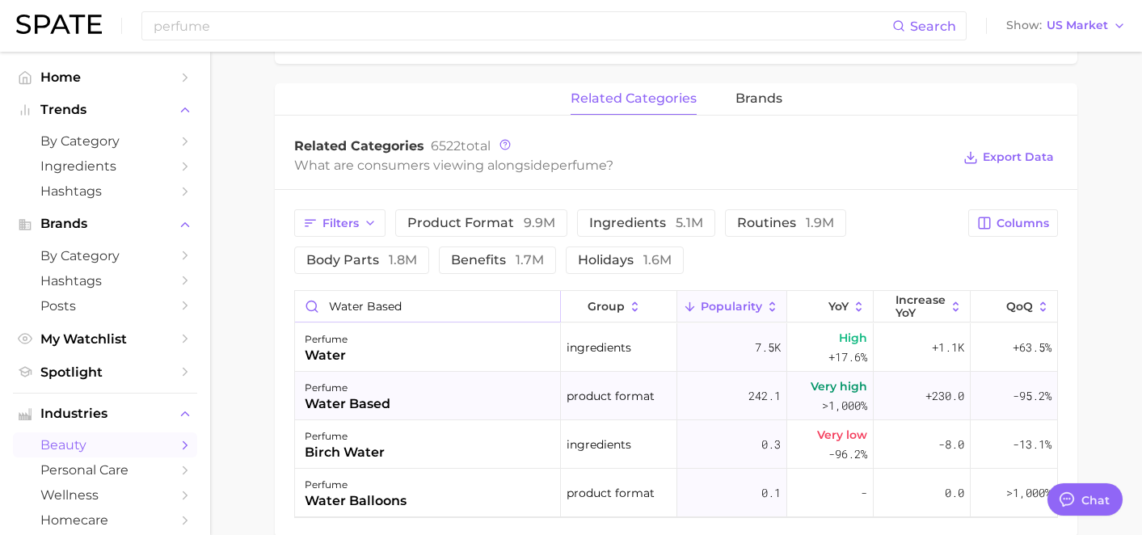
type input "water based"
click at [452, 397] on div "perfume water based" at bounding box center [428, 396] width 266 height 48
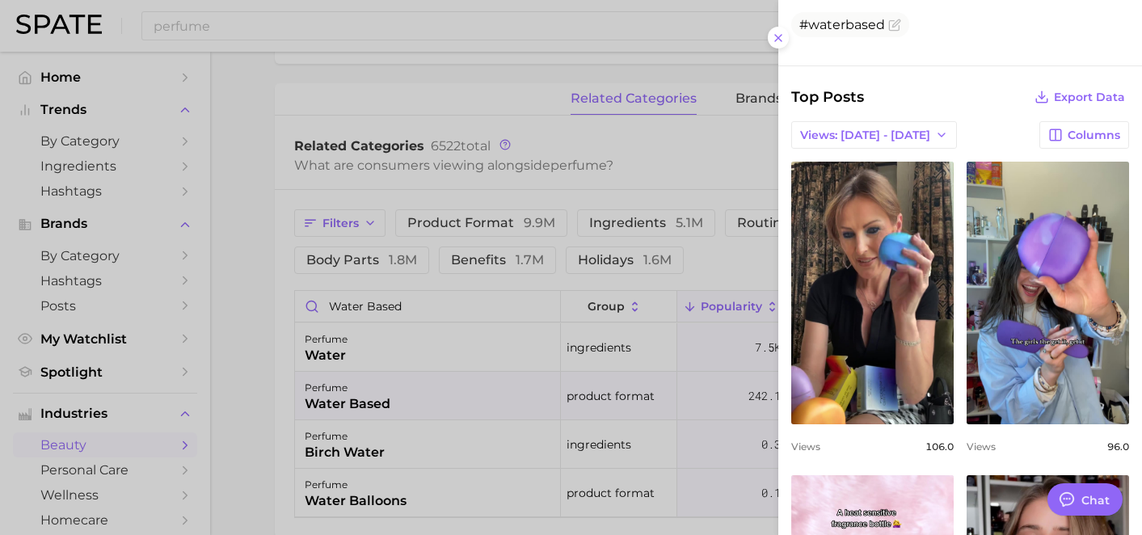
scroll to position [384, 0]
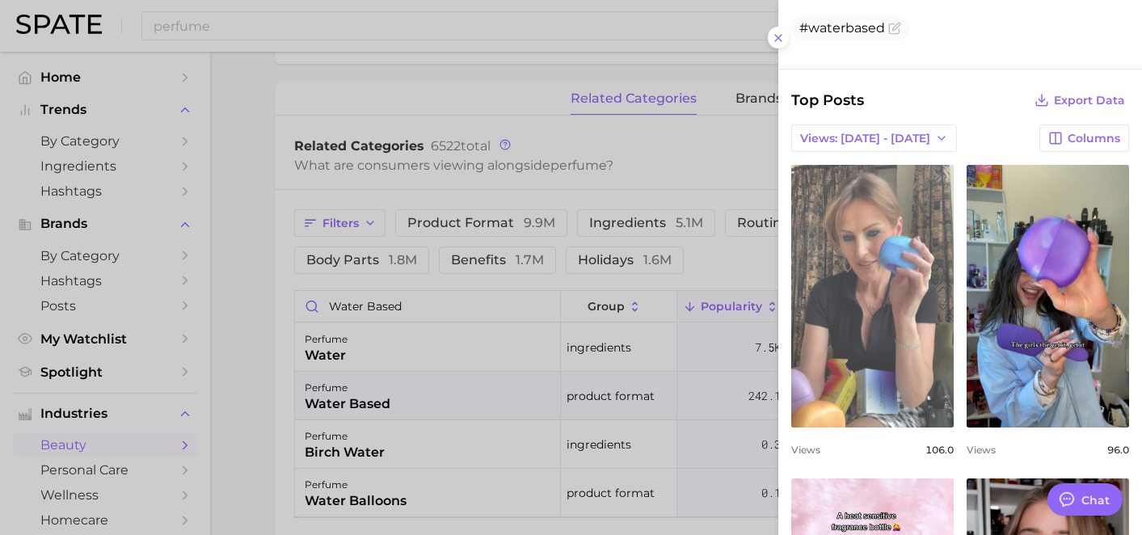
click at [919, 289] on link "view post on TikTok" at bounding box center [872, 296] width 162 height 263
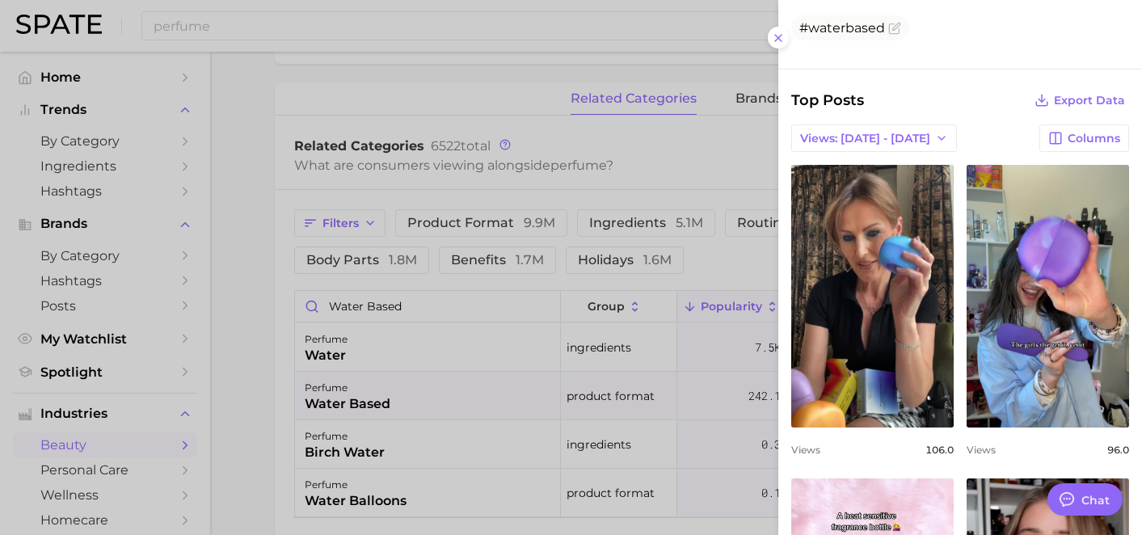
click at [377, 44] on div at bounding box center [571, 267] width 1142 height 535
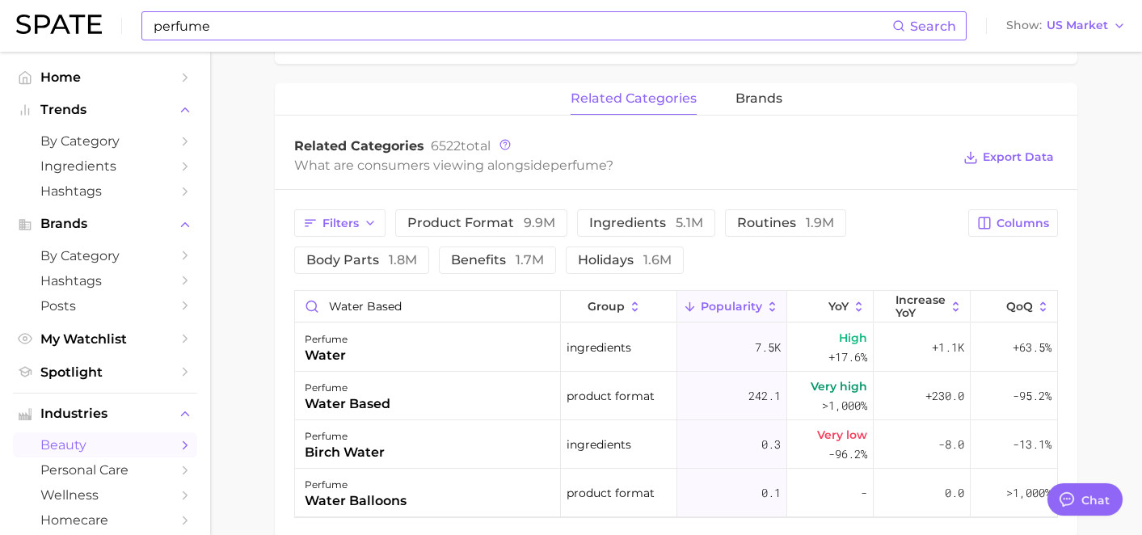
drag, startPoint x: 372, startPoint y: 40, endPoint x: 285, endPoint y: 32, distance: 87.6
click at [283, 32] on div "perfume Search Show US Market" at bounding box center [570, 26] width 1109 height 52
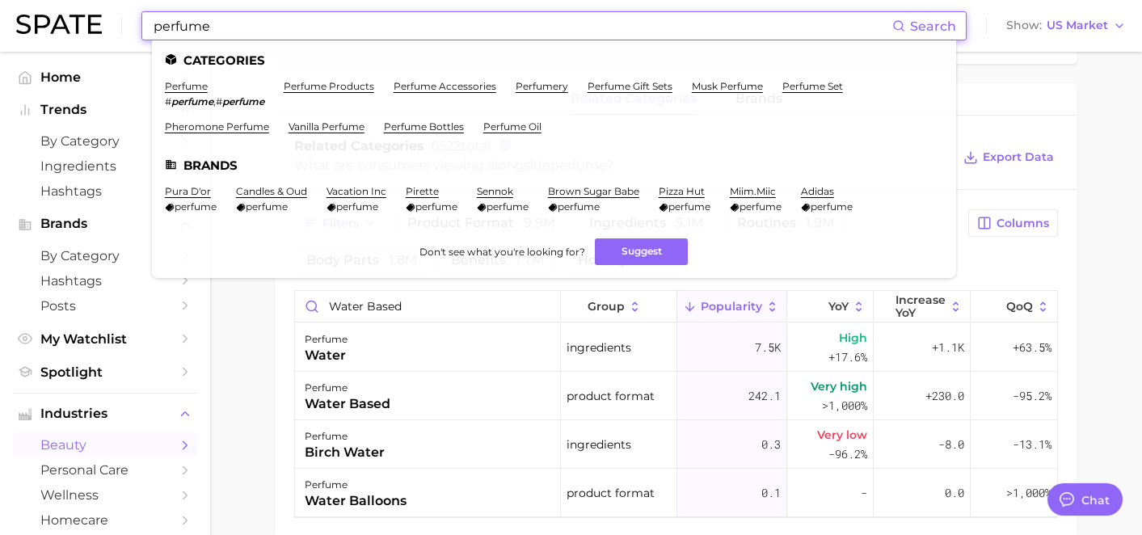
click at [288, 32] on input "perfume" at bounding box center [522, 25] width 740 height 27
drag, startPoint x: 288, startPoint y: 32, endPoint x: 180, endPoint y: 32, distance: 107.4
click at [180, 32] on input "perfume" at bounding box center [522, 25] width 740 height 27
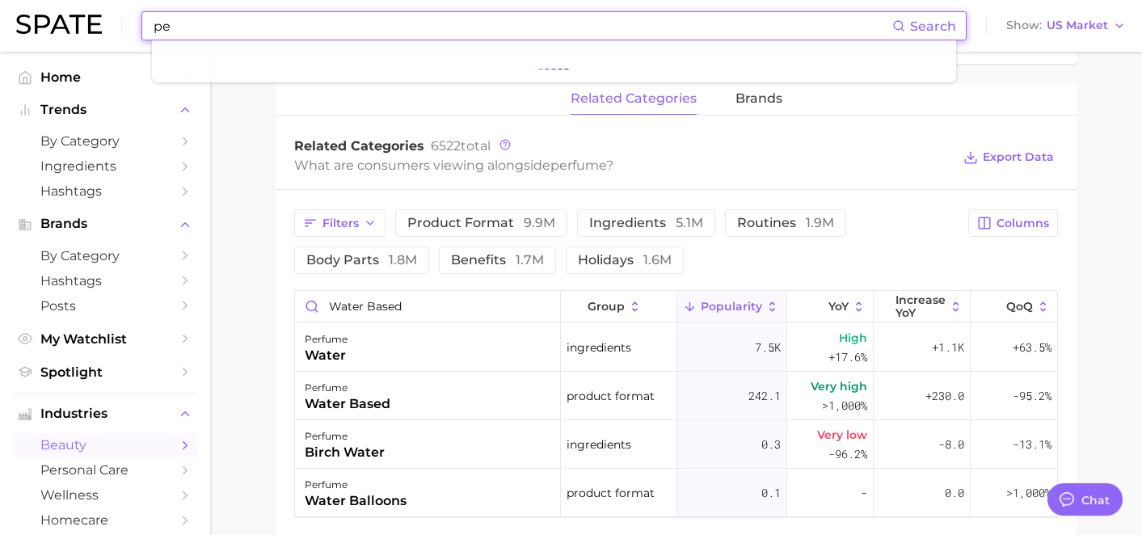
type input "p"
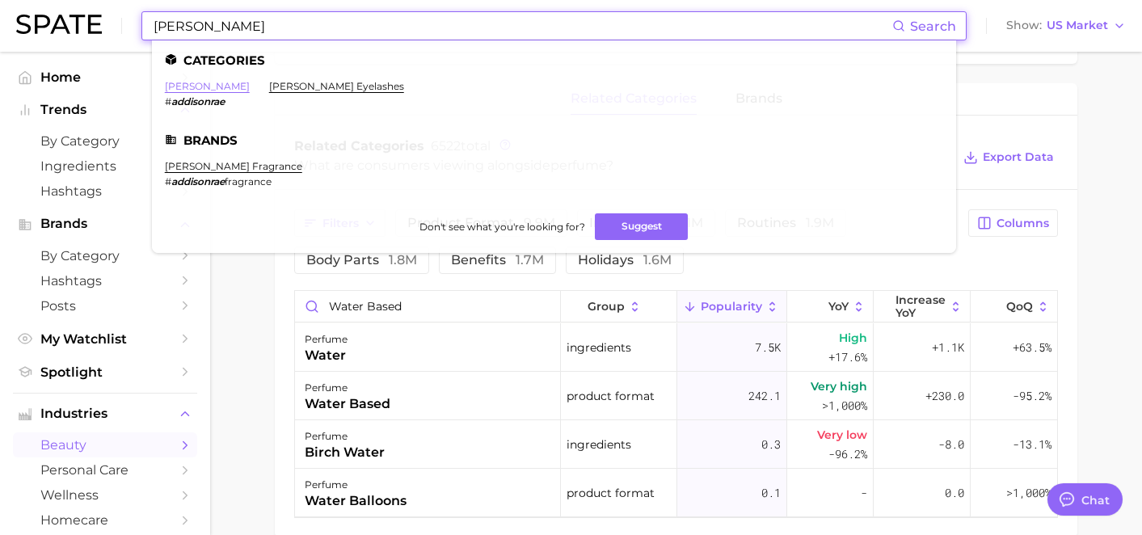
type input "addison rae"
click at [203, 84] on link "addison rae" at bounding box center [207, 86] width 85 height 12
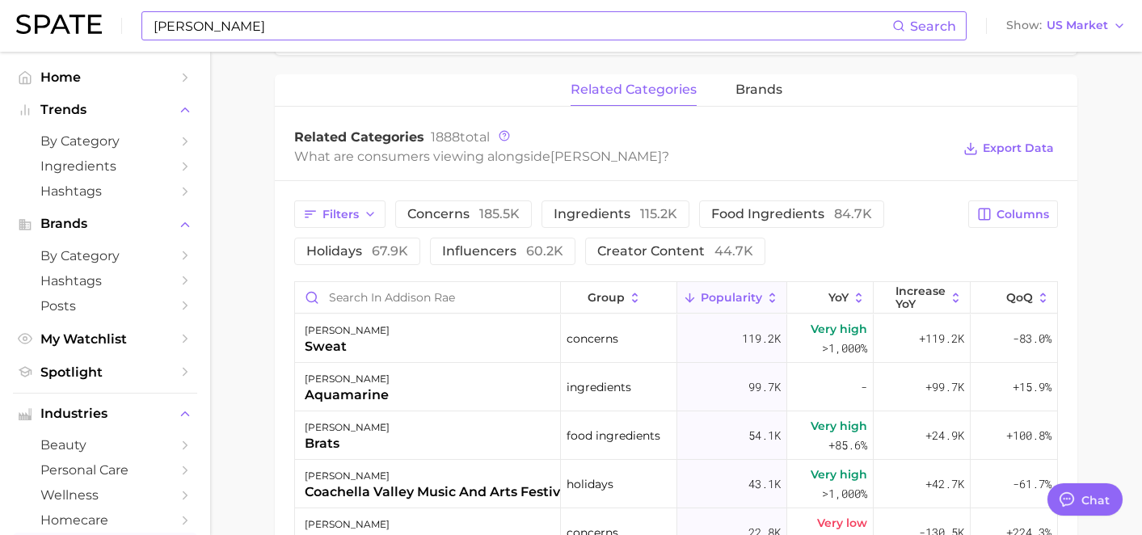
scroll to position [782, 0]
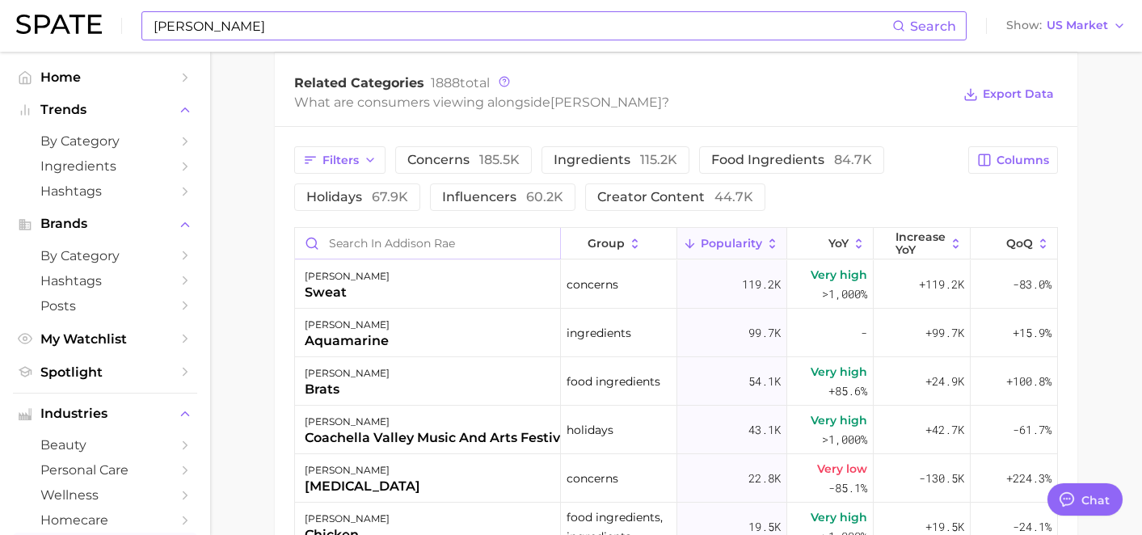
click at [449, 239] on input "Search in addison rae" at bounding box center [427, 243] width 265 height 31
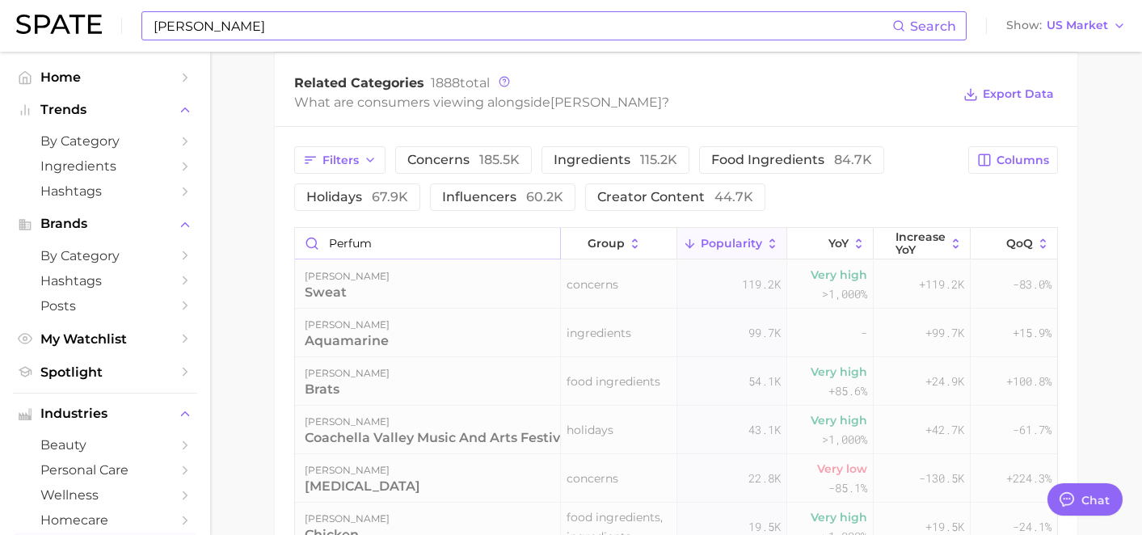
scroll to position [780, 0]
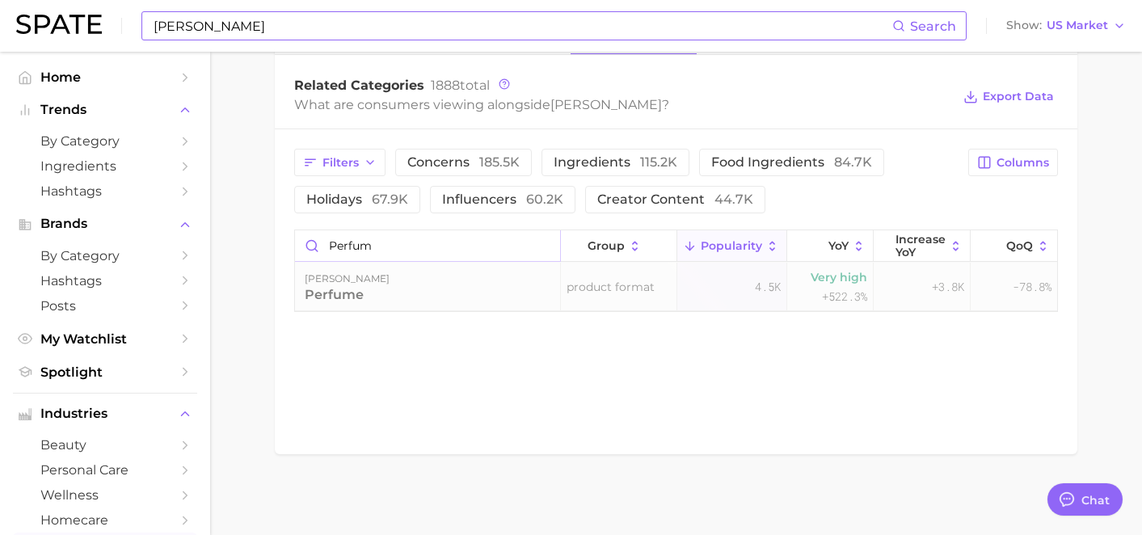
type input "perfum"
click at [467, 280] on div "addison rae perfume" at bounding box center [428, 287] width 266 height 48
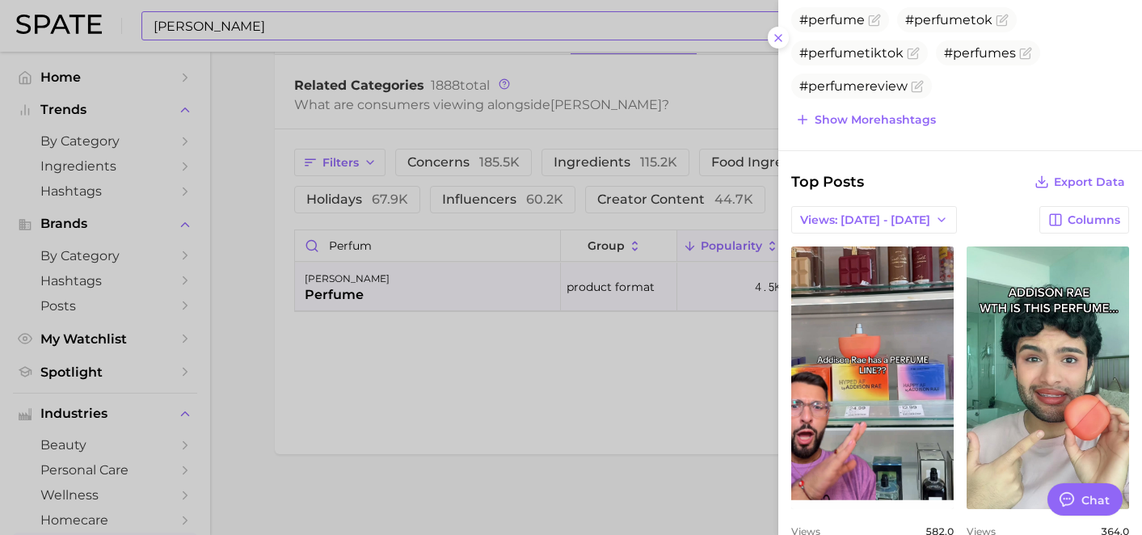
scroll to position [456, 0]
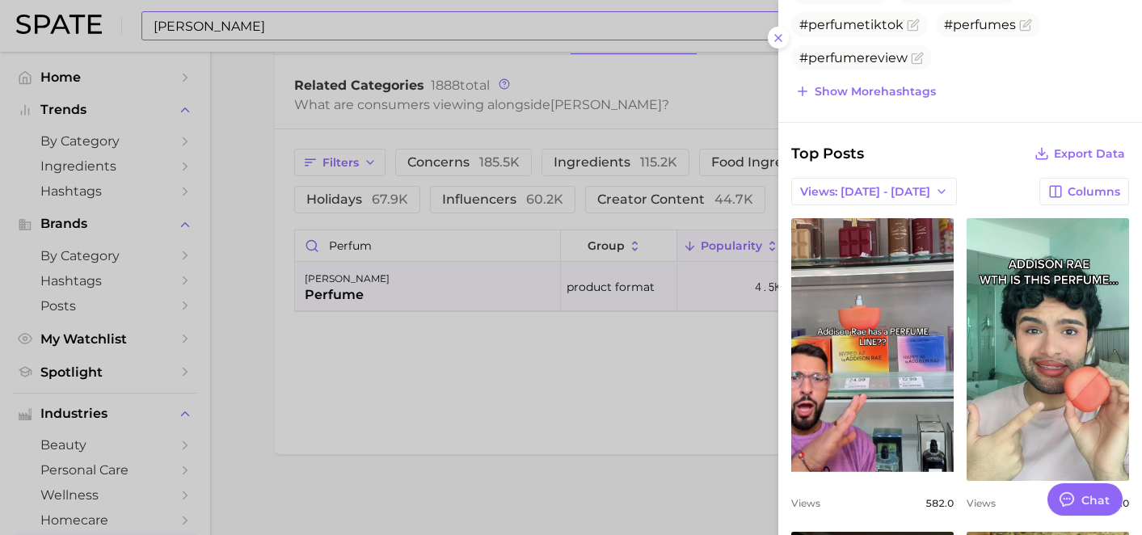
click at [316, 36] on div at bounding box center [571, 267] width 1142 height 535
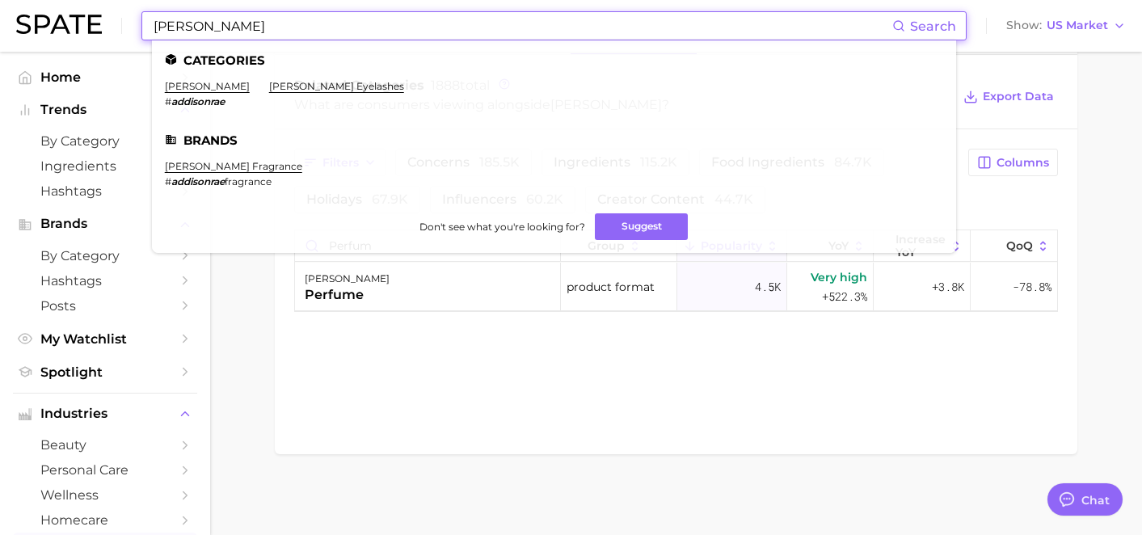
drag, startPoint x: 313, startPoint y: 27, endPoint x: 107, endPoint y: 11, distance: 205.9
click at [107, 11] on div "addison rae Search Categories addison rae # addisonrae addison rae eyelashes Br…" at bounding box center [570, 26] width 1109 height 52
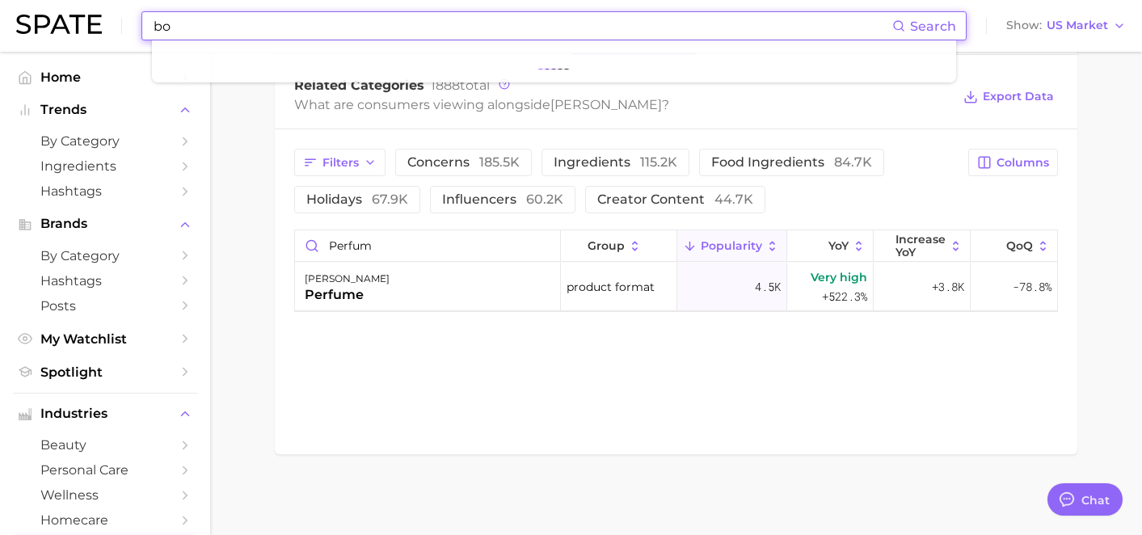
type input "b"
type input "p"
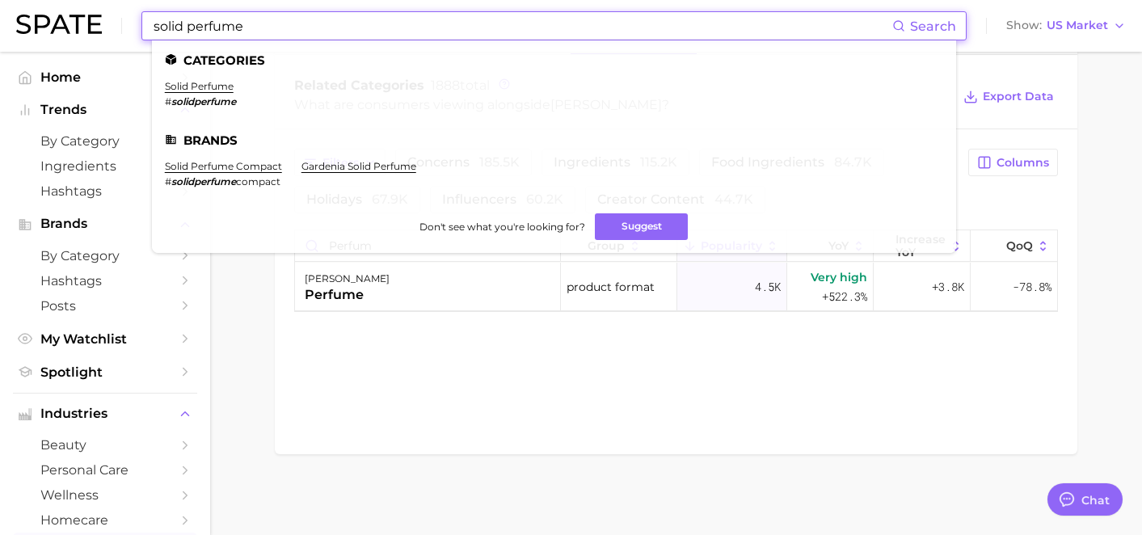
type input "solid perfume"
click at [210, 92] on li "solid perfume # solidperfume" at bounding box center [200, 93] width 71 height 27
click at [219, 86] on link "solid perfume" at bounding box center [199, 86] width 69 height 12
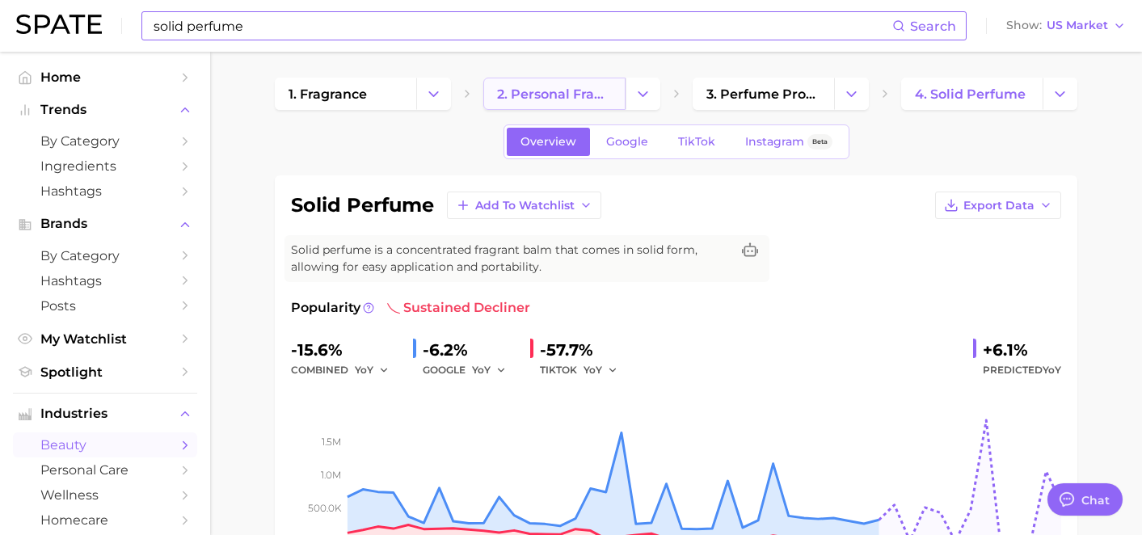
click at [588, 103] on link "2. personal fragrance" at bounding box center [553, 94] width 141 height 32
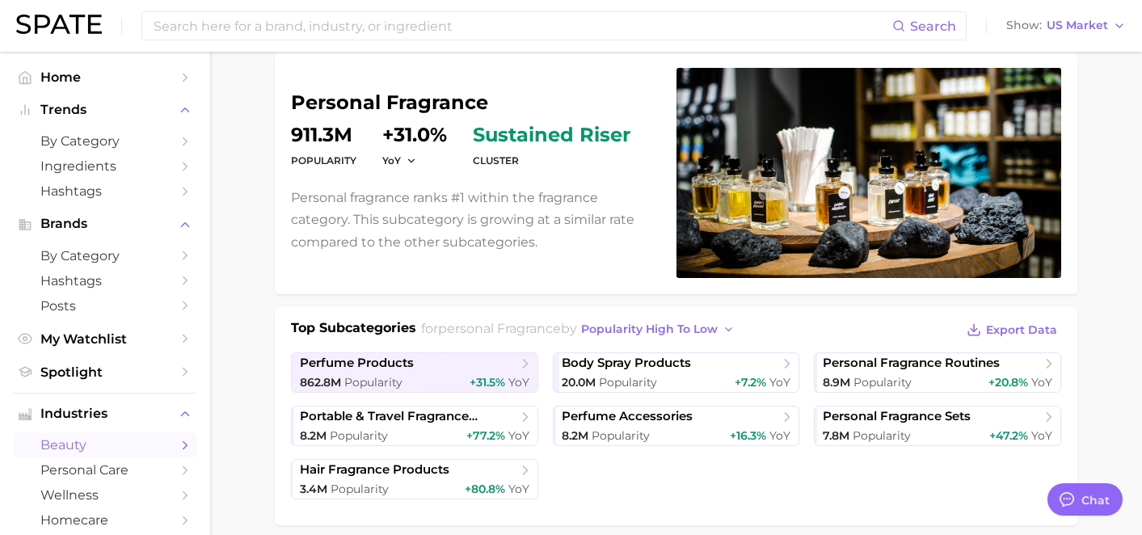
scroll to position [44, 0]
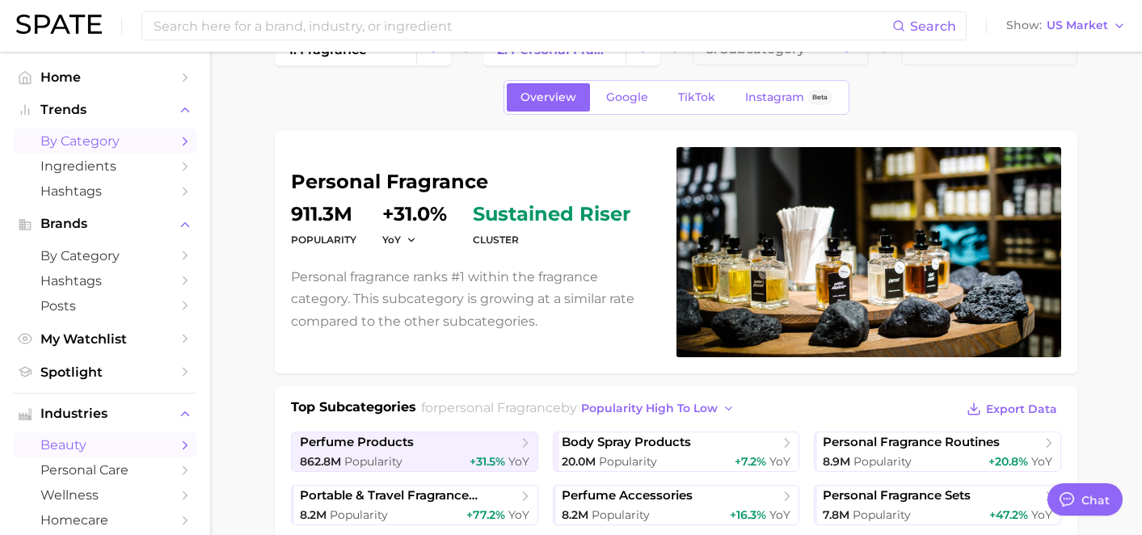
click at [131, 150] on link "by Category" at bounding box center [105, 140] width 184 height 25
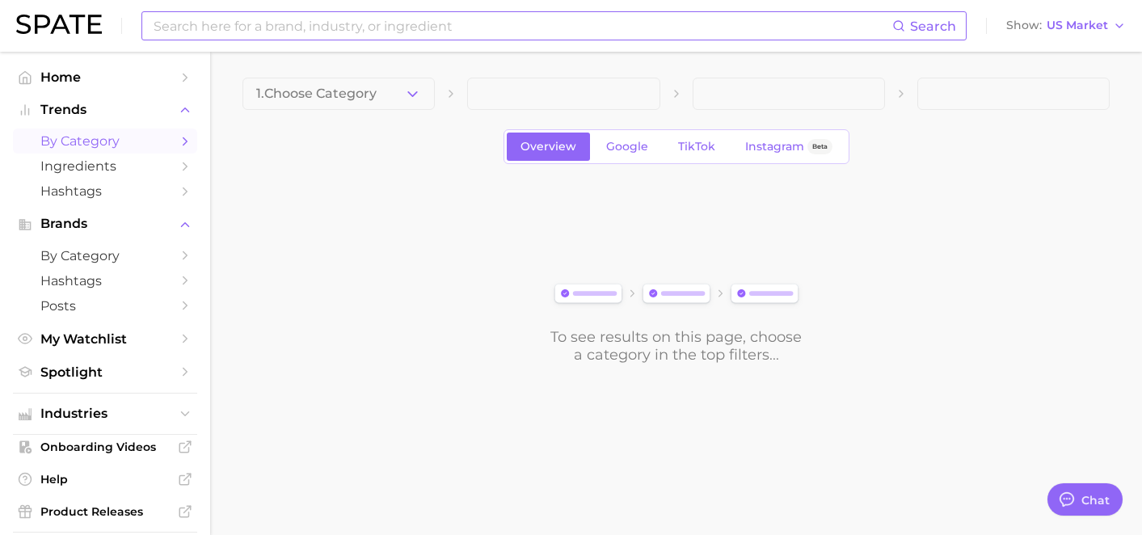
click at [339, 24] on input at bounding box center [522, 25] width 740 height 27
type input "t"
type input "o"
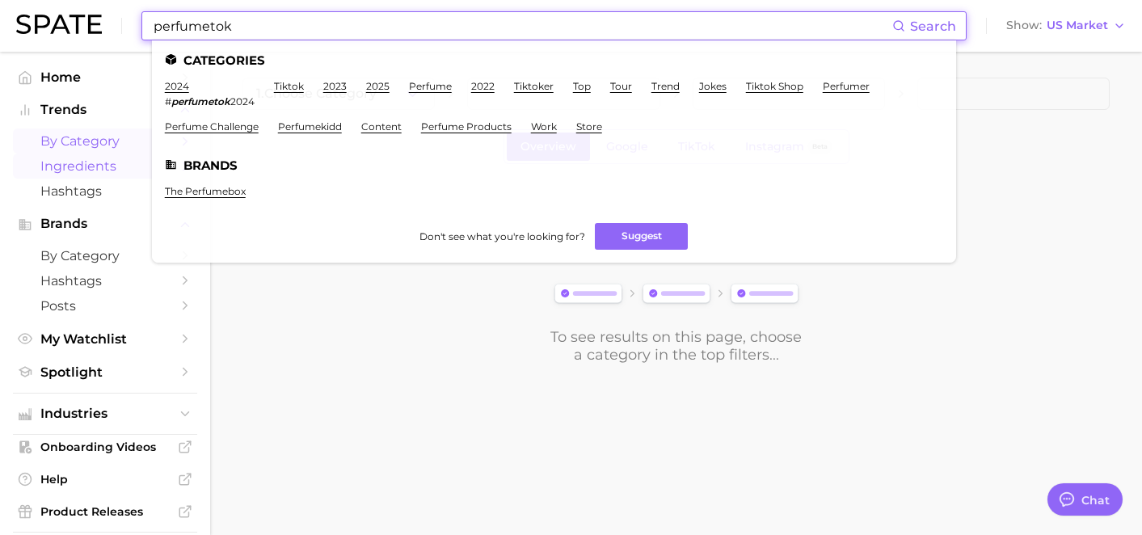
type input "perfumetok"
click at [116, 179] on link "Ingredients" at bounding box center [105, 165] width 184 height 25
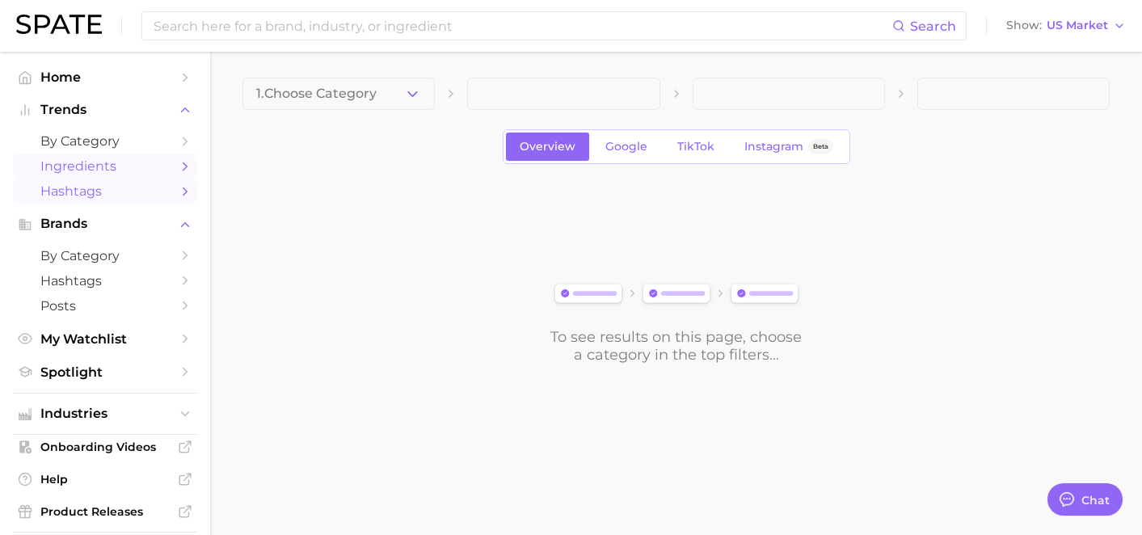
click at [97, 199] on span "Hashtags" at bounding box center [104, 190] width 129 height 15
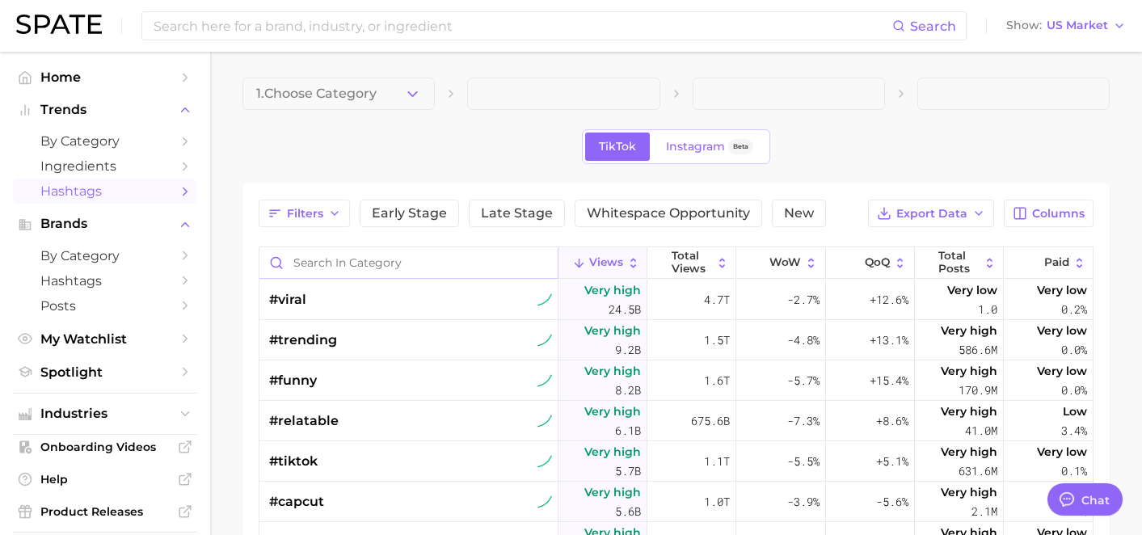
click at [384, 257] on input "Search in category" at bounding box center [408, 262] width 298 height 31
click at [326, 90] on span "1. Choose Category" at bounding box center [316, 93] width 120 height 15
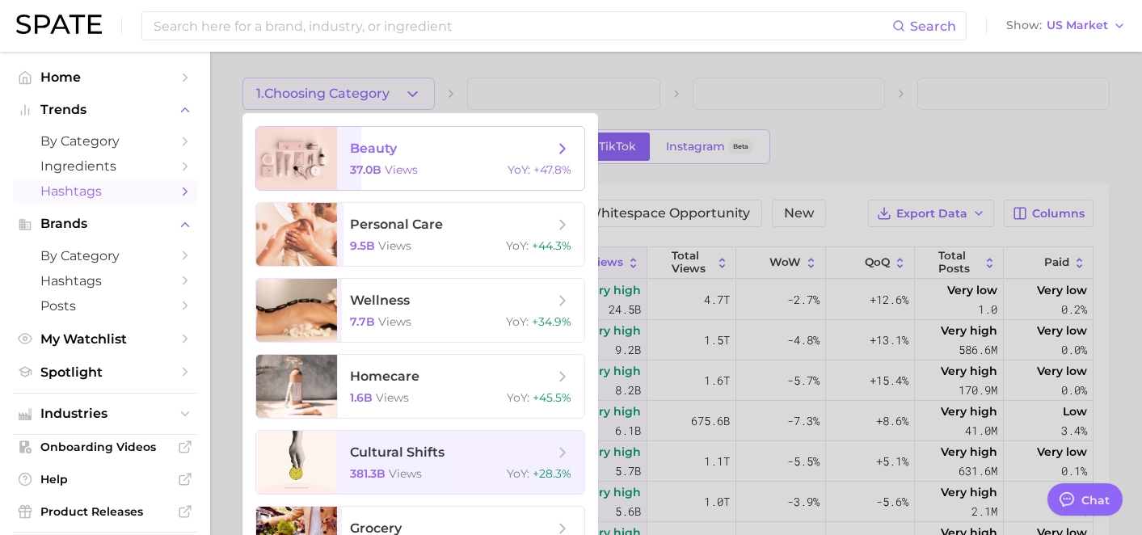
click at [396, 166] on span "views" at bounding box center [401, 169] width 33 height 15
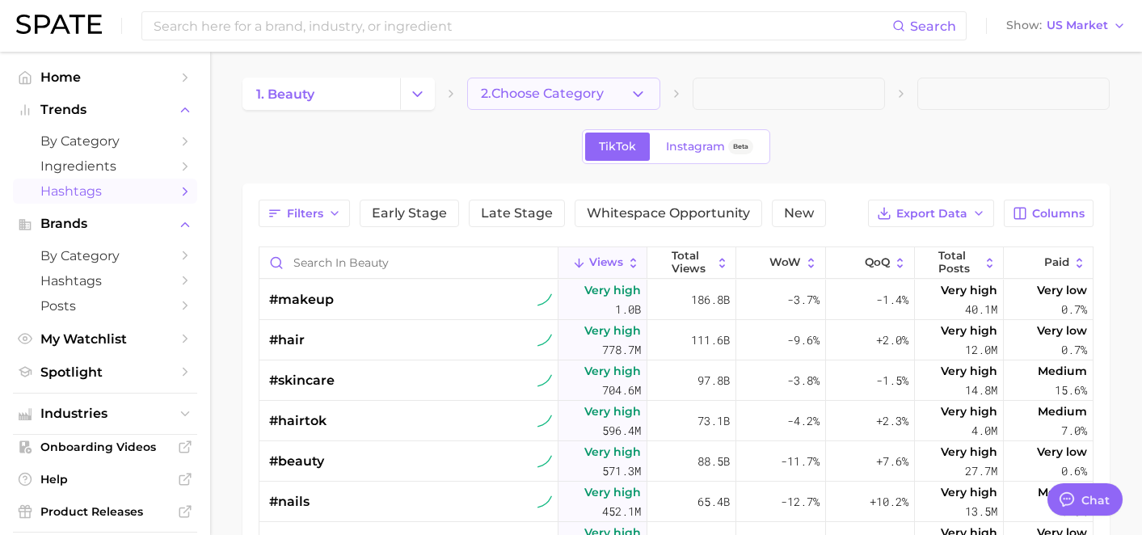
click at [566, 96] on span "2. Choose Category" at bounding box center [542, 93] width 123 height 15
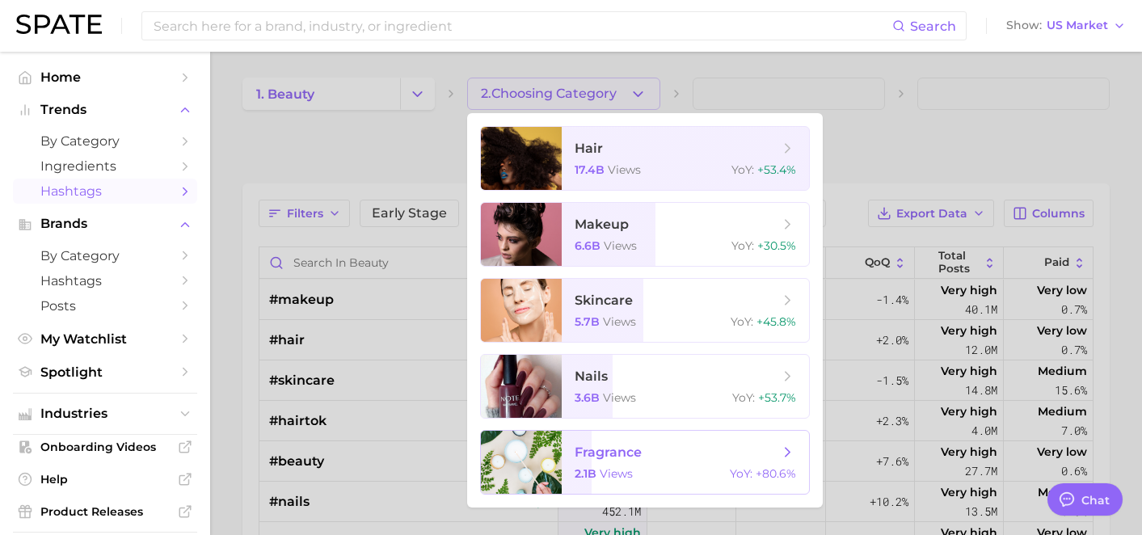
click at [624, 468] on span "views" at bounding box center [615, 473] width 33 height 15
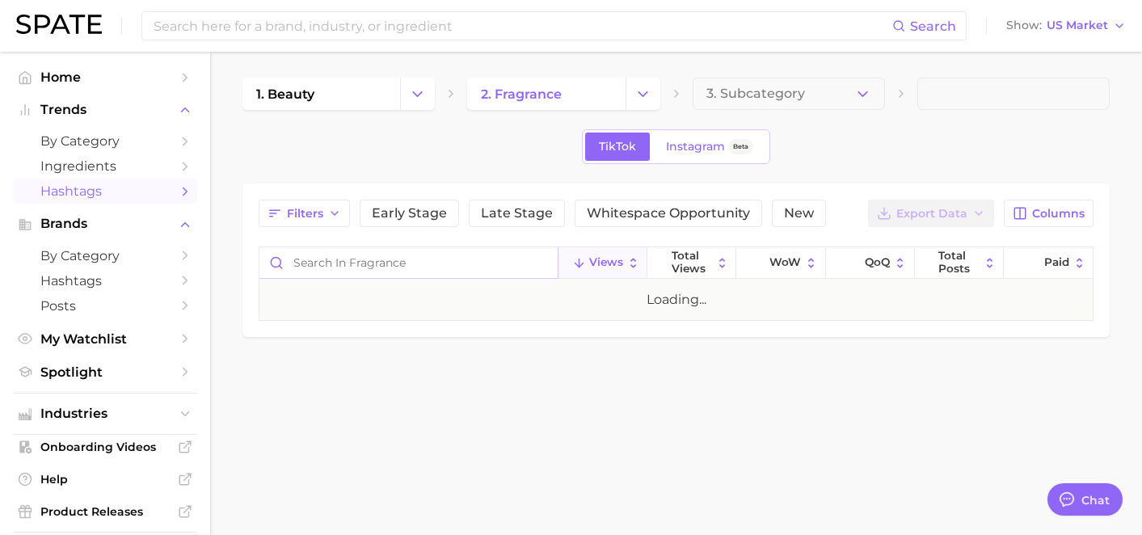
click at [392, 267] on input "Search in fragrance" at bounding box center [408, 262] width 298 height 31
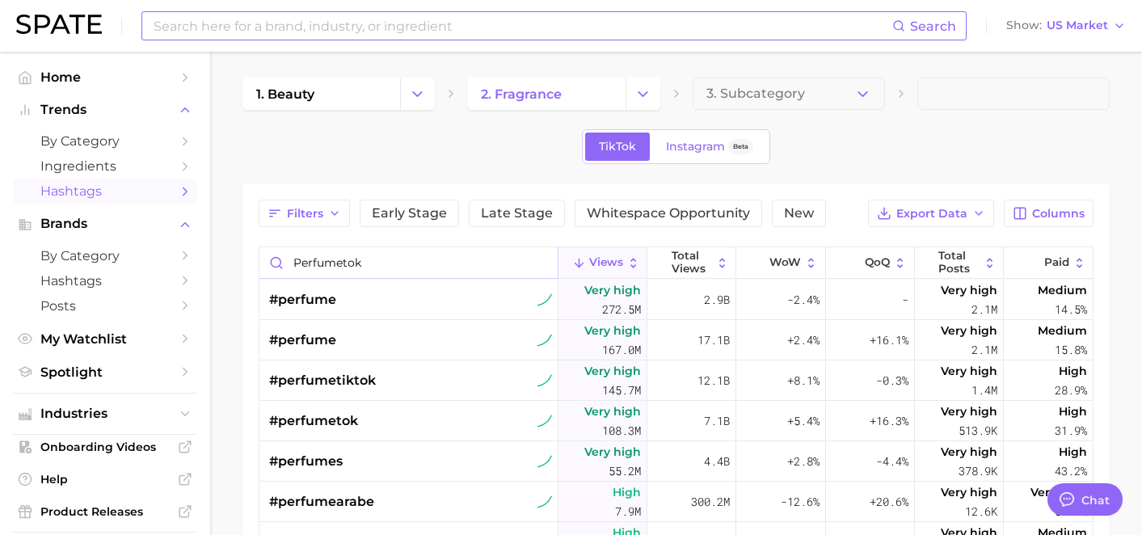
type input "perfumetok"
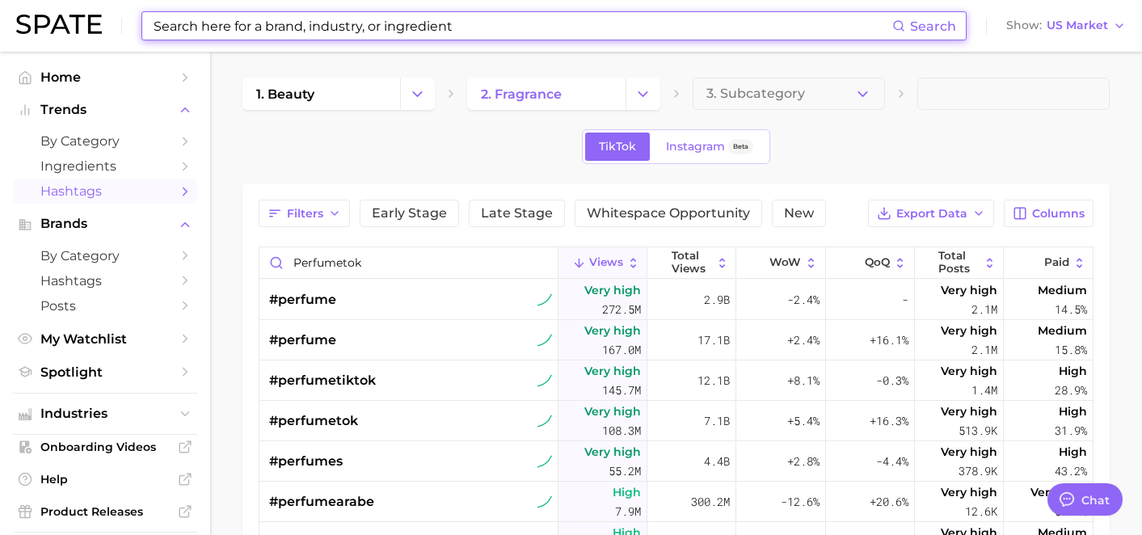
click at [283, 33] on input at bounding box center [522, 25] width 740 height 27
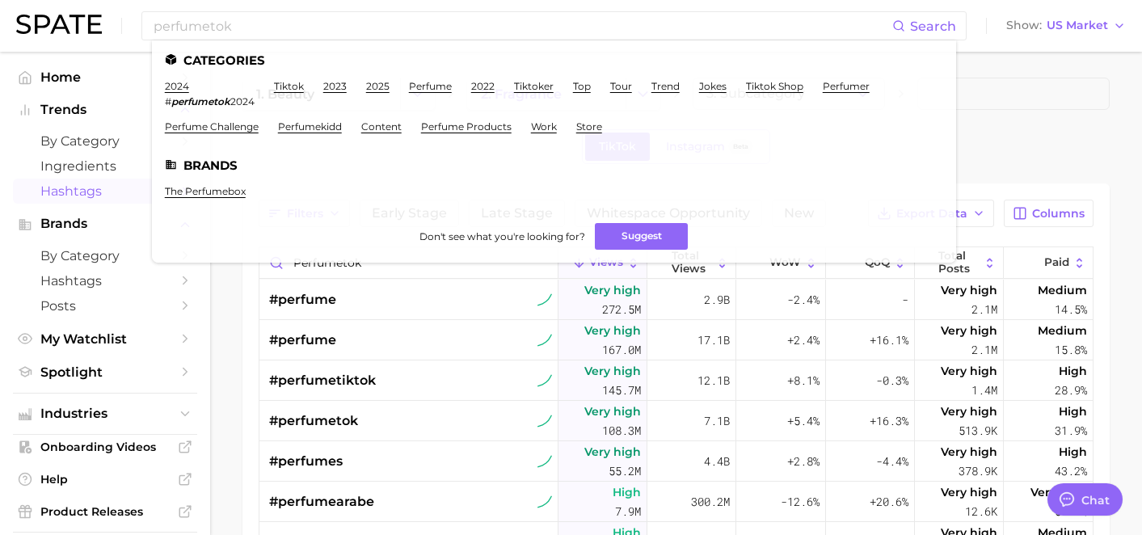
click at [984, 133] on div "TikTok Instagram Beta" at bounding box center [675, 146] width 867 height 35
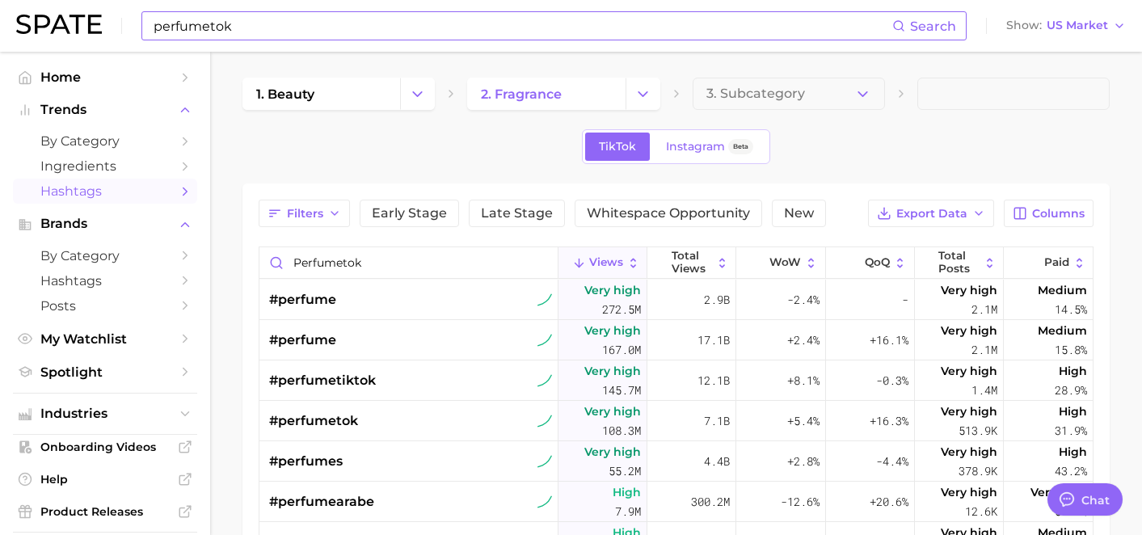
click at [494, 37] on input "perfumetok" at bounding box center [522, 25] width 740 height 27
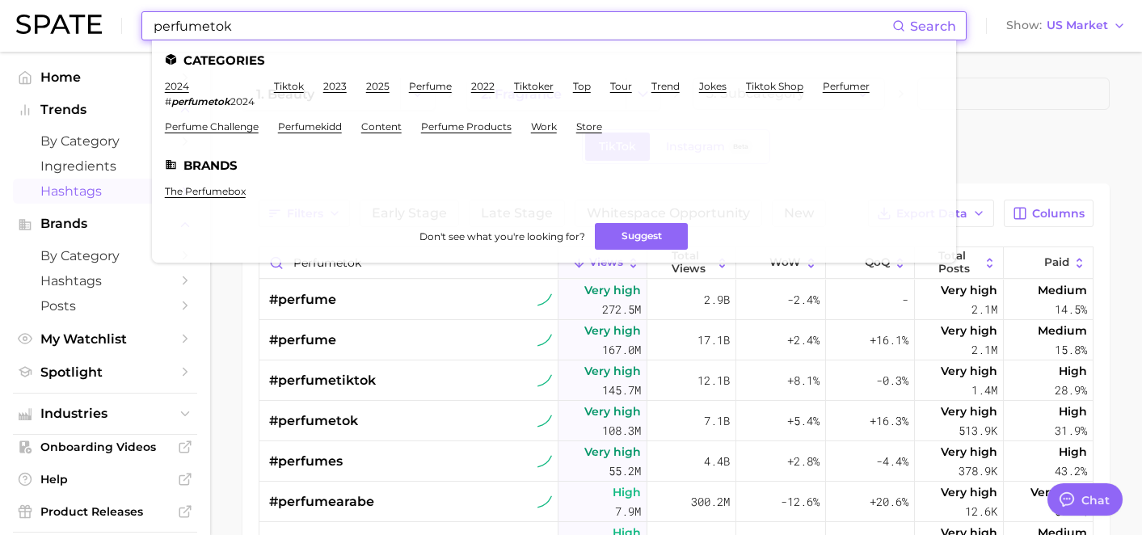
drag, startPoint x: 488, startPoint y: 36, endPoint x: 150, endPoint y: 19, distance: 338.1
click at [150, 19] on div "perfumetok Search Categories 2024 # perfumetok 2024 tiktok 2023 2025 perfume 20…" at bounding box center [553, 25] width 825 height 29
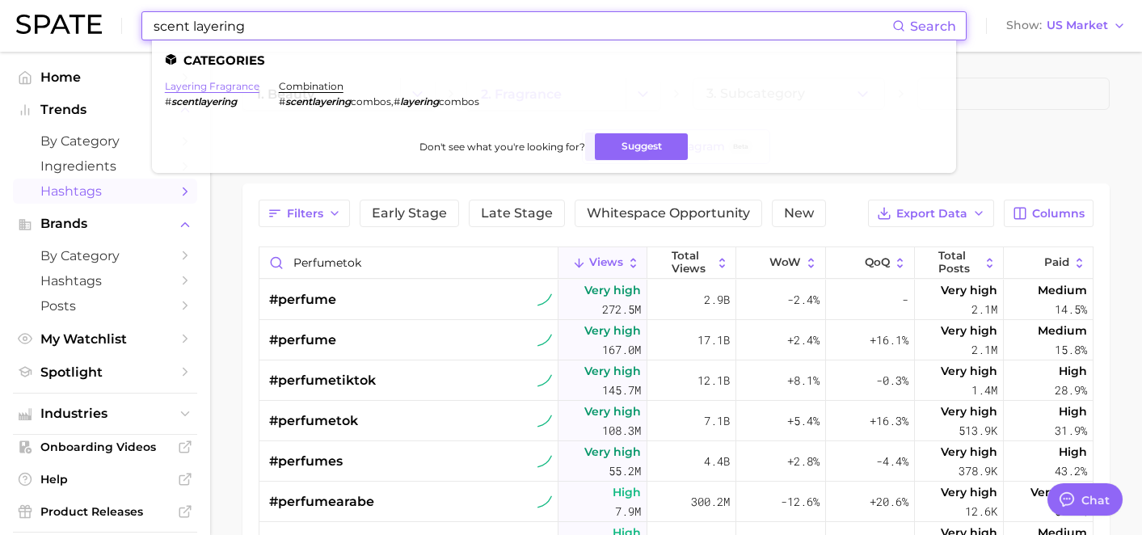
type input "scent layering"
click at [234, 83] on link "layering fragrance" at bounding box center [212, 86] width 95 height 12
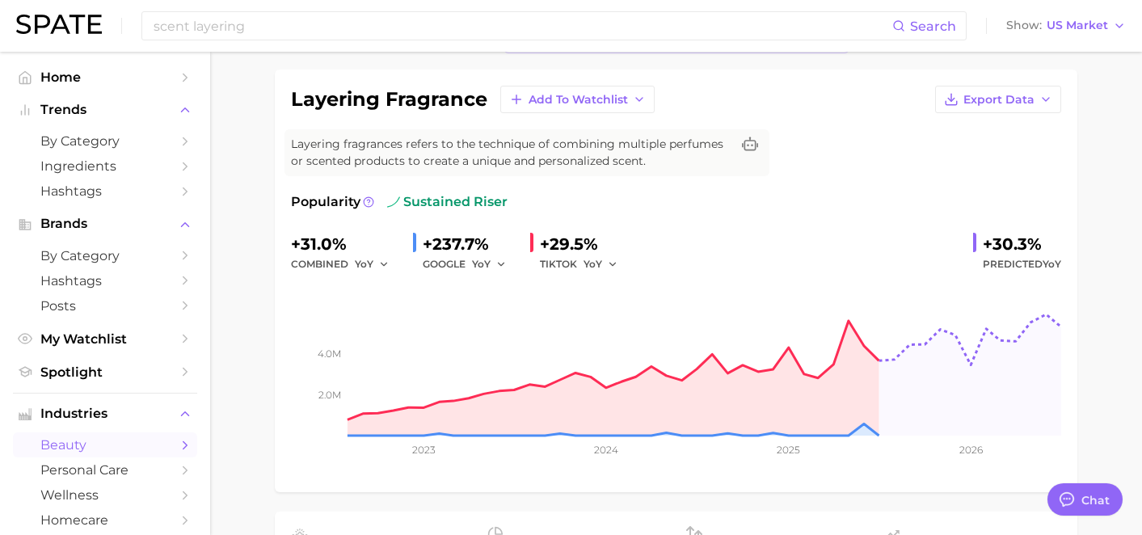
scroll to position [53, 0]
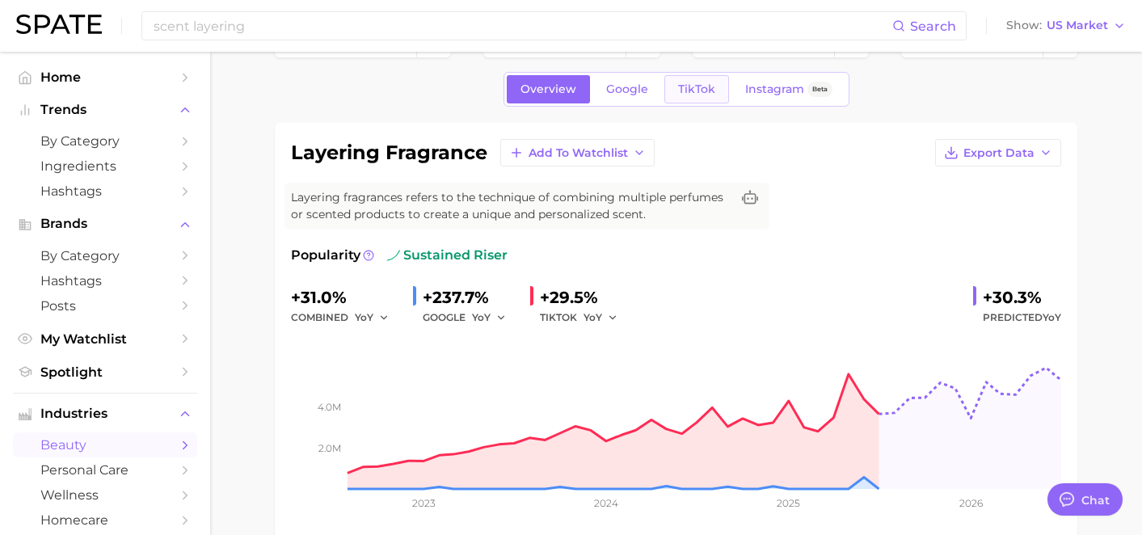
click at [709, 84] on span "TikTok" at bounding box center [696, 89] width 37 height 14
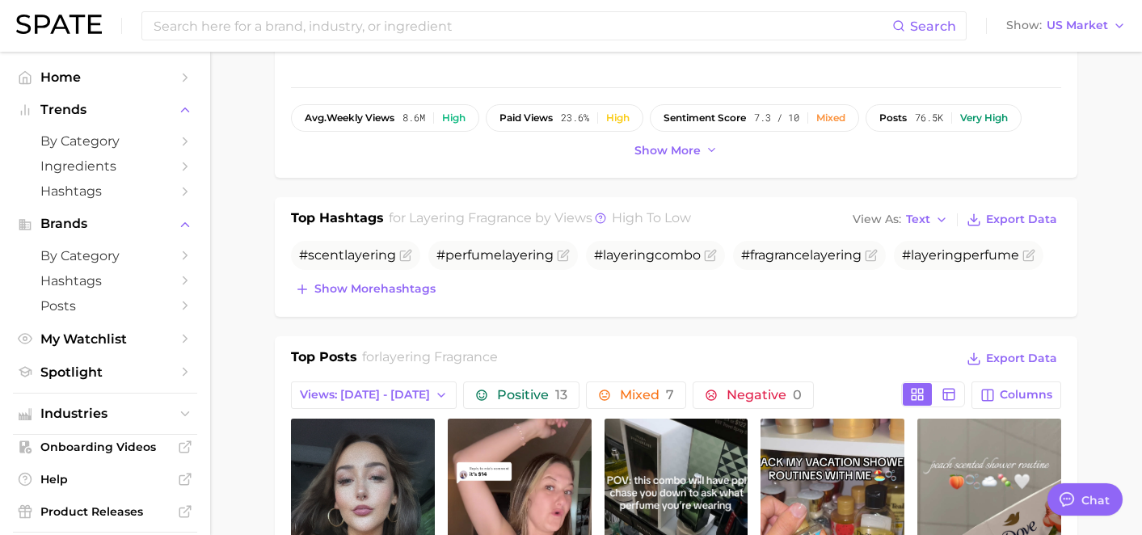
scroll to position [410, 0]
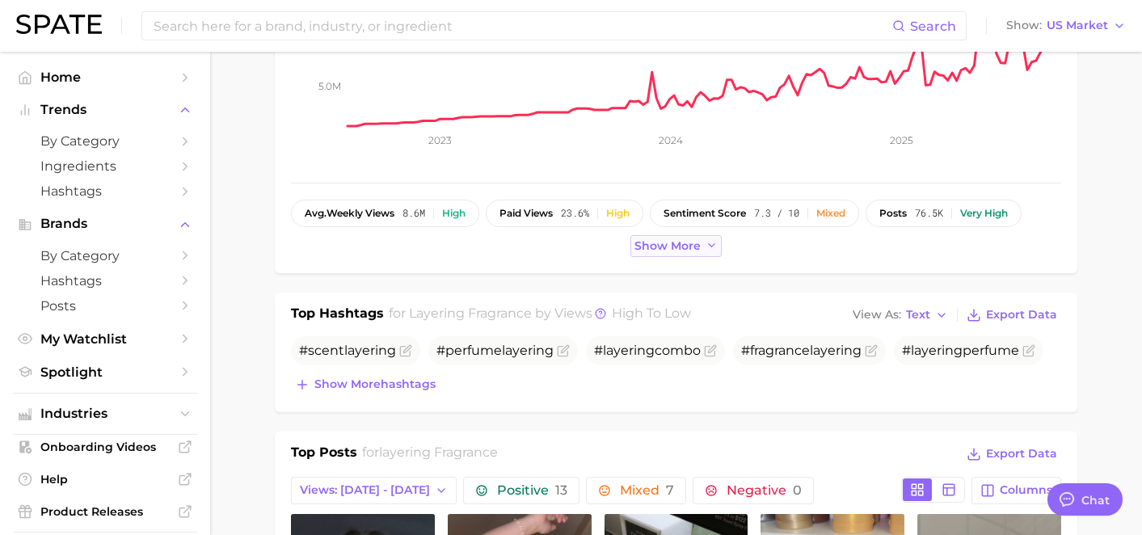
click at [675, 246] on span "Show more" at bounding box center [667, 246] width 66 height 14
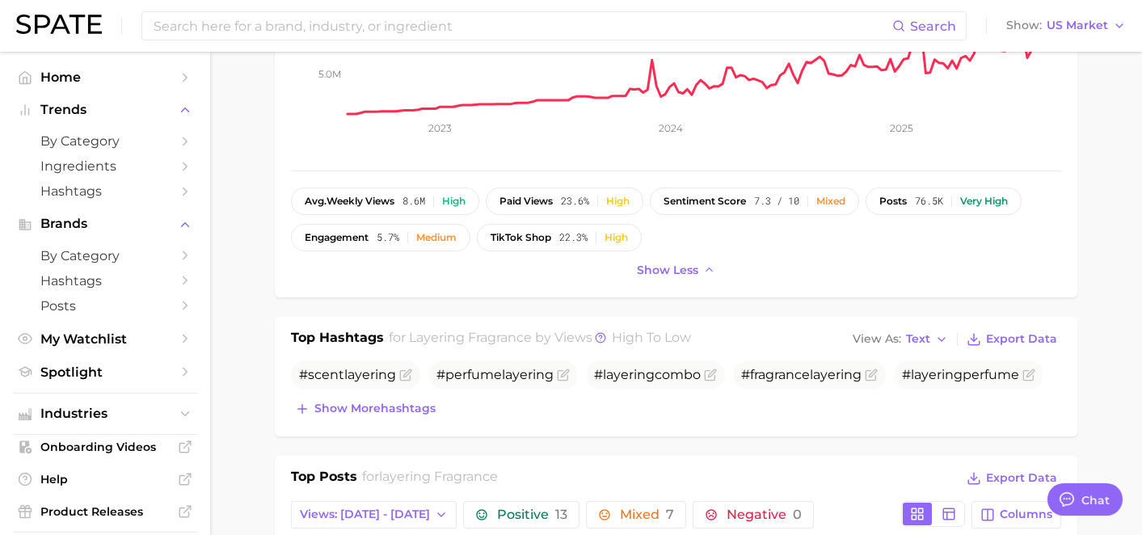
scroll to position [430, 0]
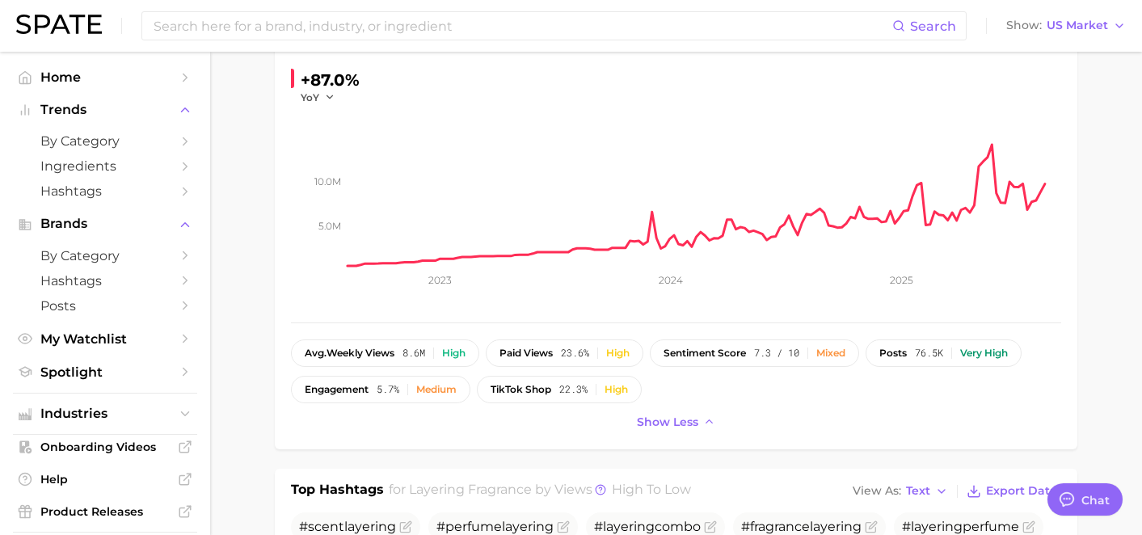
scroll to position [0, 0]
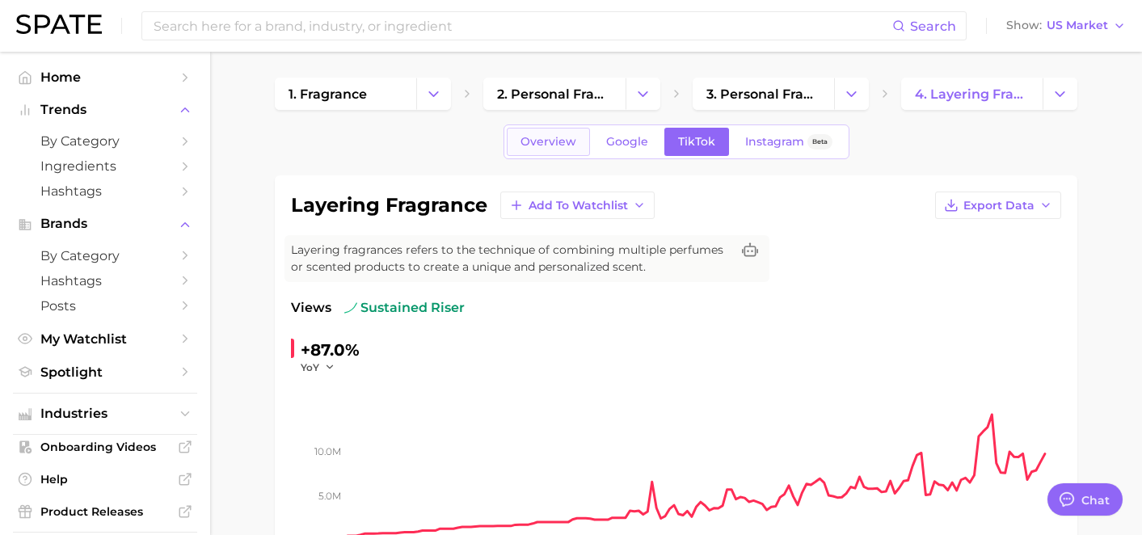
click at [559, 140] on span "Overview" at bounding box center [548, 142] width 56 height 14
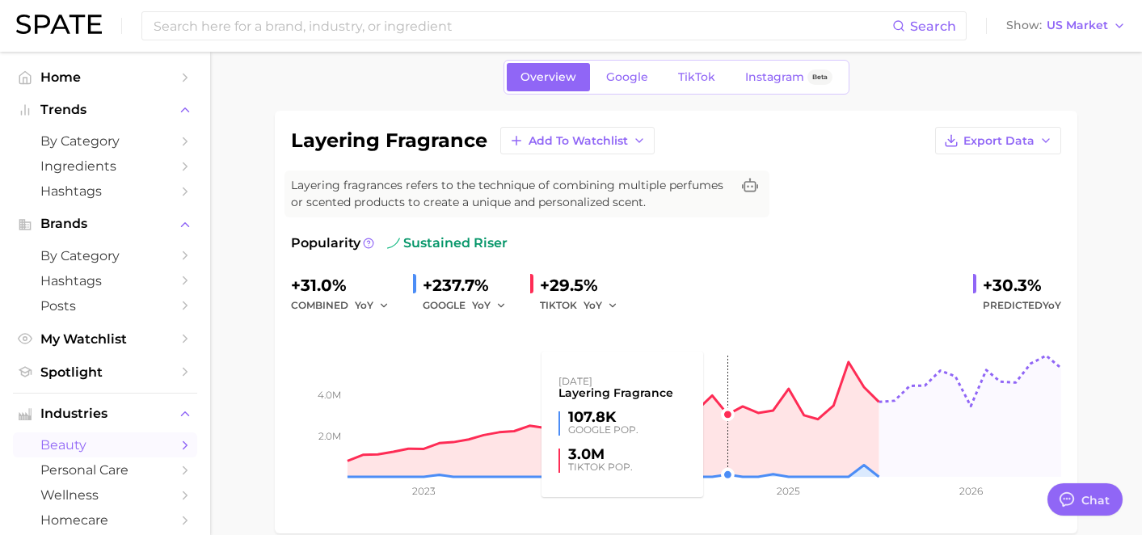
scroll to position [57, 0]
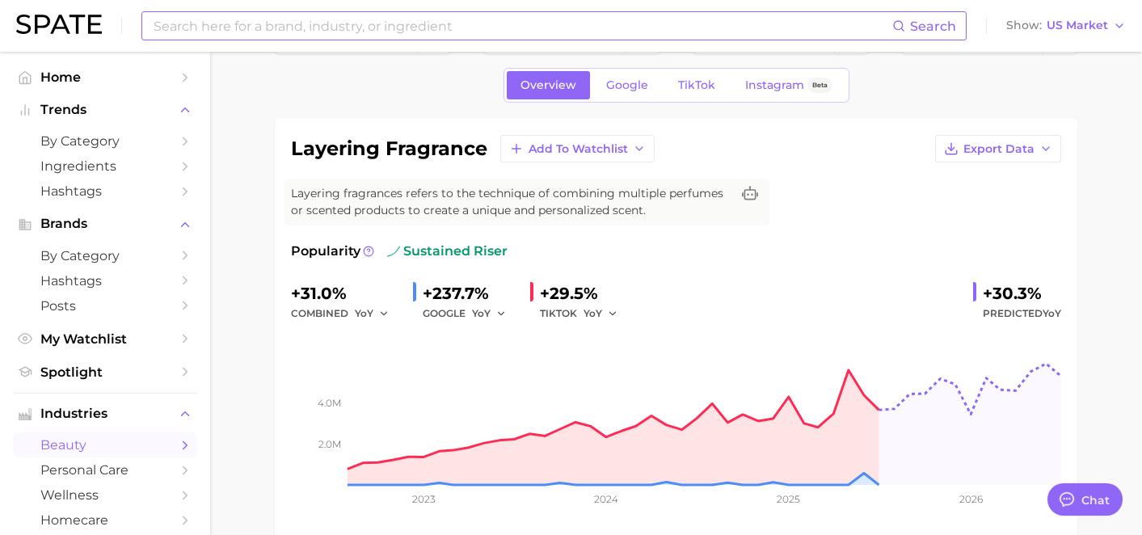
click at [388, 30] on input at bounding box center [522, 25] width 740 height 27
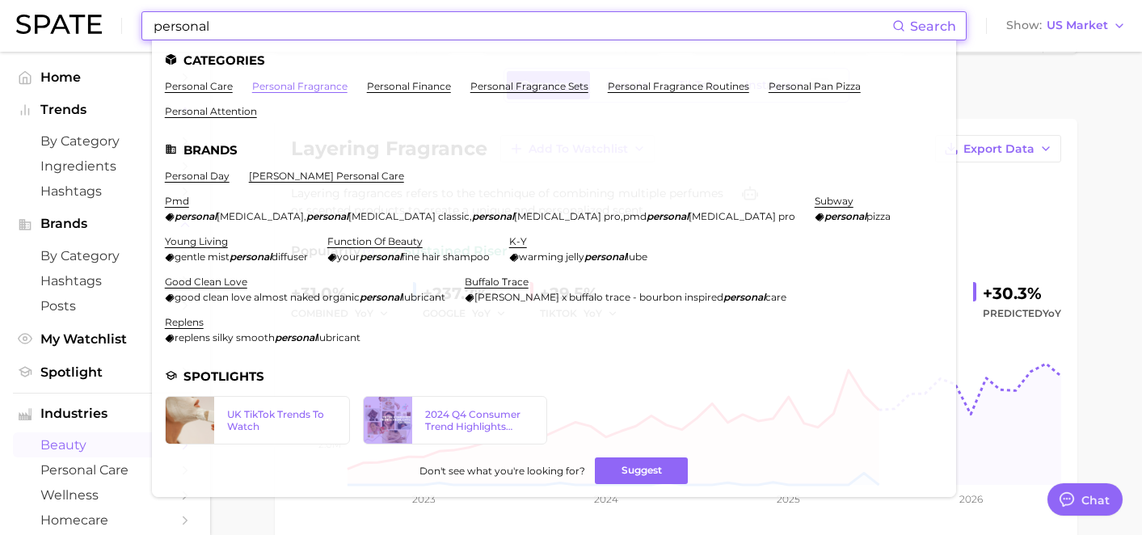
type input "personal"
click at [283, 89] on link "personal fragrance" at bounding box center [299, 86] width 95 height 12
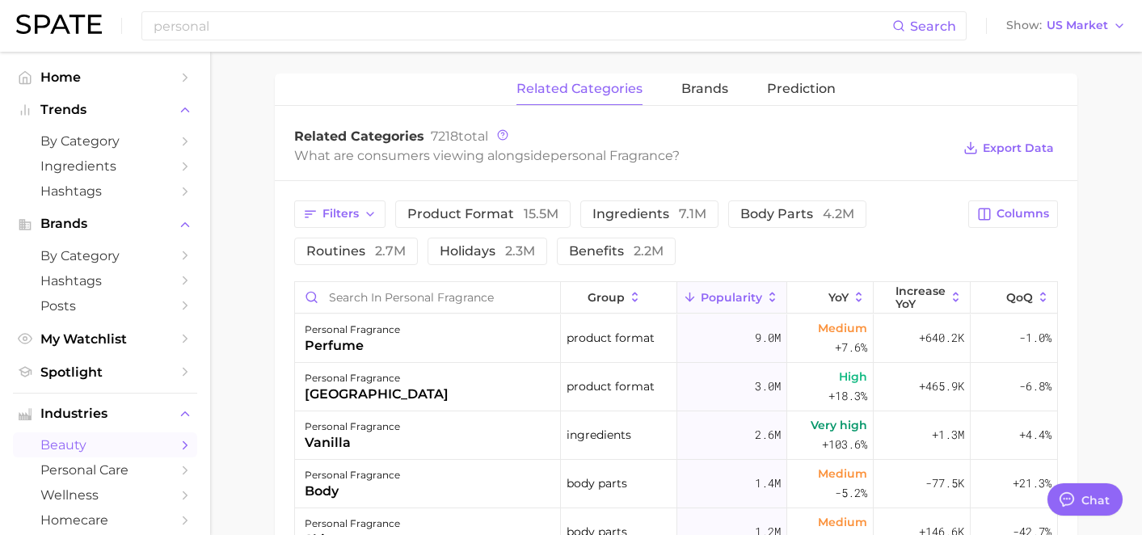
scroll to position [600, 0]
click at [786, 90] on span "Prediction" at bounding box center [801, 89] width 69 height 15
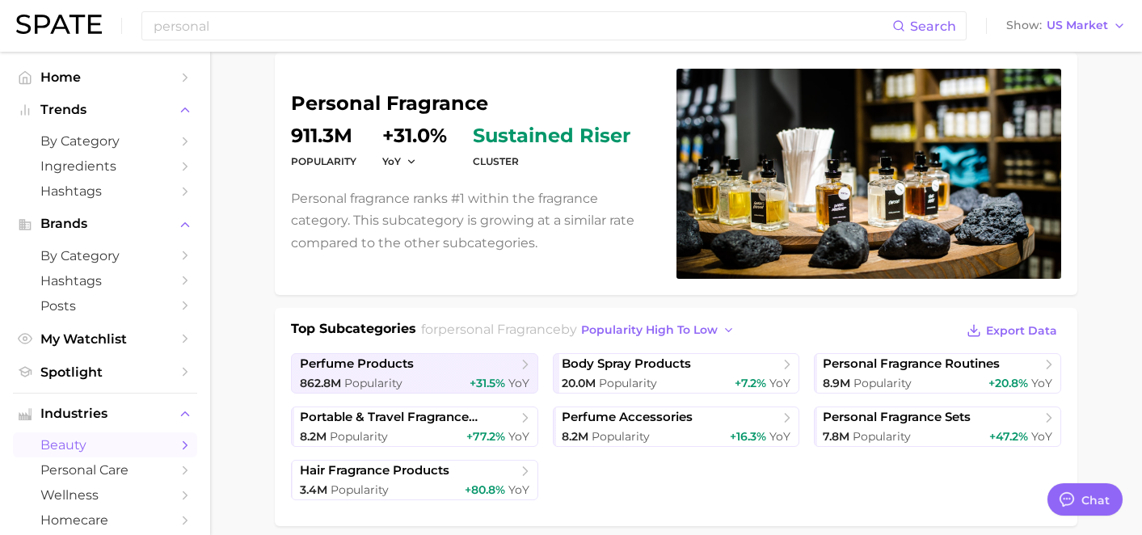
scroll to position [0, 0]
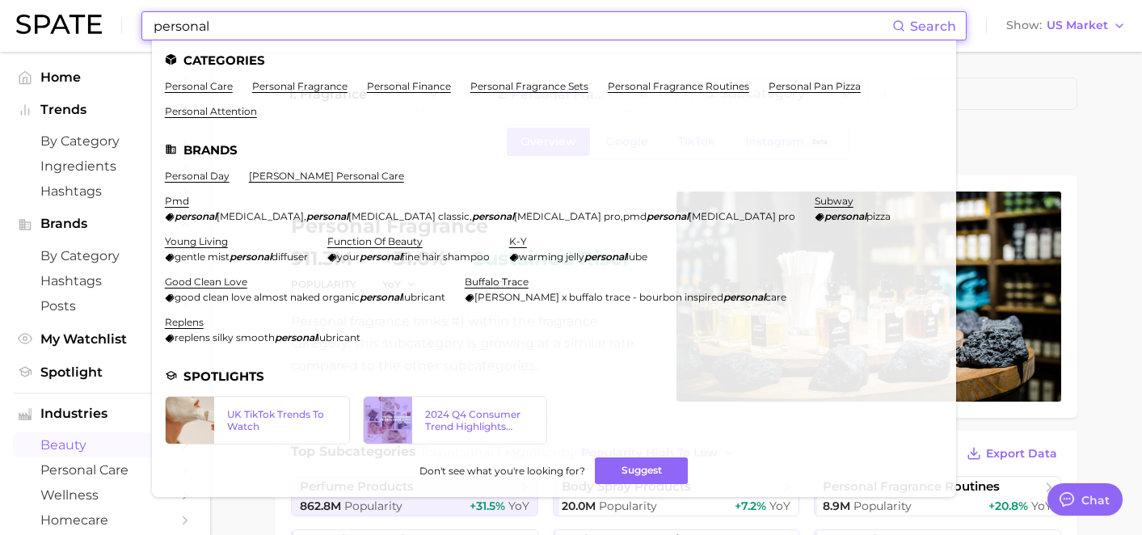
click at [438, 31] on input "personal" at bounding box center [522, 25] width 740 height 27
drag, startPoint x: 361, startPoint y: 31, endPoint x: 131, endPoint y: 8, distance: 231.3
click at [131, 8] on div "personal Search Categories personal care personal fragrance personal finance pe…" at bounding box center [570, 26] width 1109 height 52
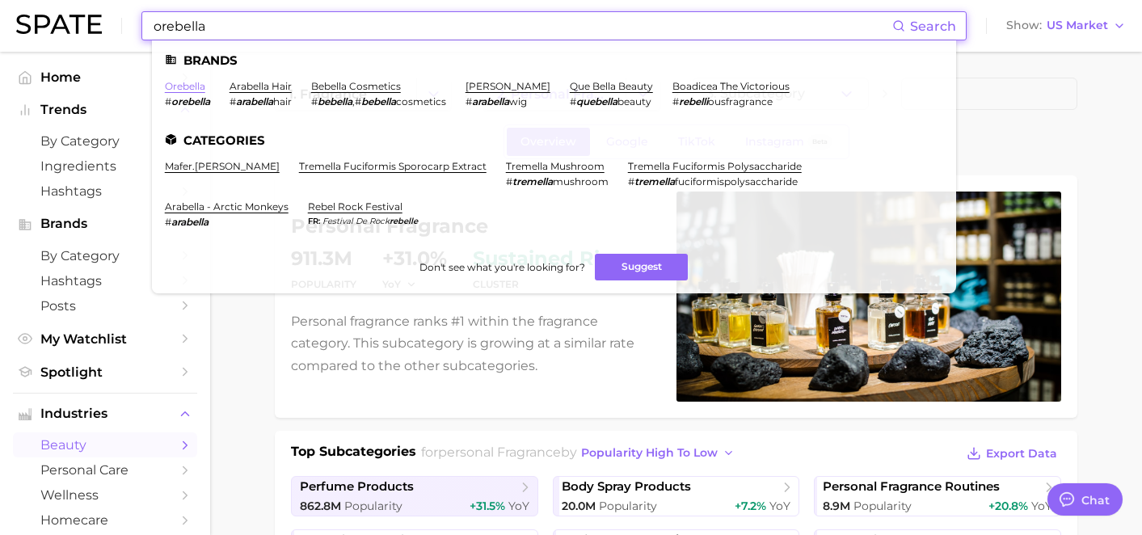
type input "orebella"
click at [193, 82] on link "orebella" at bounding box center [185, 86] width 40 height 12
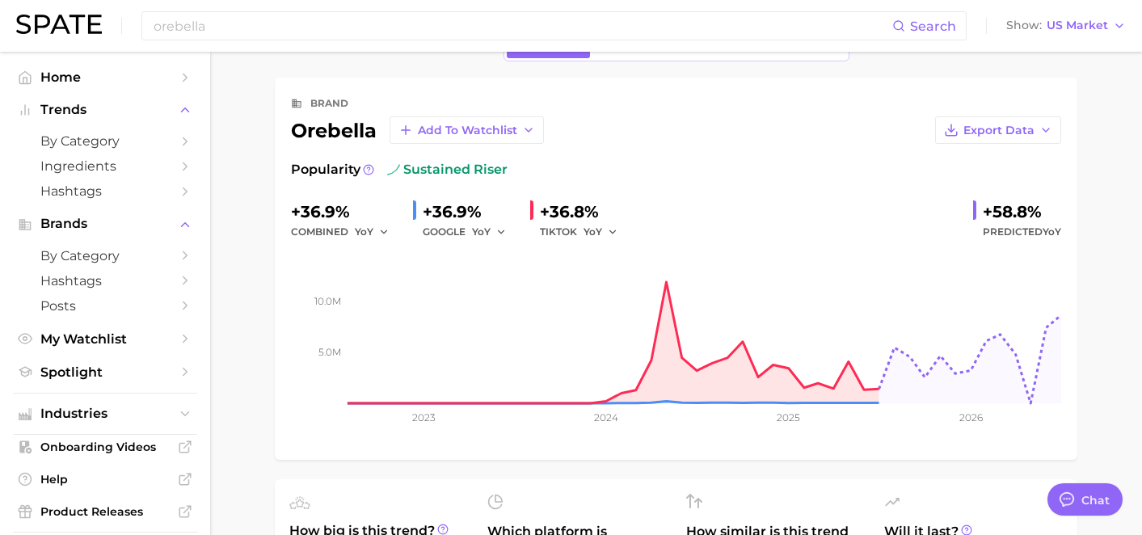
scroll to position [87, 0]
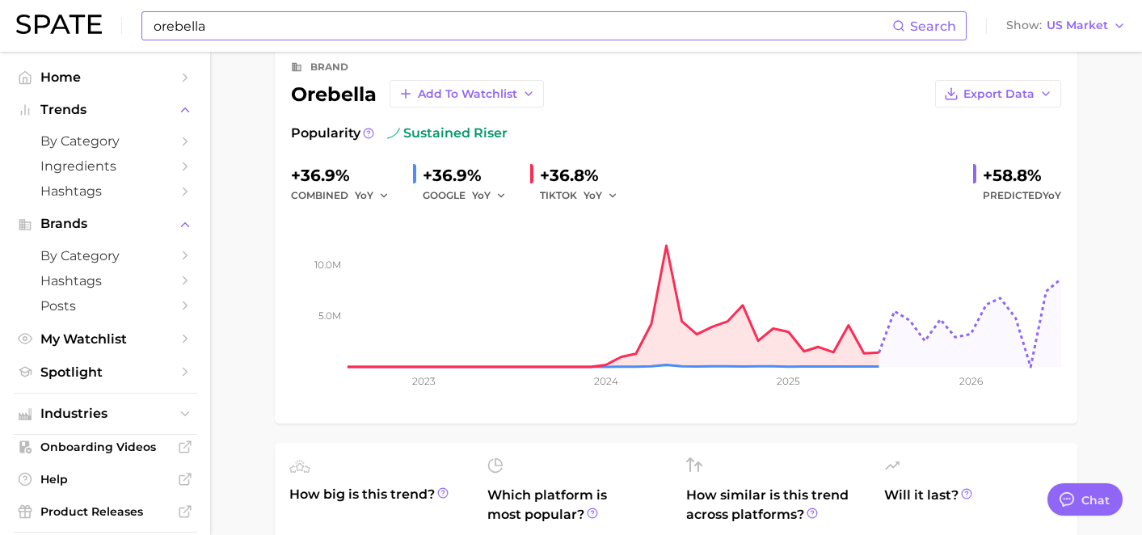
click at [244, 23] on input "orebella" at bounding box center [522, 25] width 740 height 27
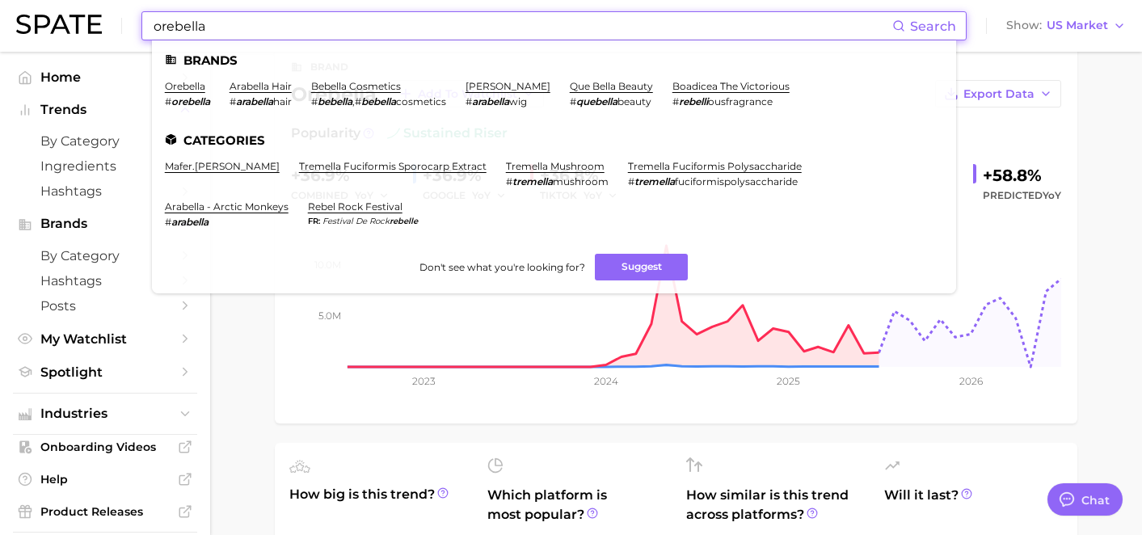
drag, startPoint x: 233, startPoint y: 29, endPoint x: 133, endPoint y: 29, distance: 99.4
click at [133, 29] on div "orebella Search Brands orebella # orebella arabella hair # arabella hair bebell…" at bounding box center [570, 26] width 1109 height 52
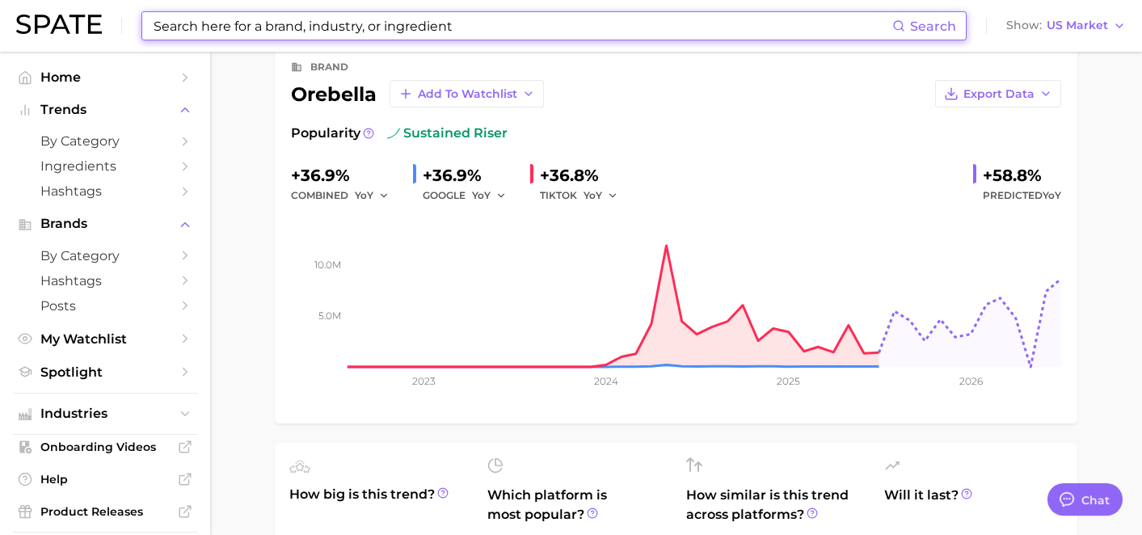
click at [224, 28] on input at bounding box center [522, 25] width 740 height 27
click at [353, 30] on input at bounding box center [522, 25] width 740 height 27
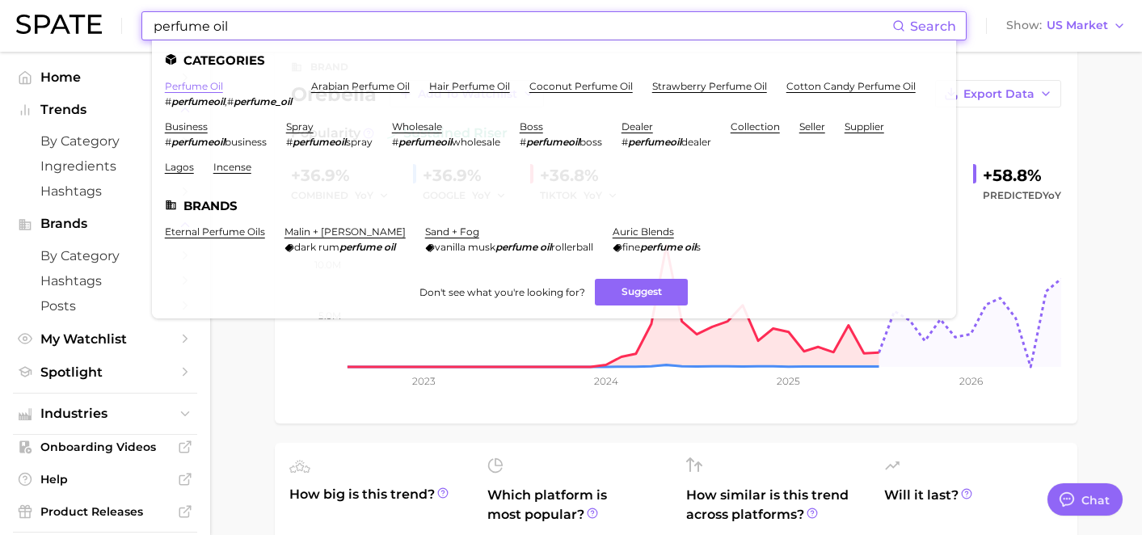
type input "perfume oil"
click at [201, 82] on link "perfume oil" at bounding box center [194, 86] width 58 height 12
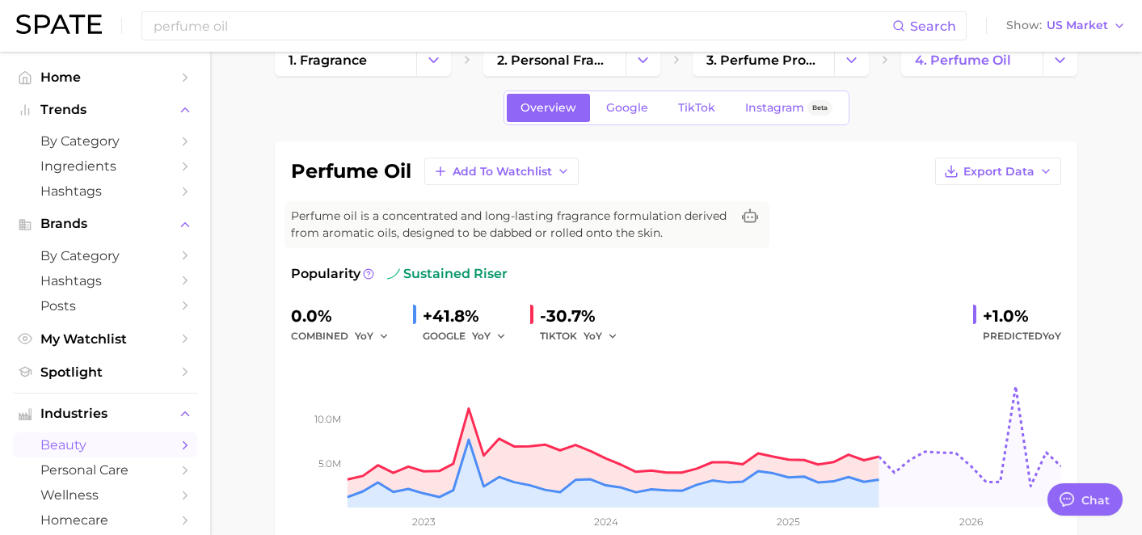
scroll to position [6, 0]
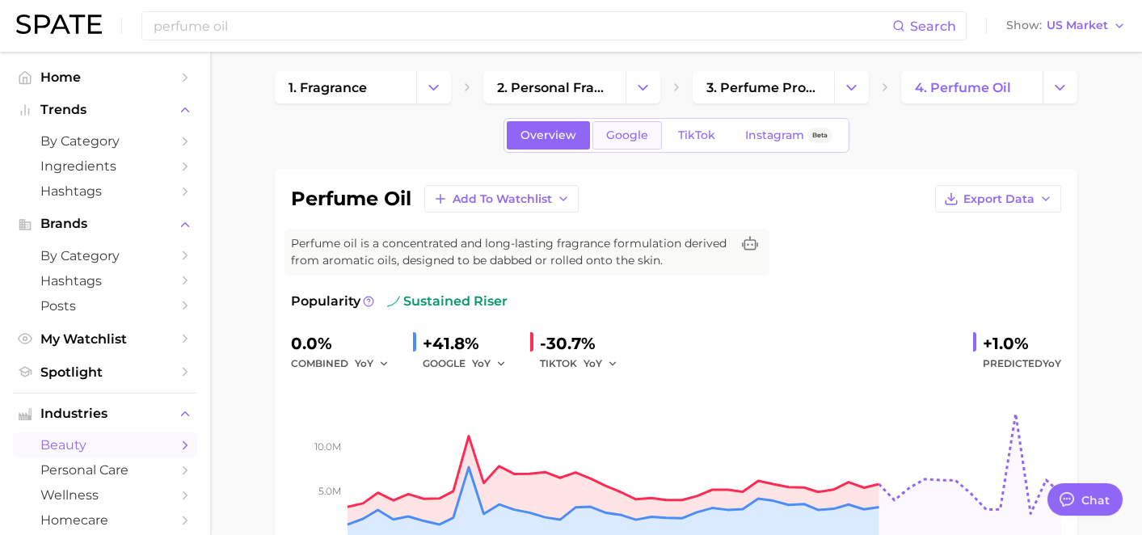
click at [618, 142] on link "Google" at bounding box center [626, 135] width 69 height 28
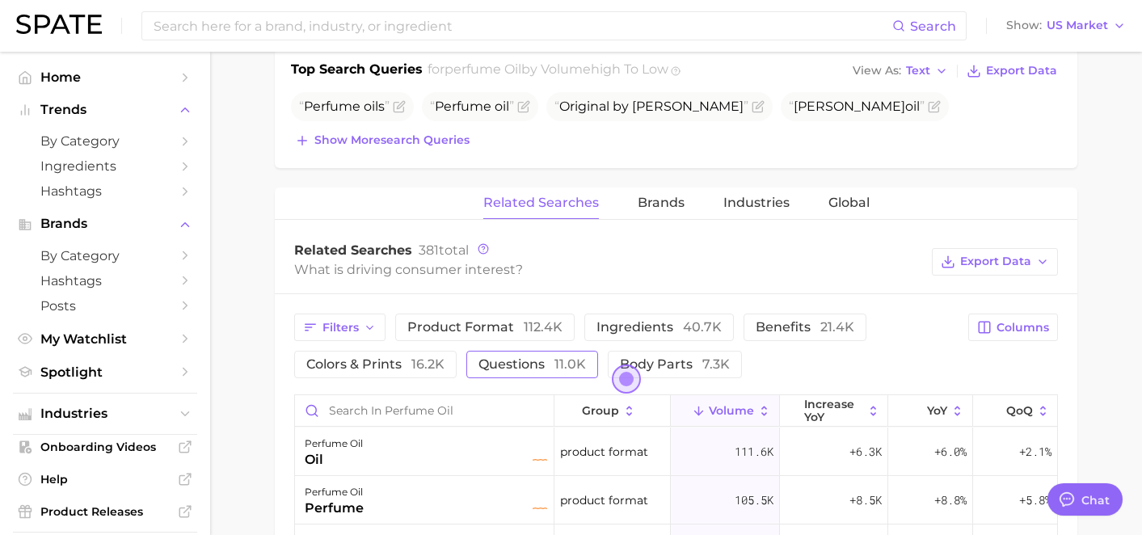
scroll to position [631, 0]
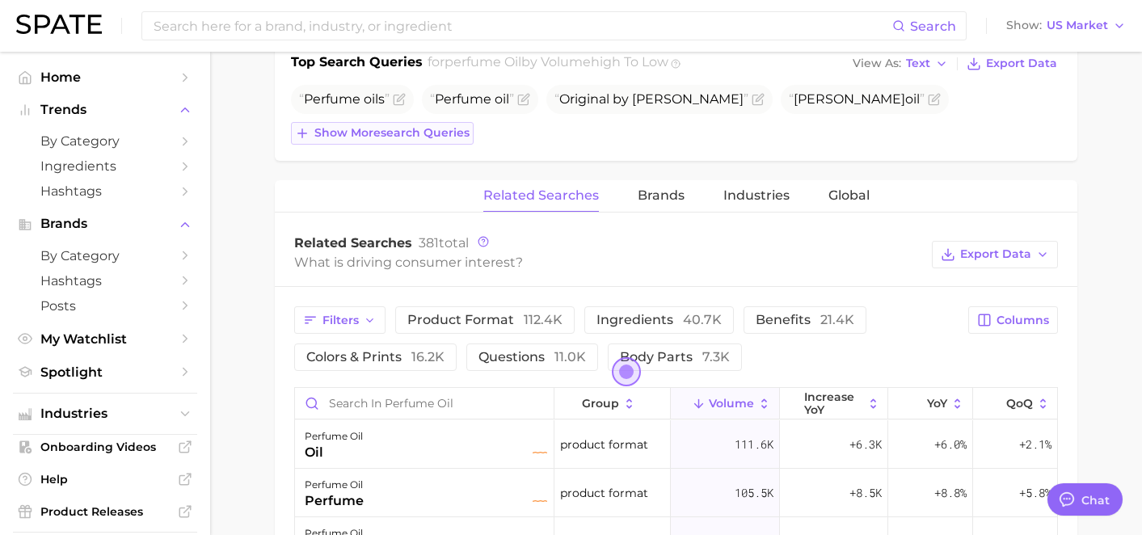
click at [433, 137] on span "Show more search queries" at bounding box center [391, 133] width 155 height 14
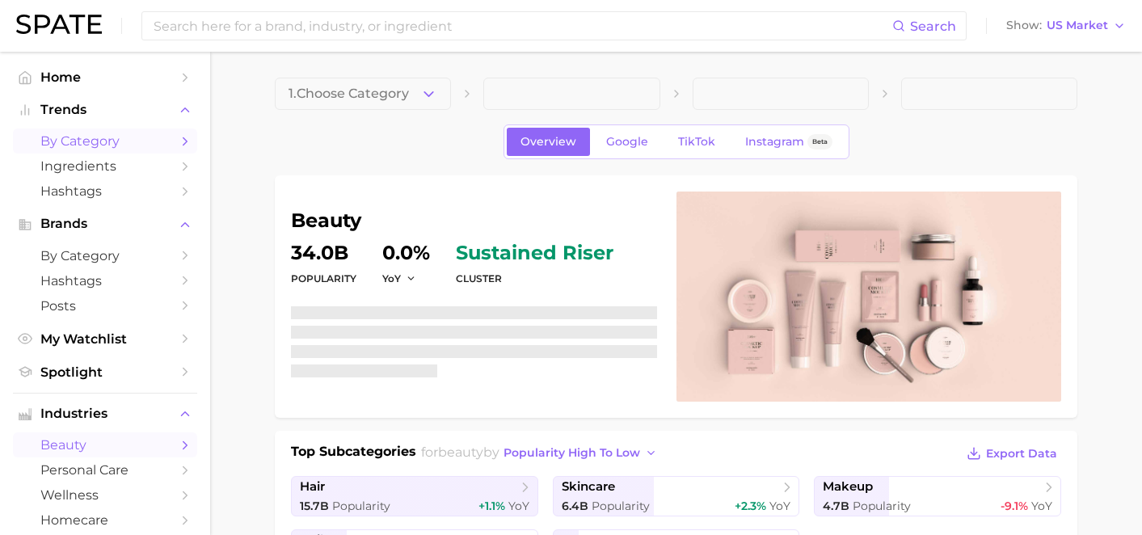
click at [93, 143] on span "by Category" at bounding box center [104, 140] width 129 height 15
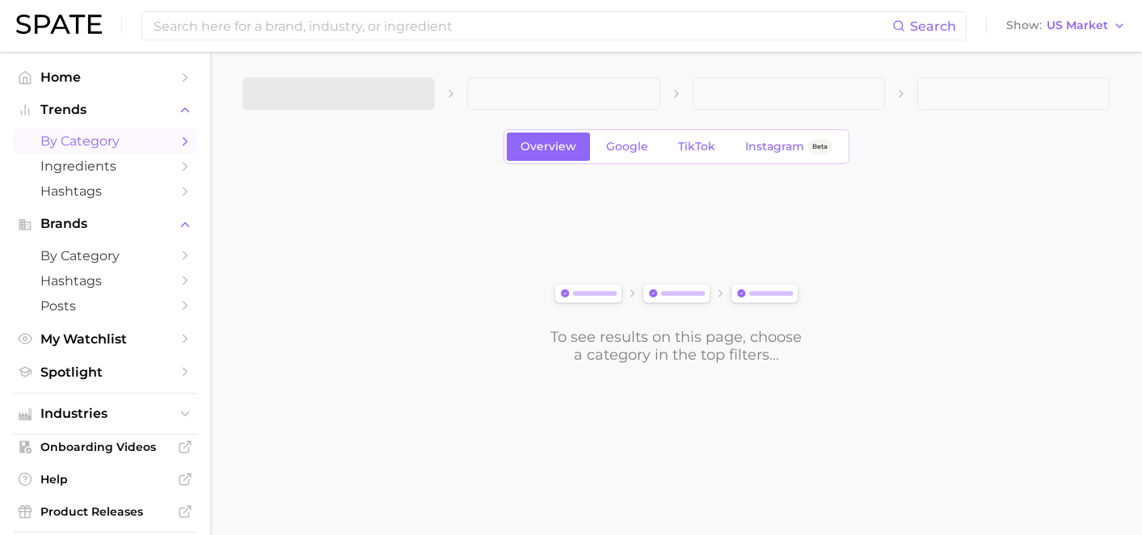
click at [352, 84] on span at bounding box center [338, 94] width 192 height 32
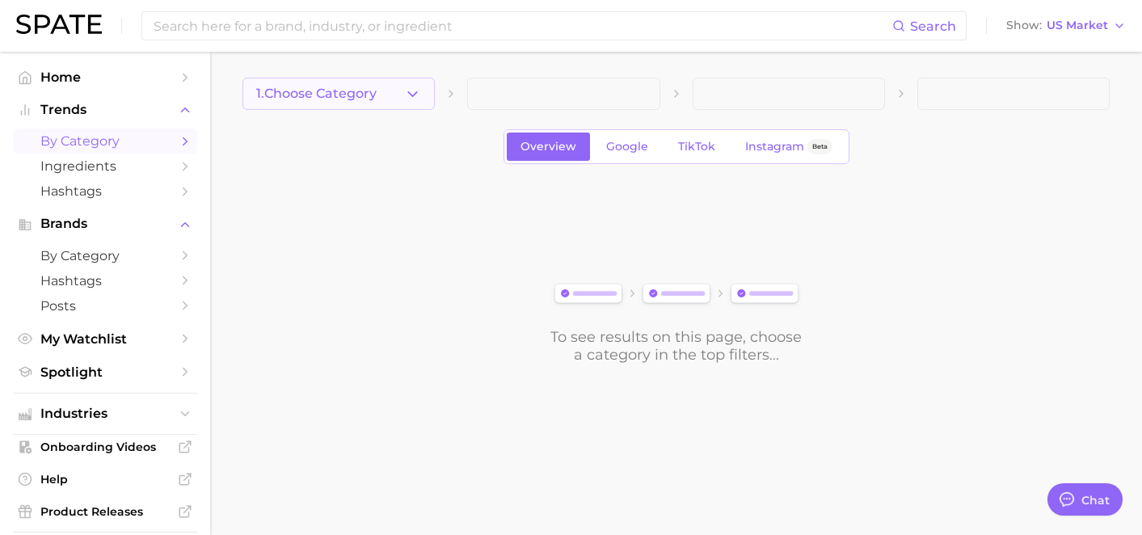
click at [348, 99] on span "1. Choose Category" at bounding box center [316, 93] width 120 height 15
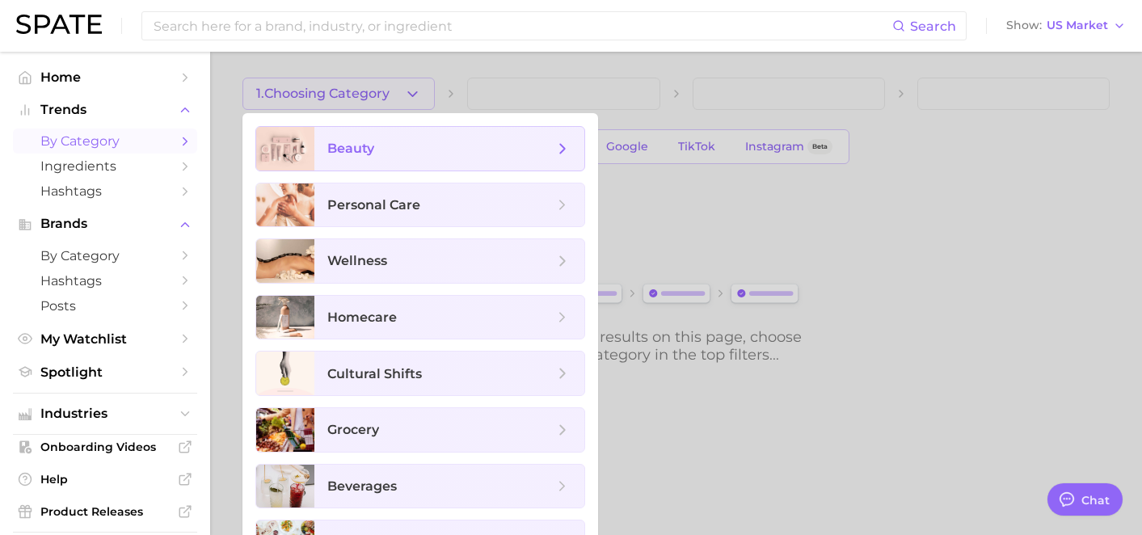
scroll to position [11249, 0]
click at [404, 145] on span "beauty" at bounding box center [440, 149] width 226 height 18
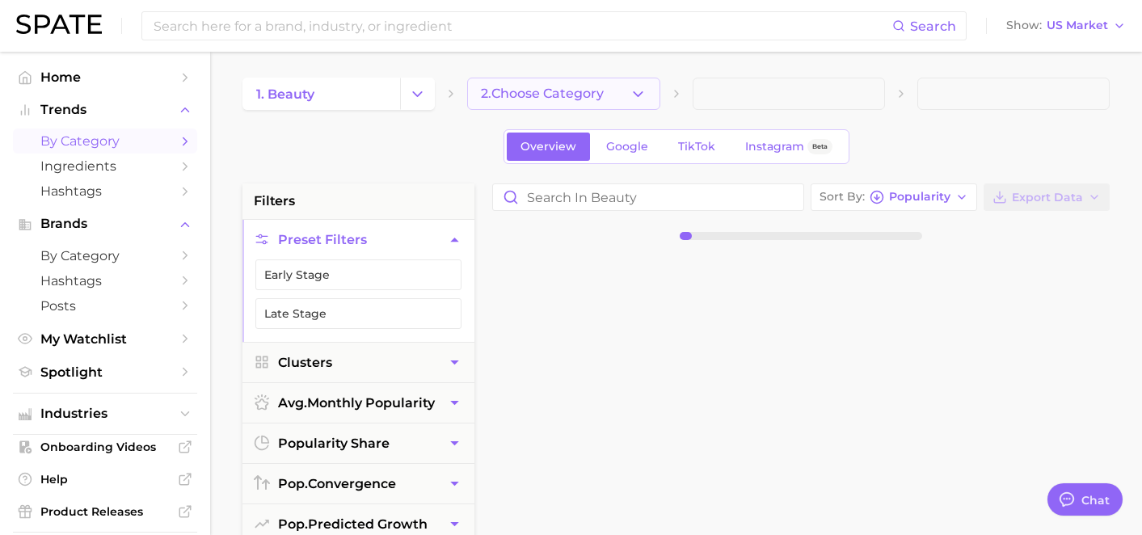
click at [517, 82] on button "2. Choose Category" at bounding box center [563, 94] width 192 height 32
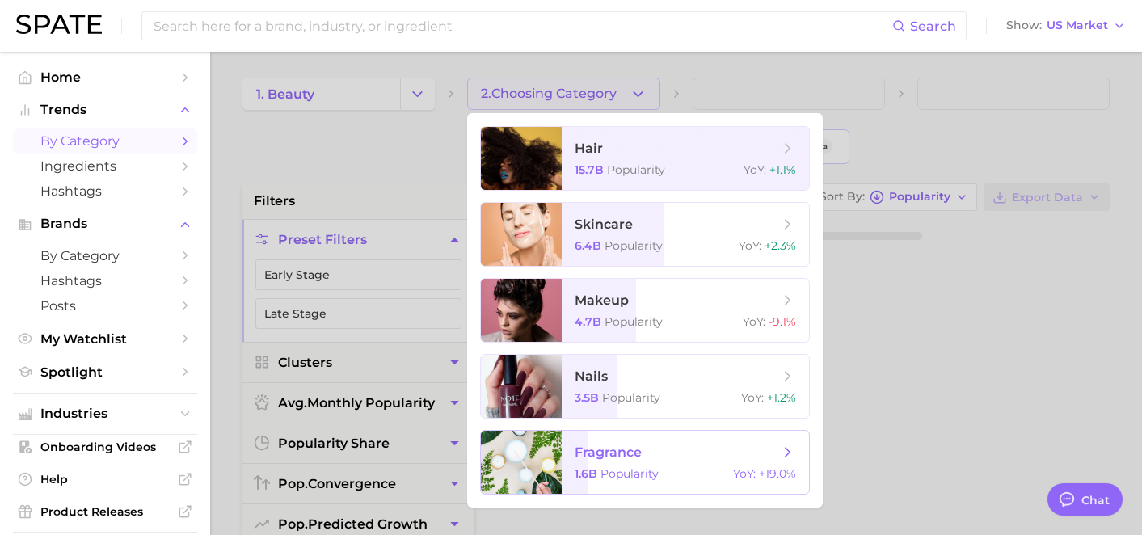
click at [620, 446] on span "fragrance" at bounding box center [607, 451] width 67 height 15
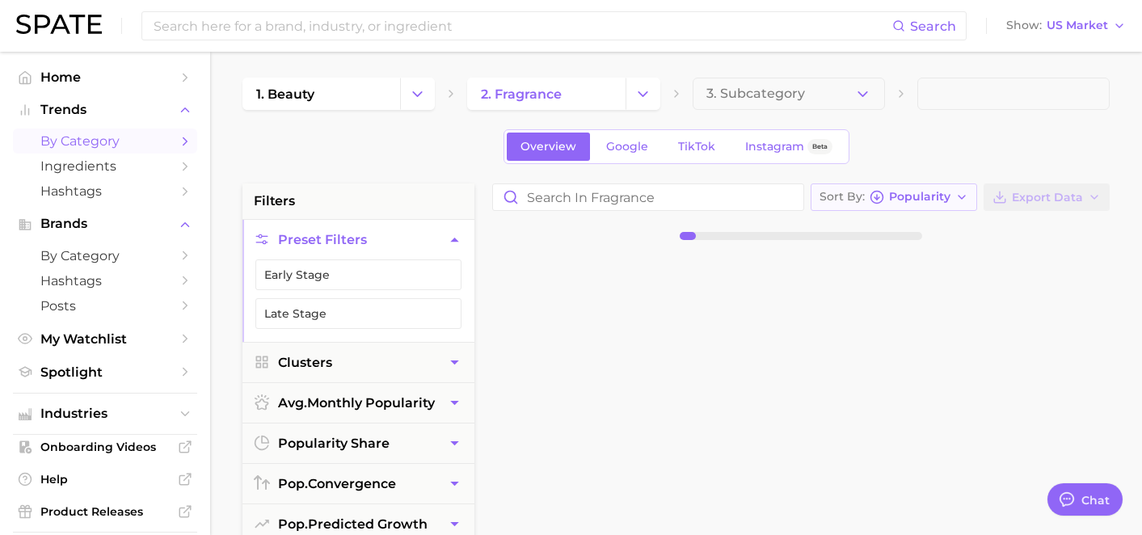
click at [855, 209] on button "Sort By Popularity" at bounding box center [893, 196] width 166 height 27
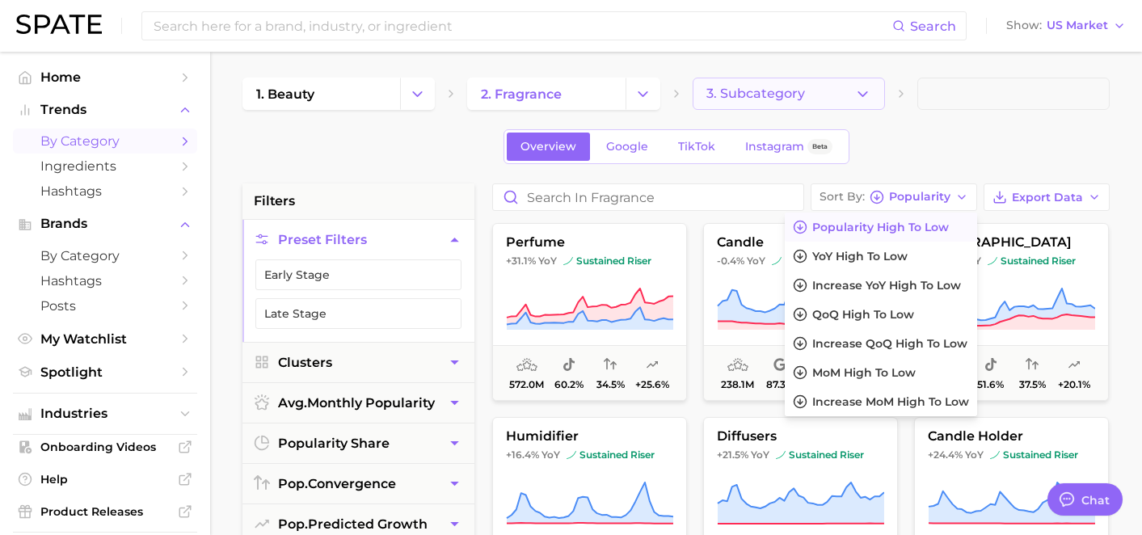
click at [768, 92] on span "3. Subcategory" at bounding box center [755, 93] width 99 height 15
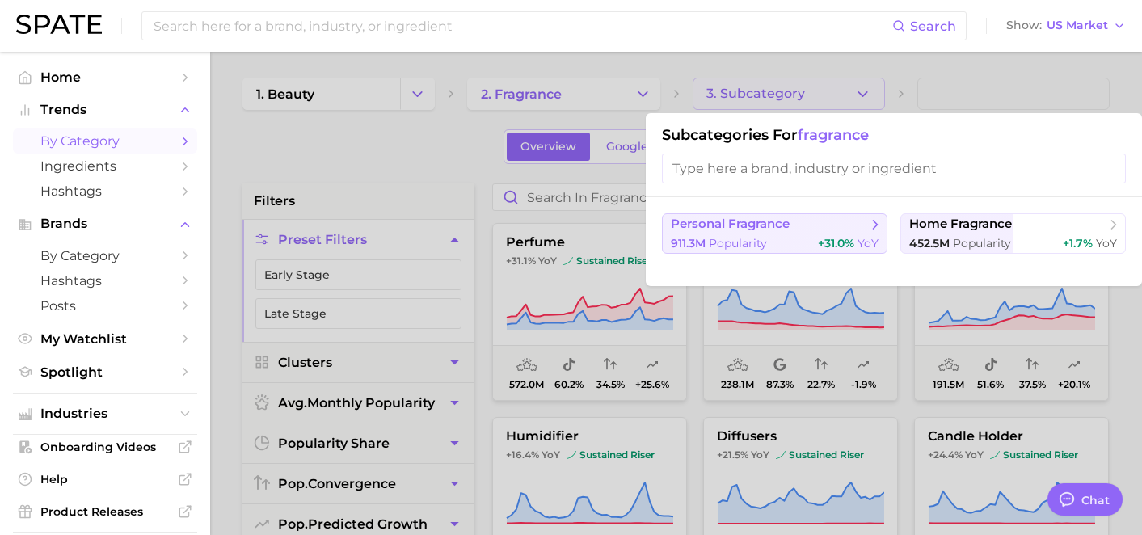
click at [801, 223] on span "personal fragrance" at bounding box center [769, 225] width 196 height 16
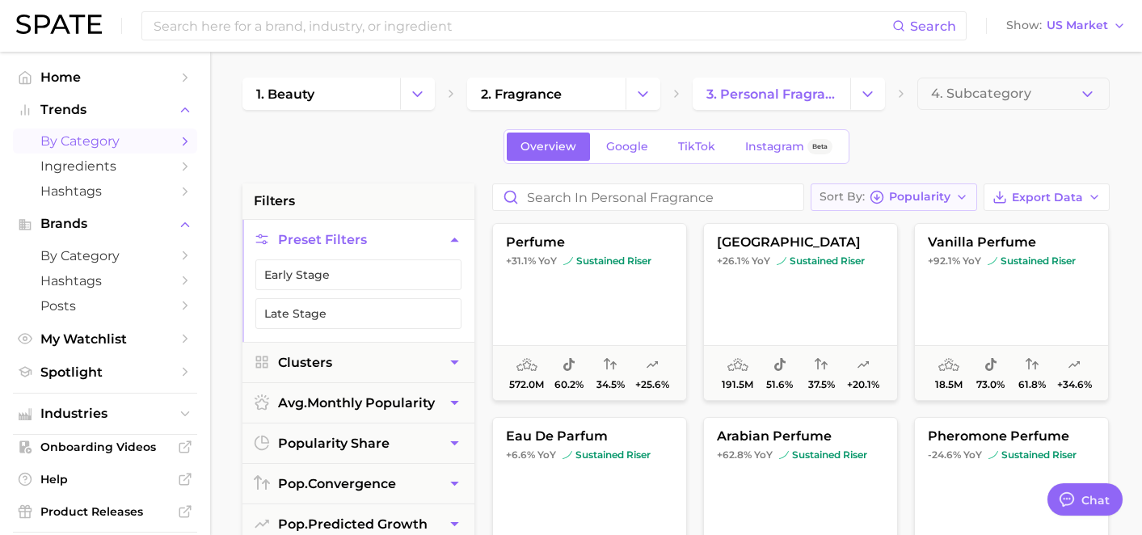
click at [877, 200] on icon "button" at bounding box center [876, 197] width 15 height 15
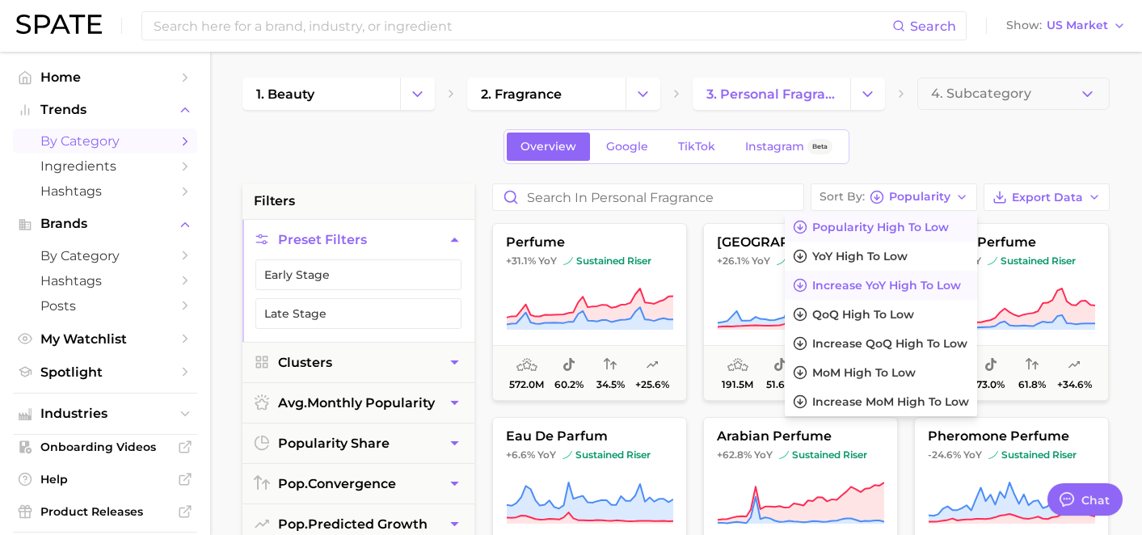
click at [878, 288] on span "Increase YoY high to low" at bounding box center [886, 286] width 149 height 14
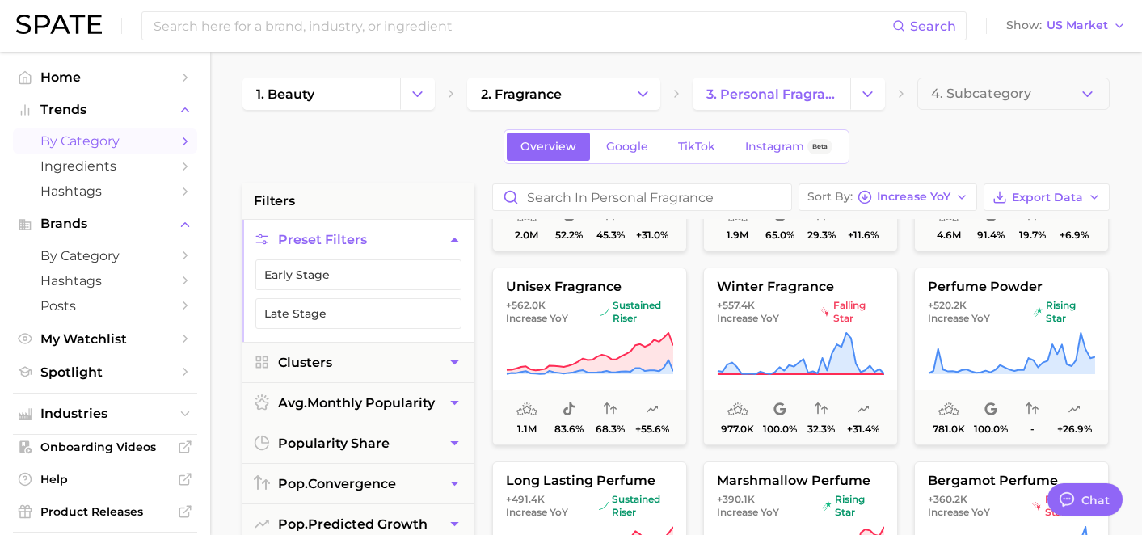
scroll to position [1315, 0]
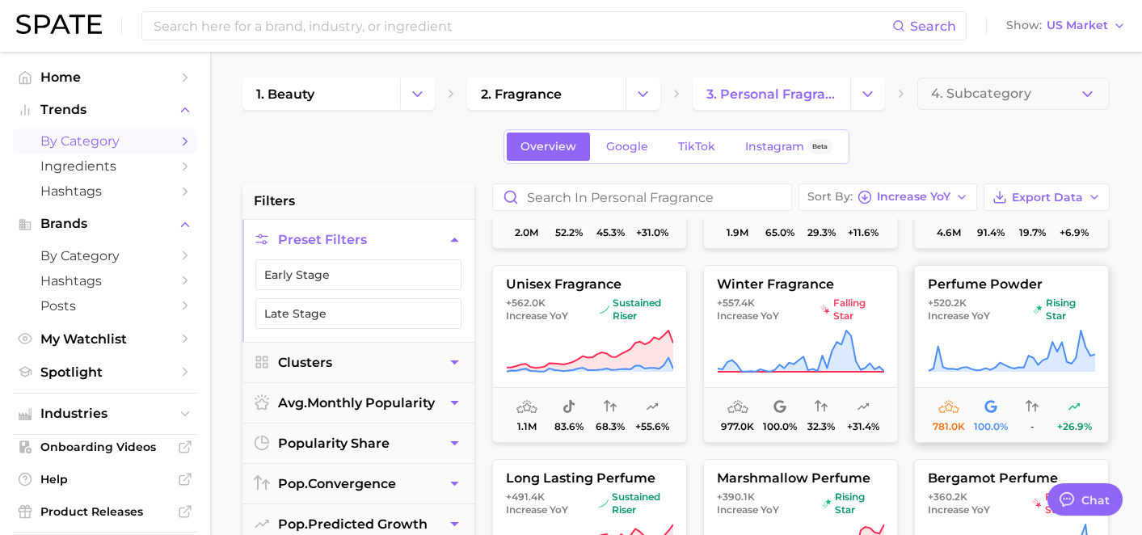
click at [996, 347] on icon at bounding box center [1010, 351] width 167 height 45
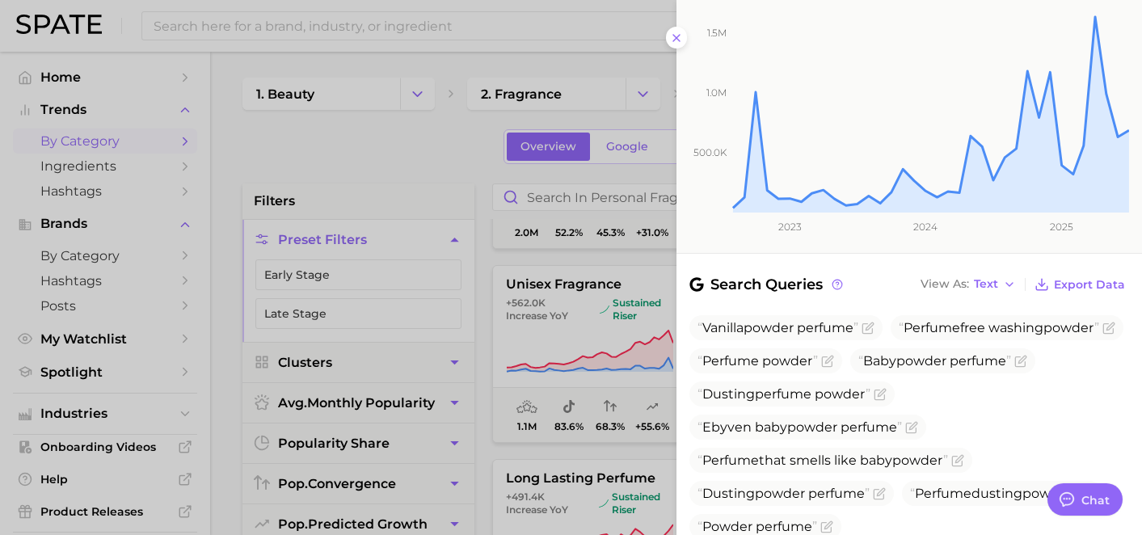
scroll to position [0, 0]
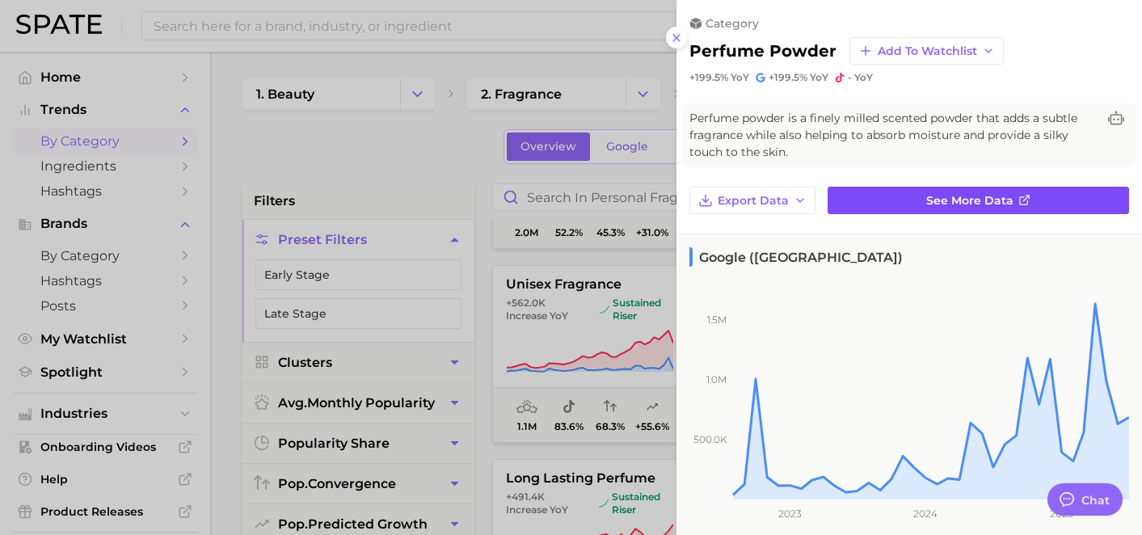
click at [880, 203] on link "See more data" at bounding box center [977, 200] width 301 height 27
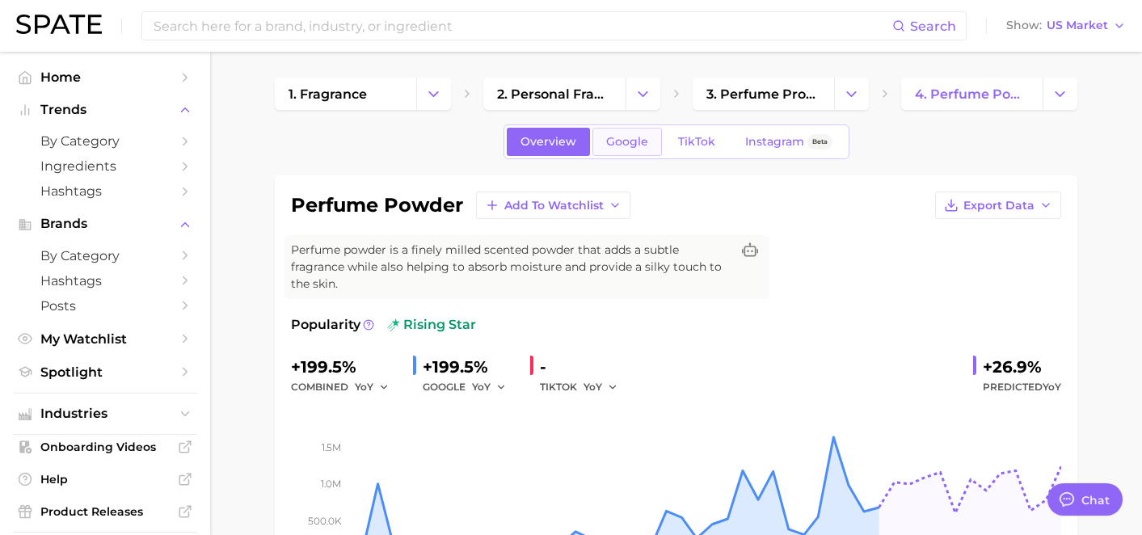
click at [625, 151] on link "Google" at bounding box center [626, 142] width 69 height 28
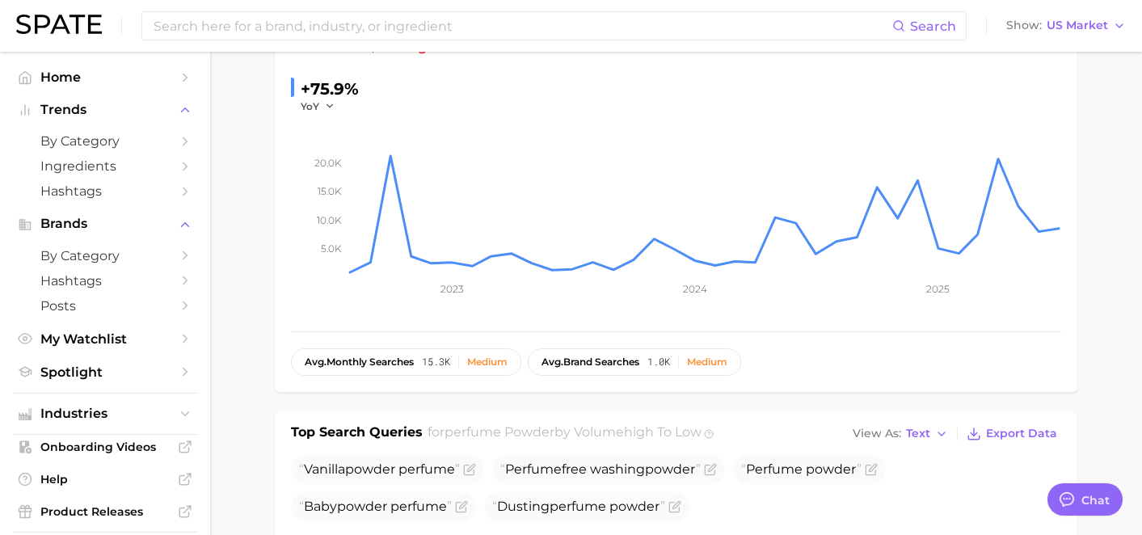
scroll to position [444, 0]
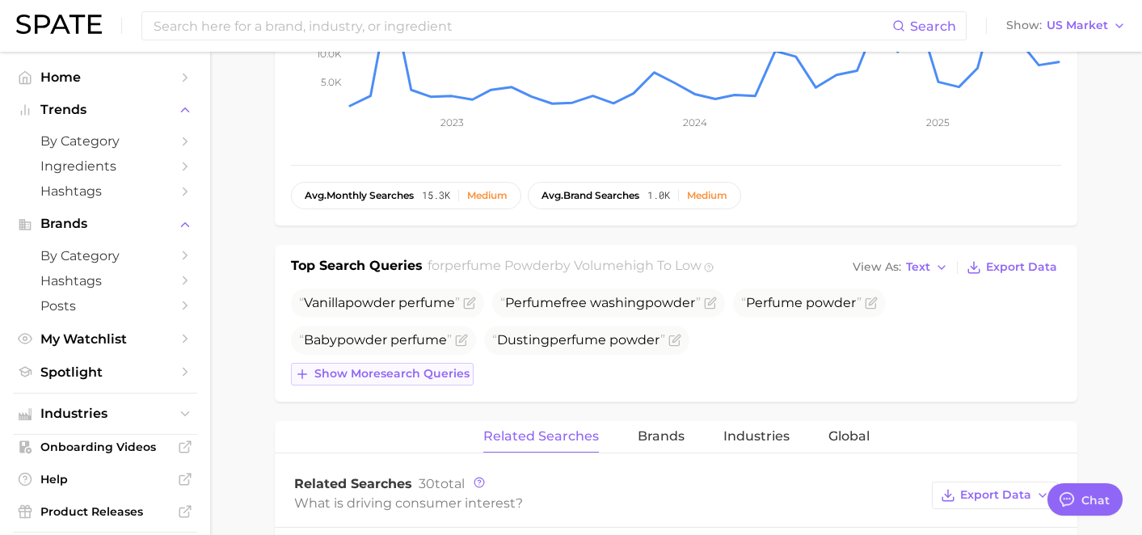
click at [427, 376] on span "Show more search queries" at bounding box center [391, 374] width 155 height 14
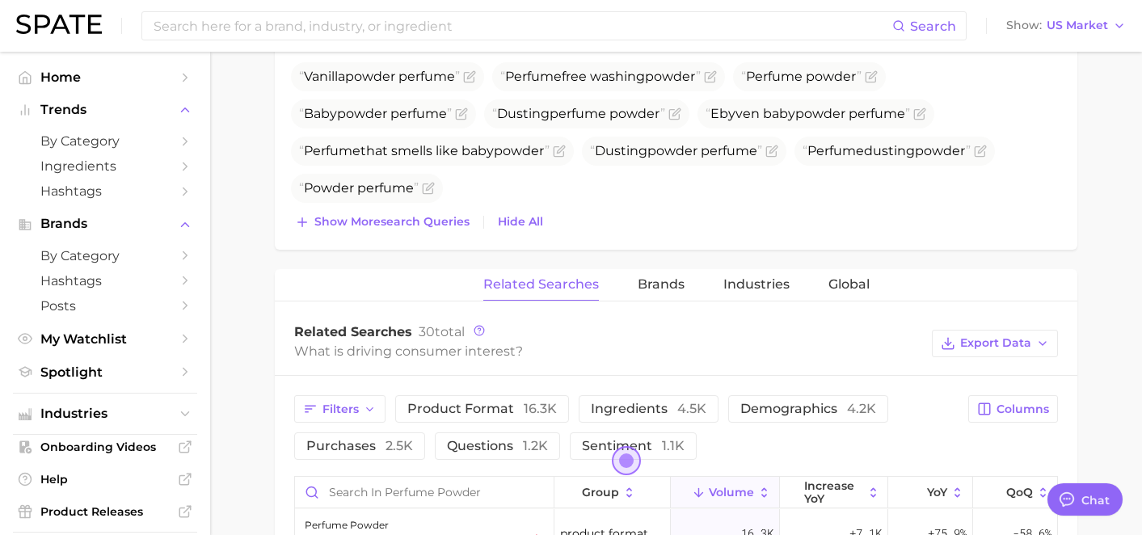
scroll to position [677, 0]
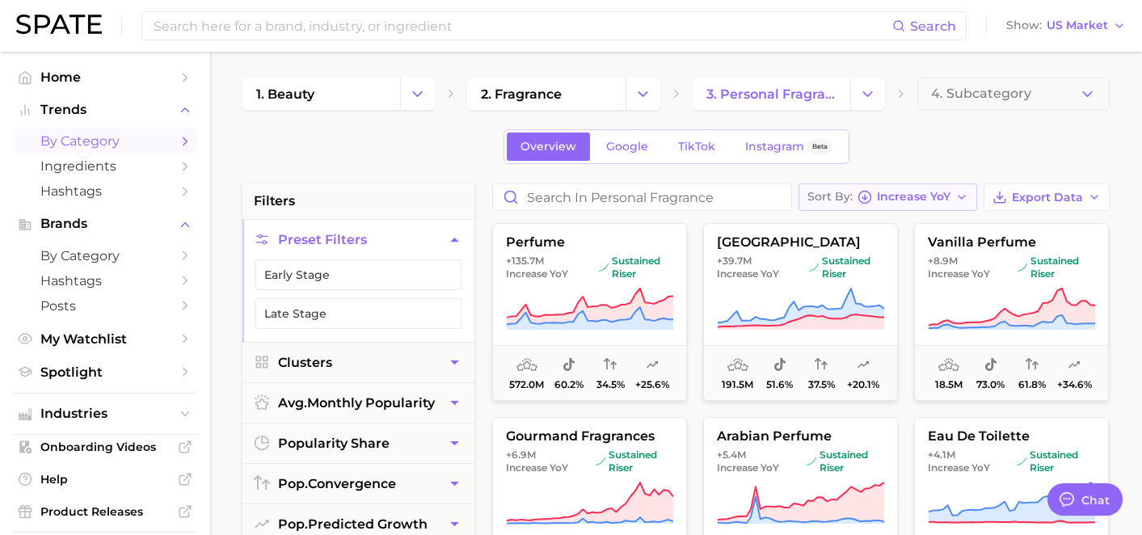
click at [944, 196] on span "Increase YoY" at bounding box center [914, 196] width 74 height 9
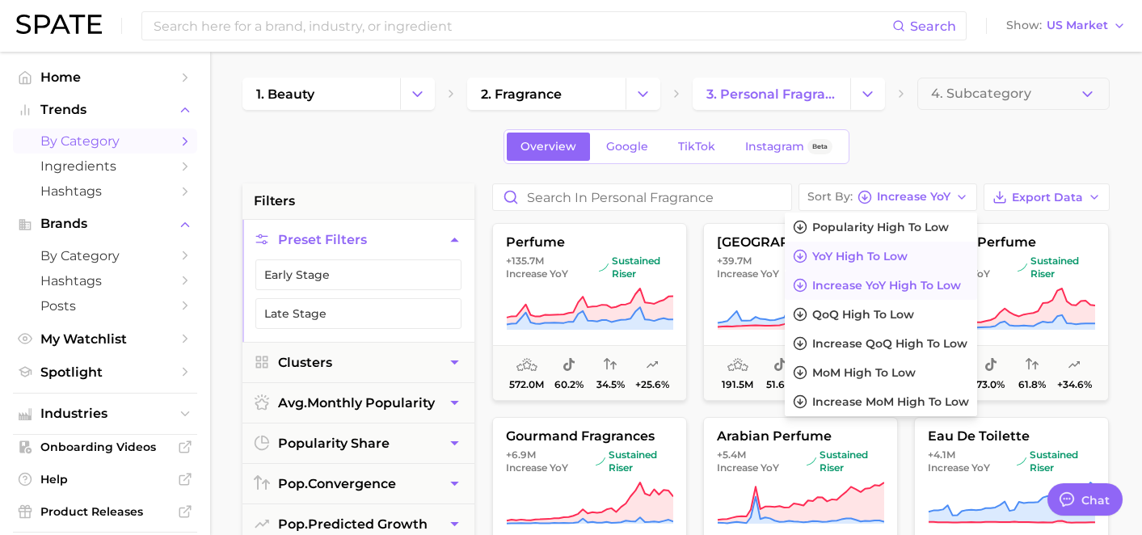
click at [877, 250] on span "YoY high to low" at bounding box center [859, 257] width 95 height 14
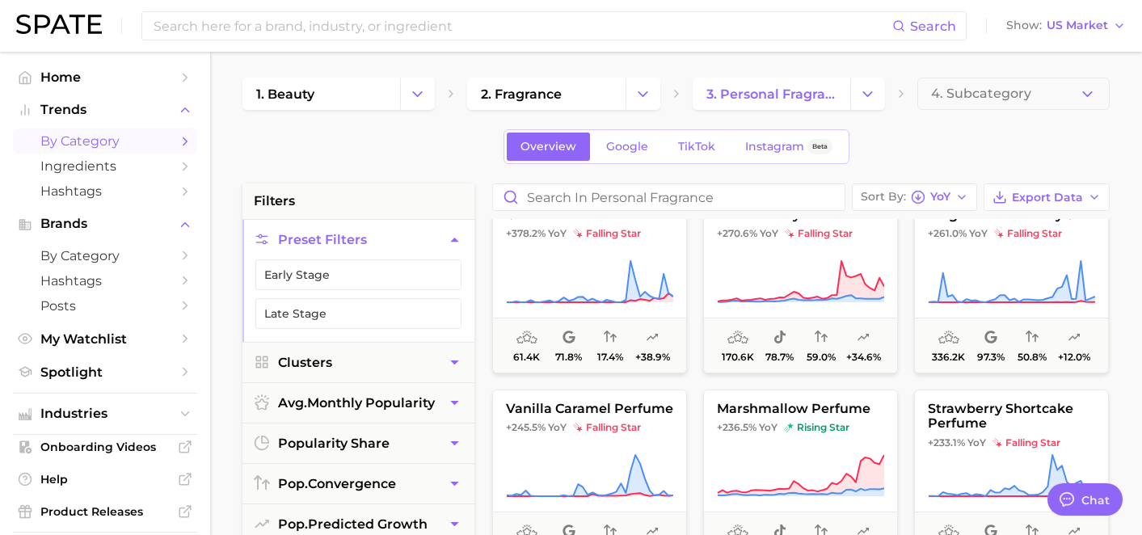
scroll to position [2, 0]
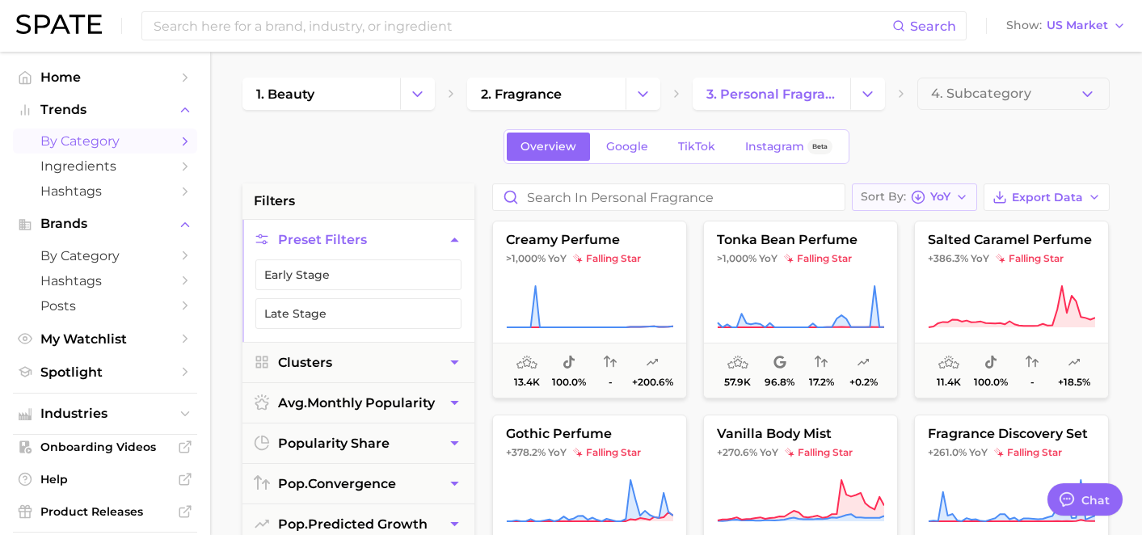
click at [933, 184] on button "Sort By [PERSON_NAME]" at bounding box center [913, 196] width 125 height 27
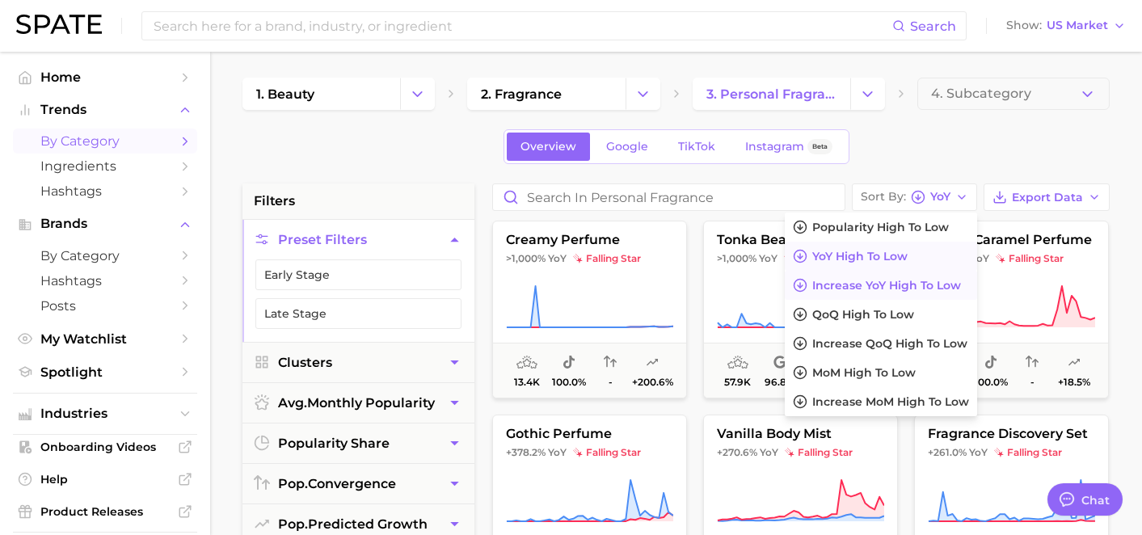
click at [906, 282] on span "Increase YoY high to low" at bounding box center [886, 286] width 149 height 14
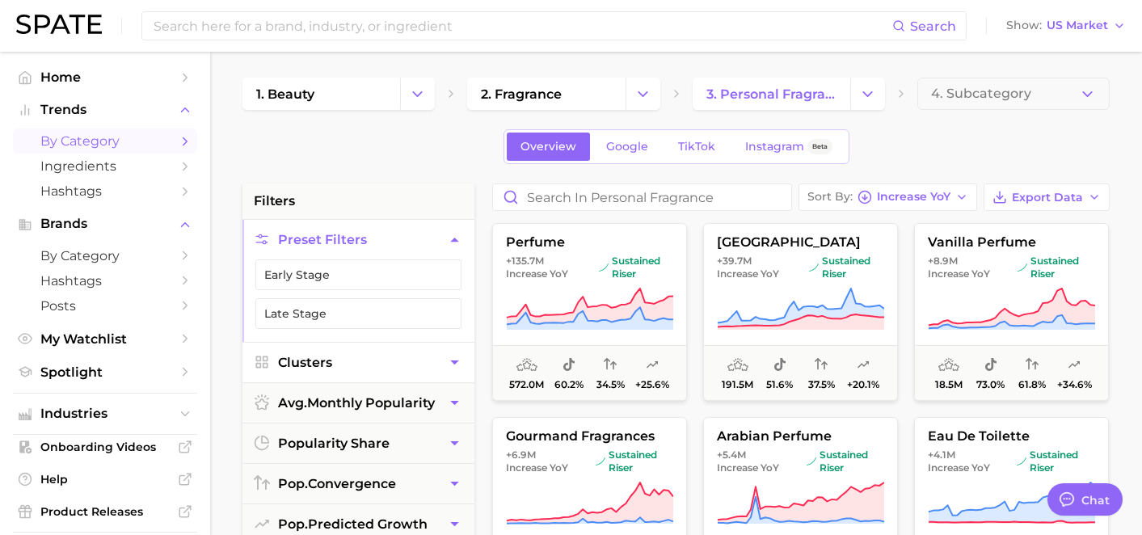
click at [378, 362] on button "Clusters" at bounding box center [358, 363] width 232 height 40
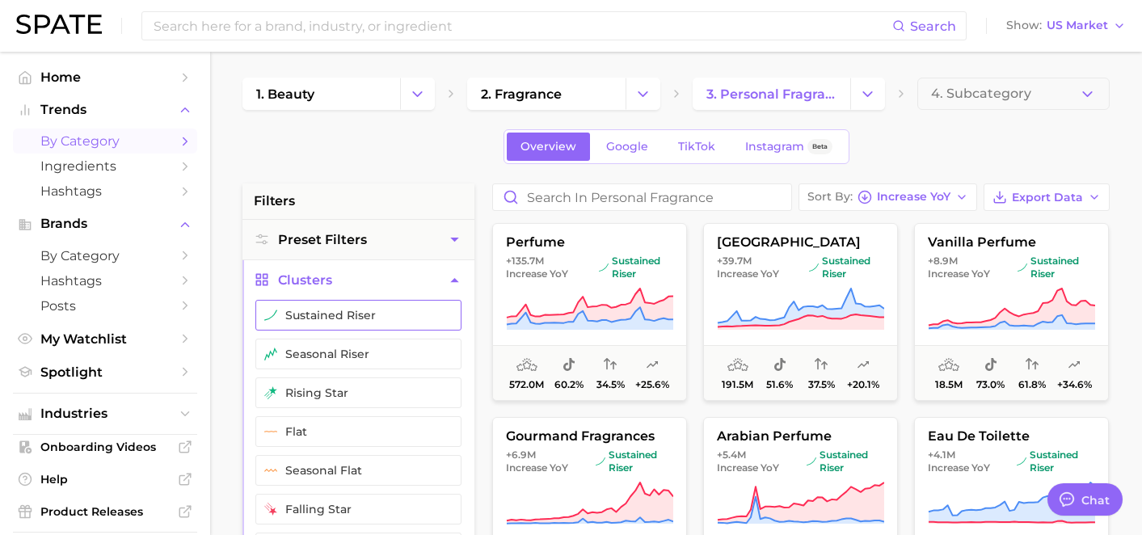
click at [393, 322] on button "sustained riser" at bounding box center [358, 315] width 206 height 31
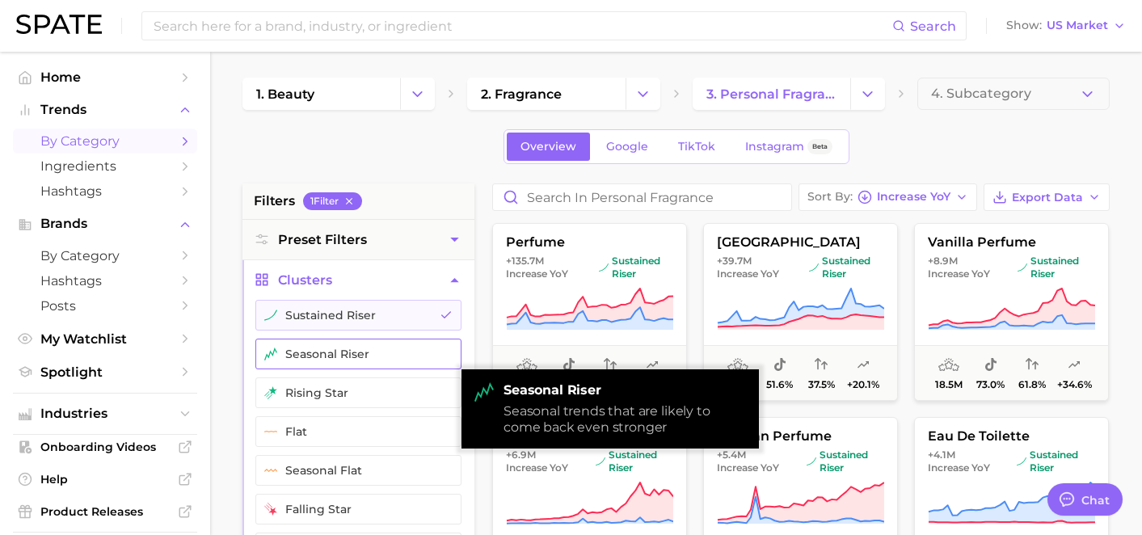
click at [395, 357] on button "seasonal riser" at bounding box center [358, 353] width 206 height 31
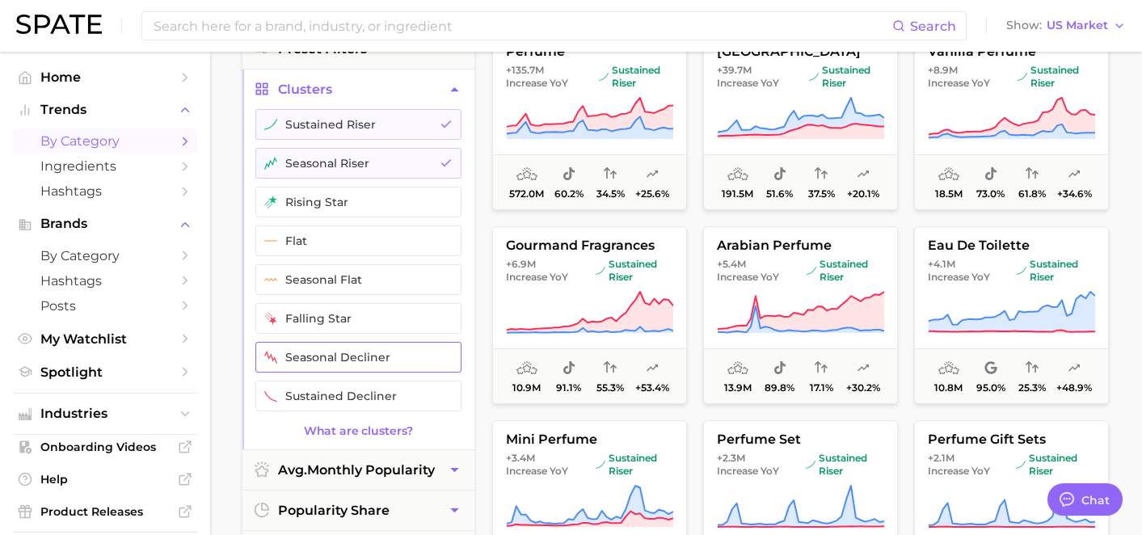
scroll to position [271, 0]
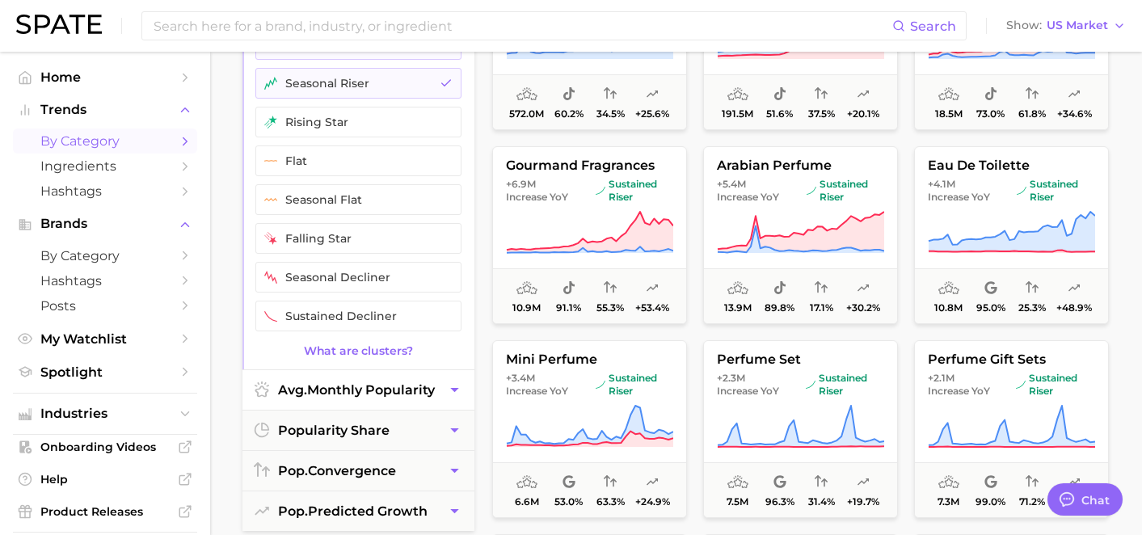
click at [404, 395] on span "avg. monthly popularity" at bounding box center [356, 389] width 157 height 15
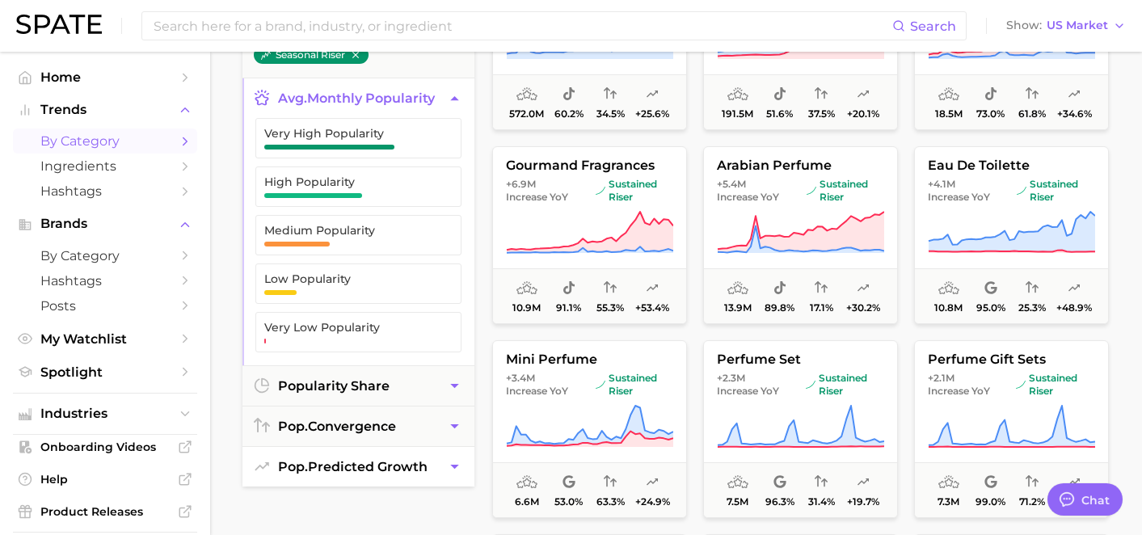
click at [385, 459] on span "pop. predicted growth" at bounding box center [352, 466] width 149 height 15
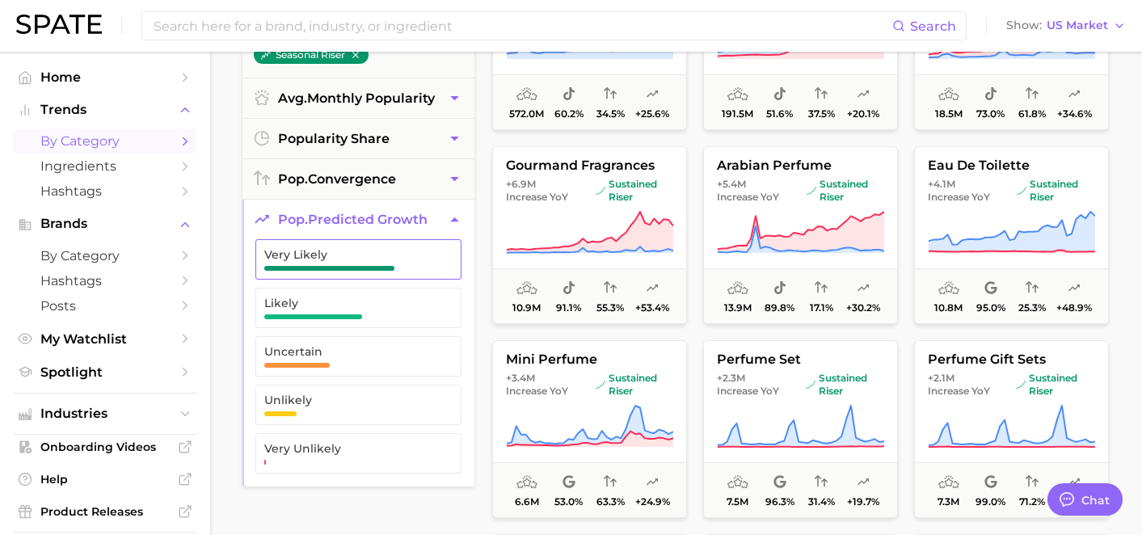
click at [373, 261] on span "Very Likely" at bounding box center [345, 259] width 162 height 23
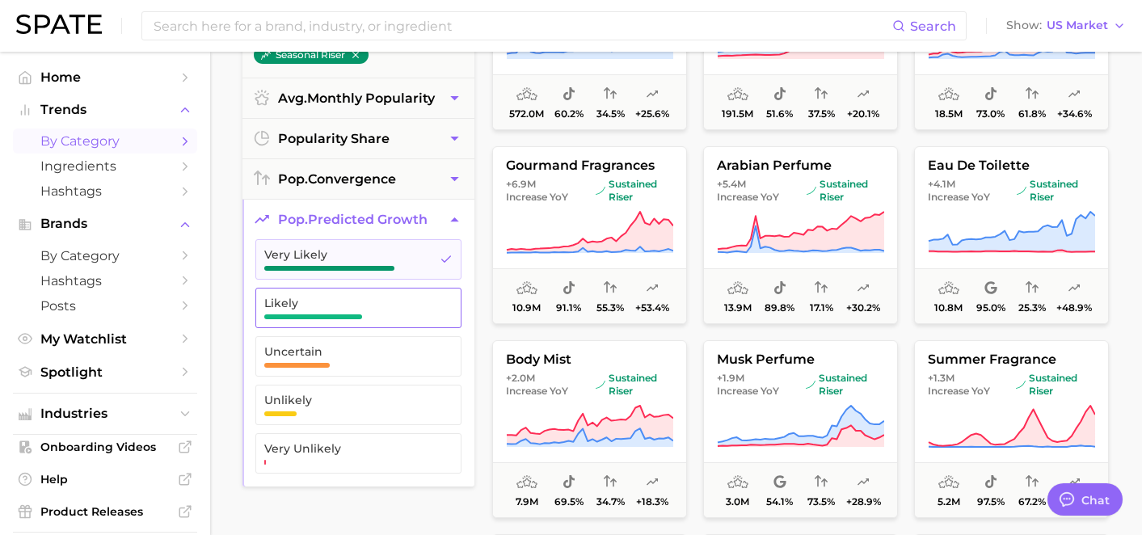
click at [372, 306] on span "Likely" at bounding box center [345, 302] width 162 height 13
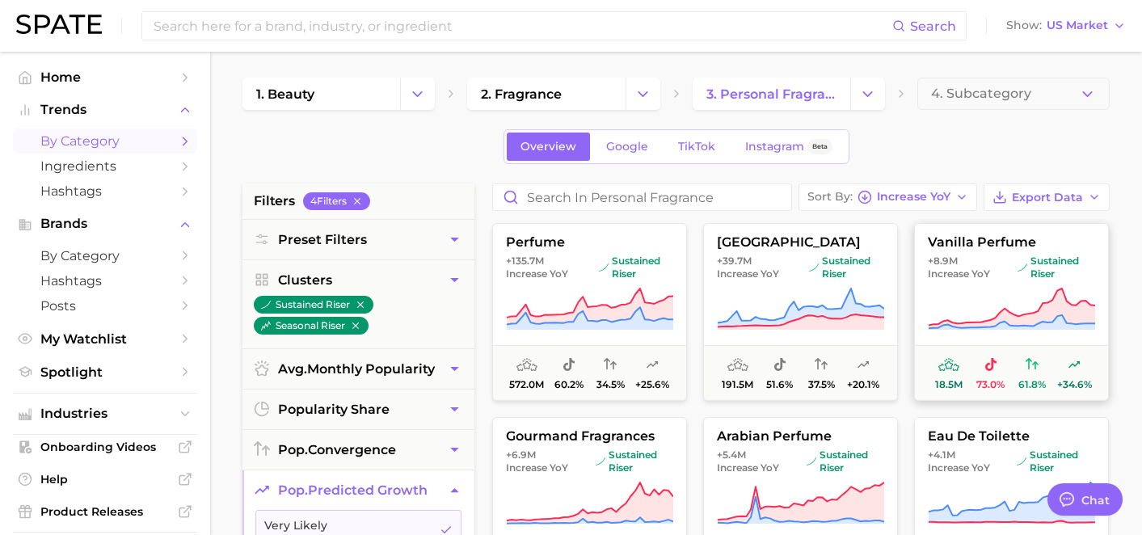
click at [969, 261] on span "+8.9m Increase YoY" at bounding box center [968, 267] width 83 height 26
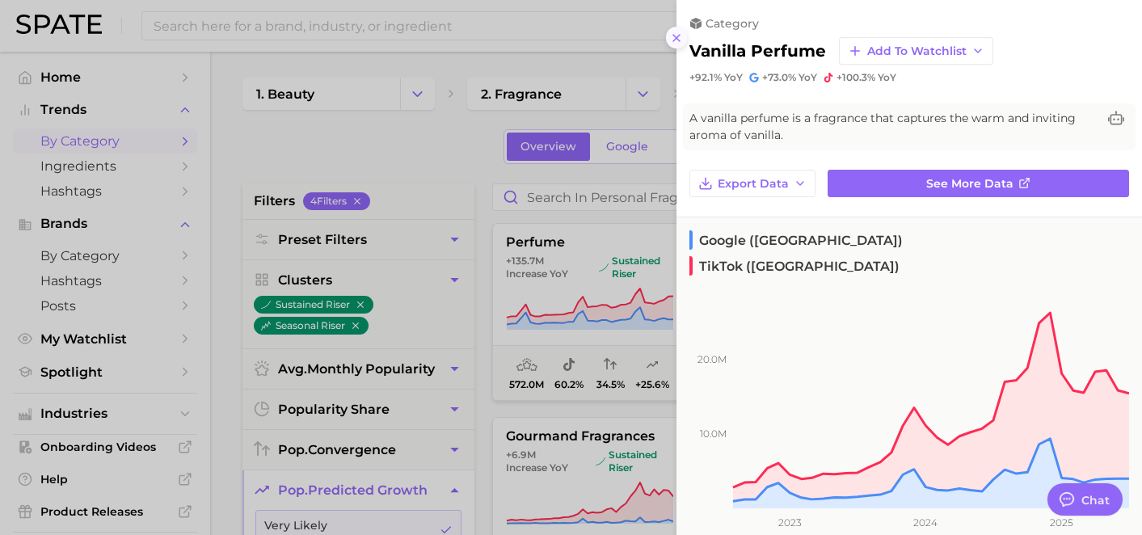
click at [672, 37] on icon at bounding box center [676, 38] width 13 height 13
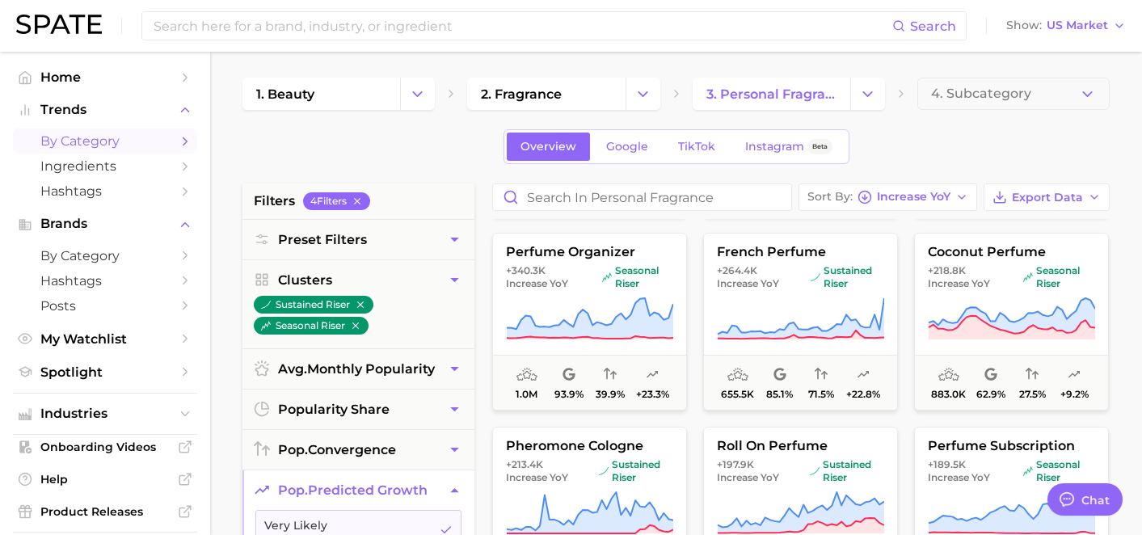
scroll to position [1348, 0]
click at [585, 311] on icon at bounding box center [590, 312] width 166 height 31
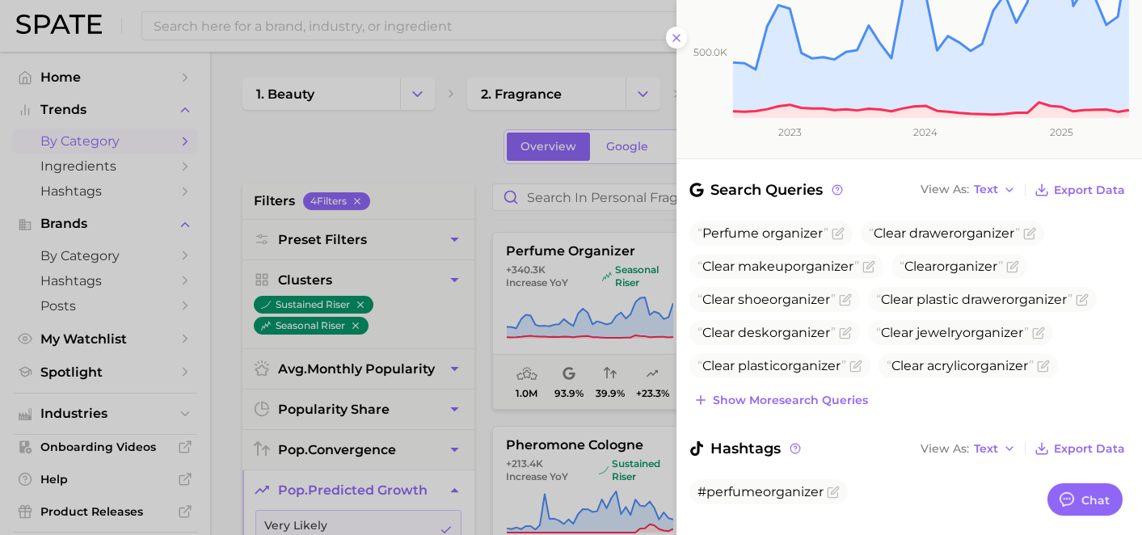
scroll to position [397, 0]
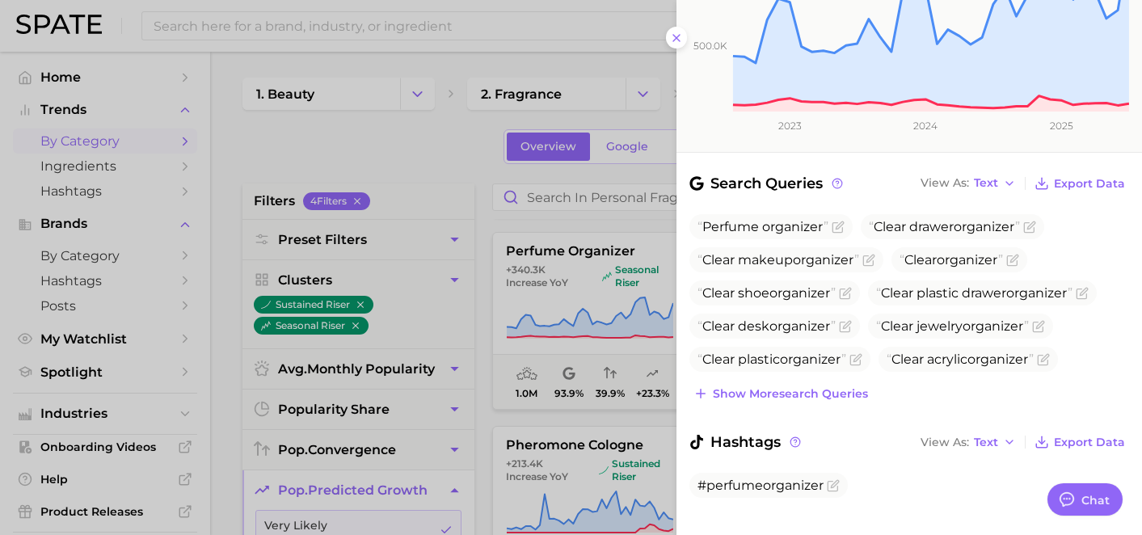
click at [635, 420] on div at bounding box center [571, 267] width 1142 height 535
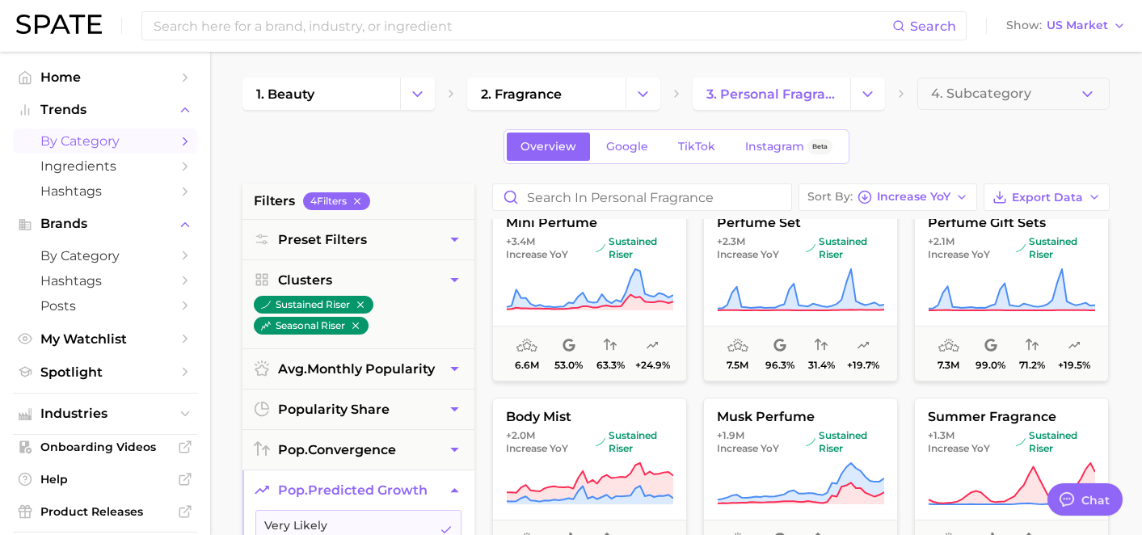
scroll to position [124, 0]
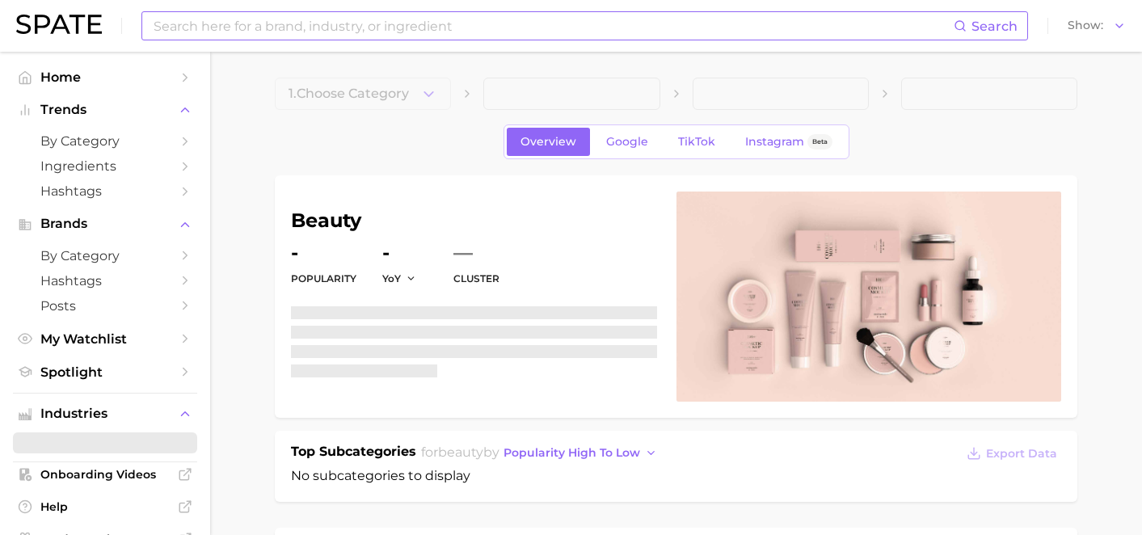
click at [438, 35] on input at bounding box center [552, 25] width 801 height 27
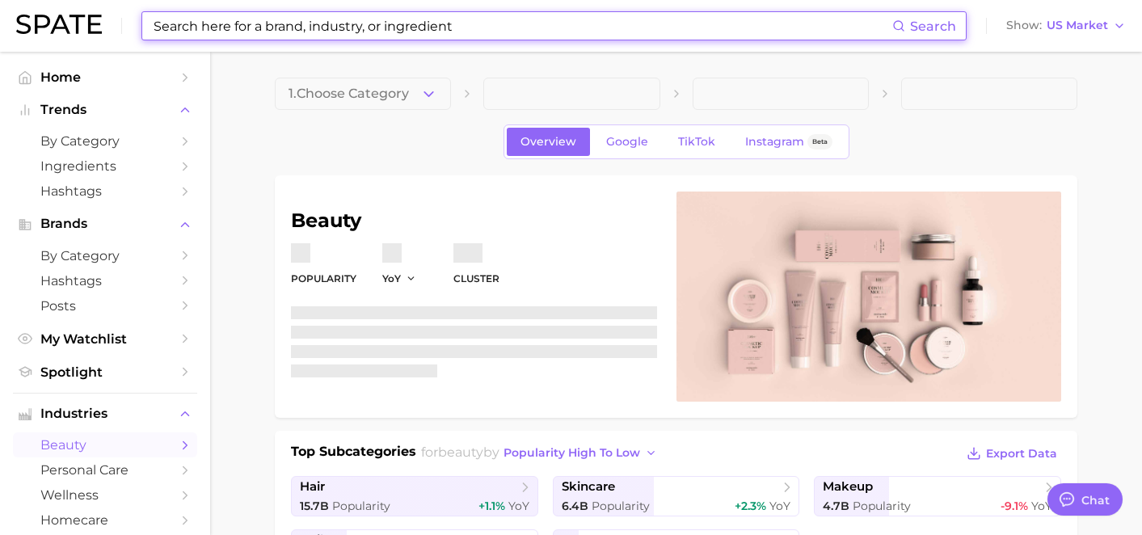
type textarea "x"
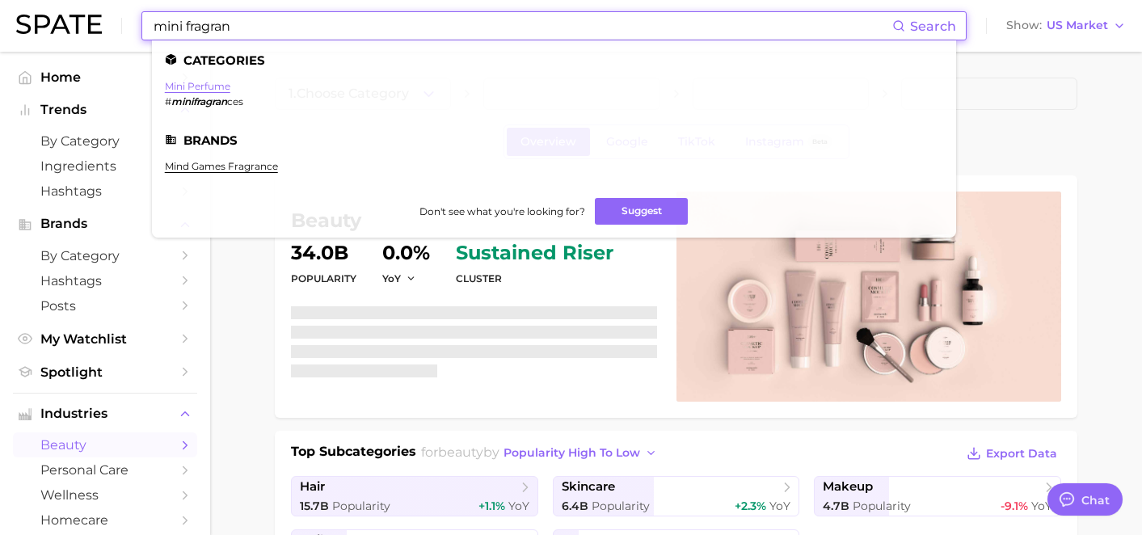
type input "mini fragran"
click at [206, 90] on link "mini perfume" at bounding box center [197, 86] width 65 height 12
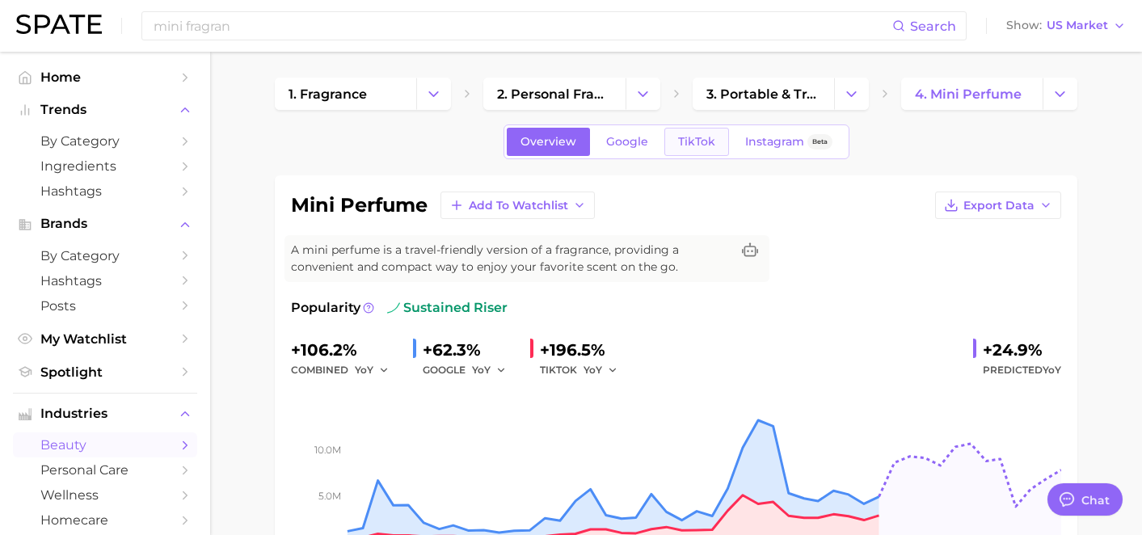
click at [688, 133] on link "TikTok" at bounding box center [696, 142] width 65 height 28
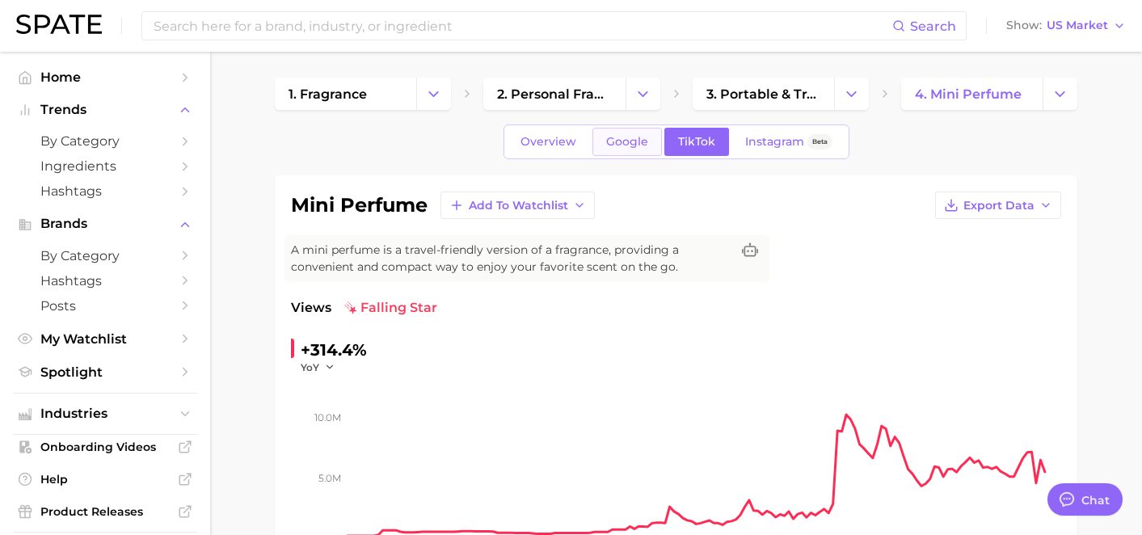
click at [619, 141] on span "Google" at bounding box center [627, 142] width 42 height 14
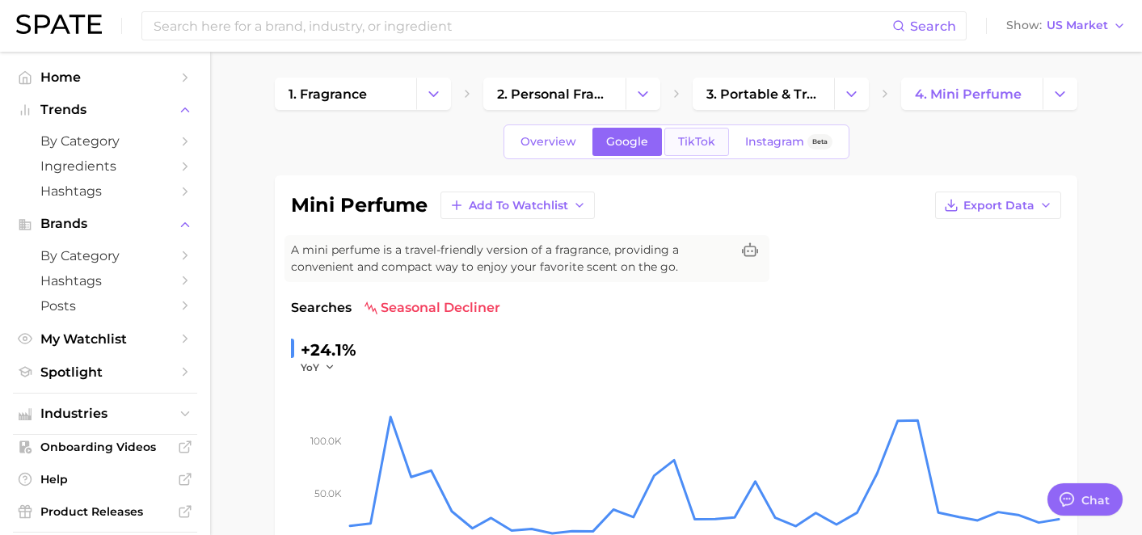
click at [704, 142] on span "TikTok" at bounding box center [696, 142] width 37 height 14
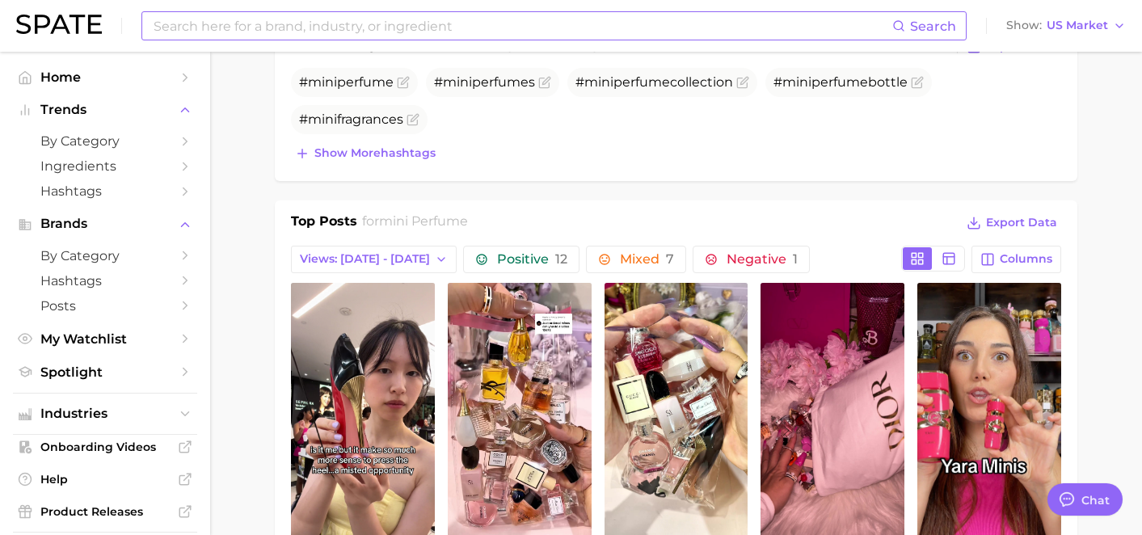
scroll to position [504, 0]
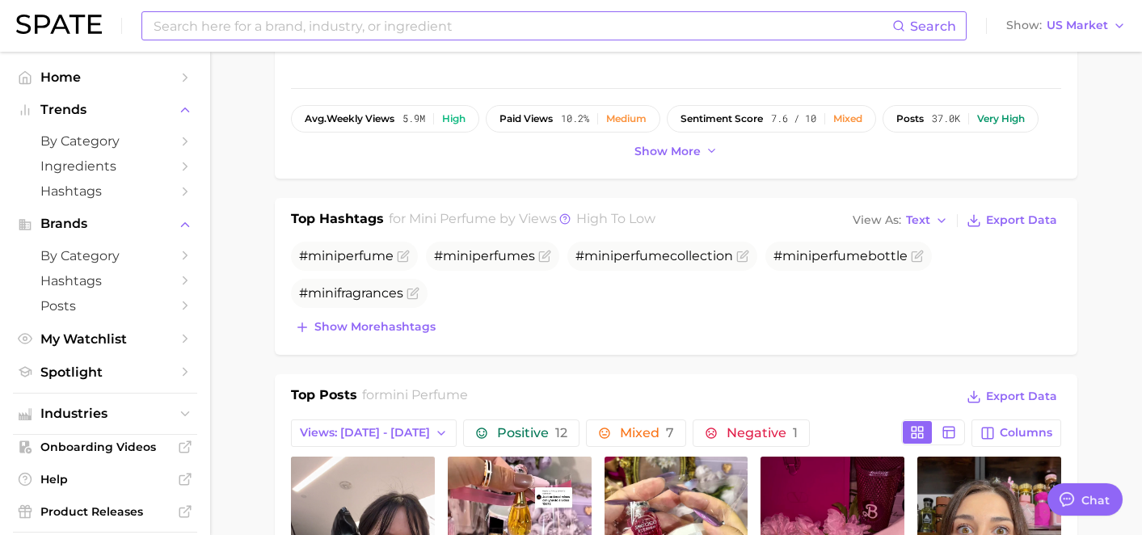
click at [509, 27] on input at bounding box center [522, 25] width 740 height 27
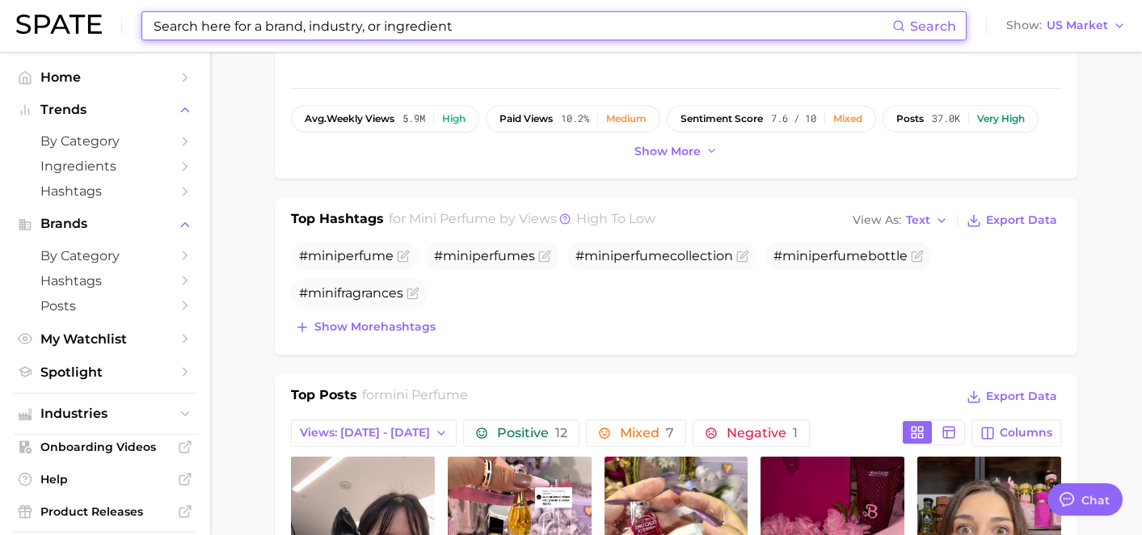
scroll to position [0, 0]
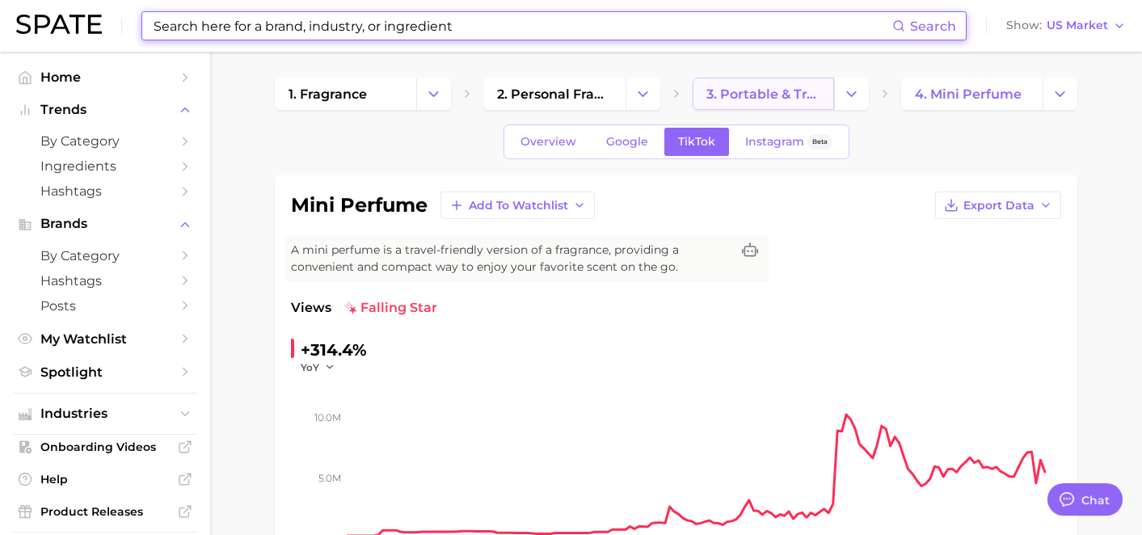
click at [761, 102] on link "3. portable & travel fragrance products" at bounding box center [762, 94] width 141 height 32
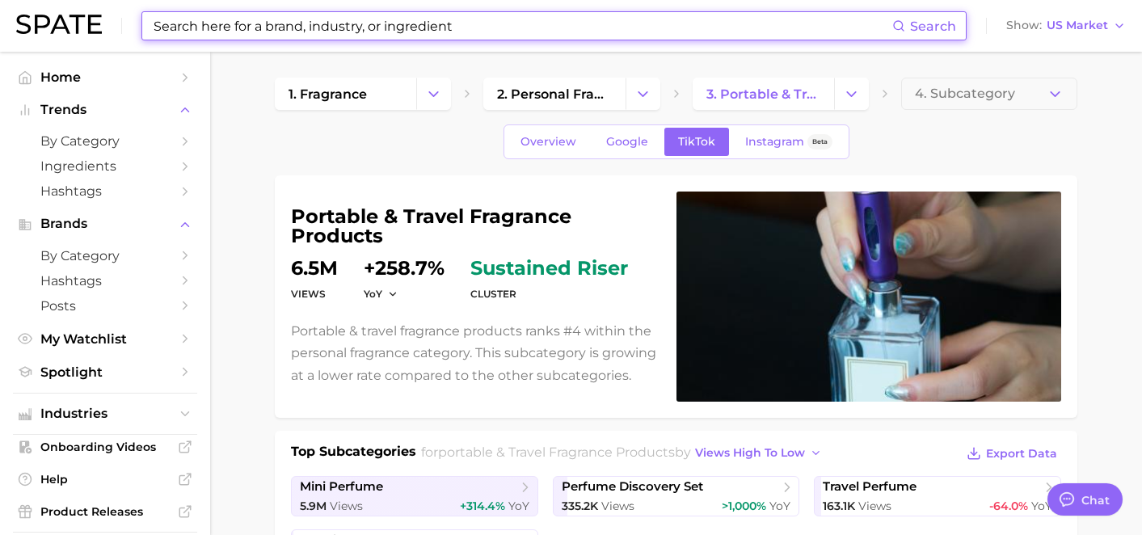
click at [486, 30] on input at bounding box center [522, 25] width 740 height 27
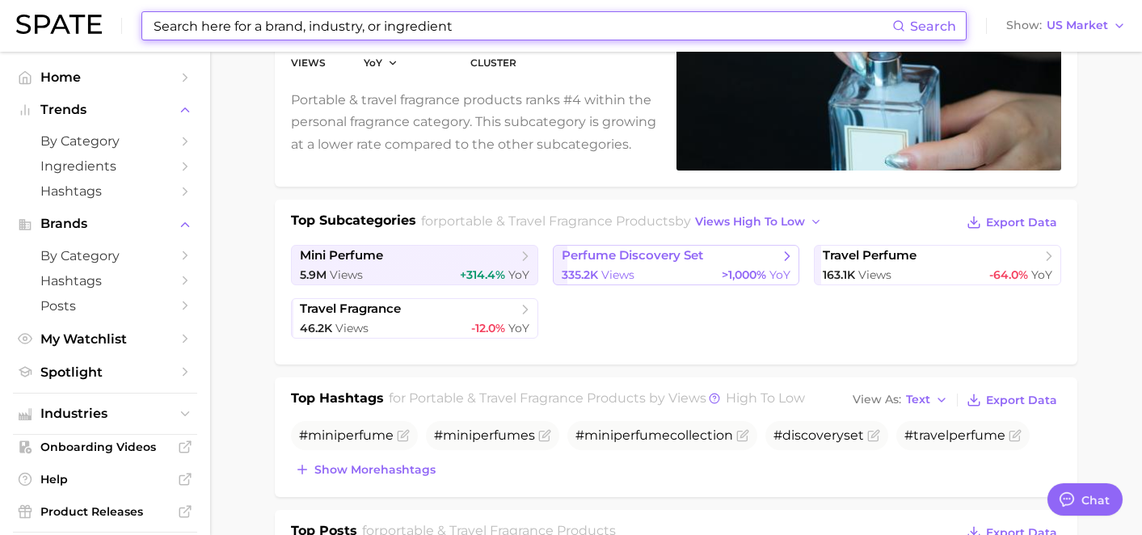
click at [635, 272] on div "335.2k Views >1,000% YoY" at bounding box center [675, 274] width 229 height 15
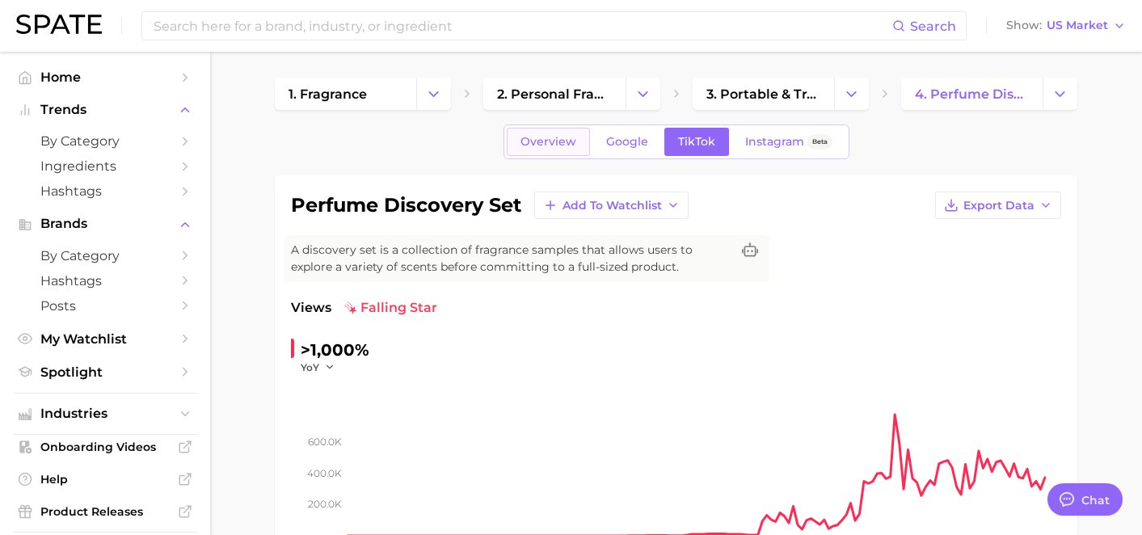
click at [550, 151] on link "Overview" at bounding box center [548, 142] width 83 height 28
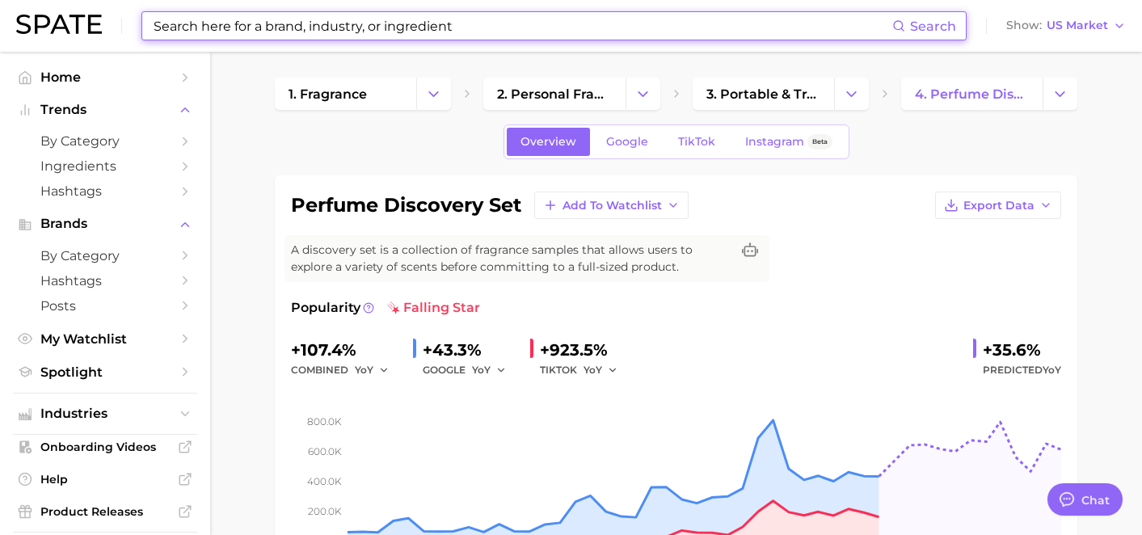
click at [448, 32] on input at bounding box center [522, 25] width 740 height 27
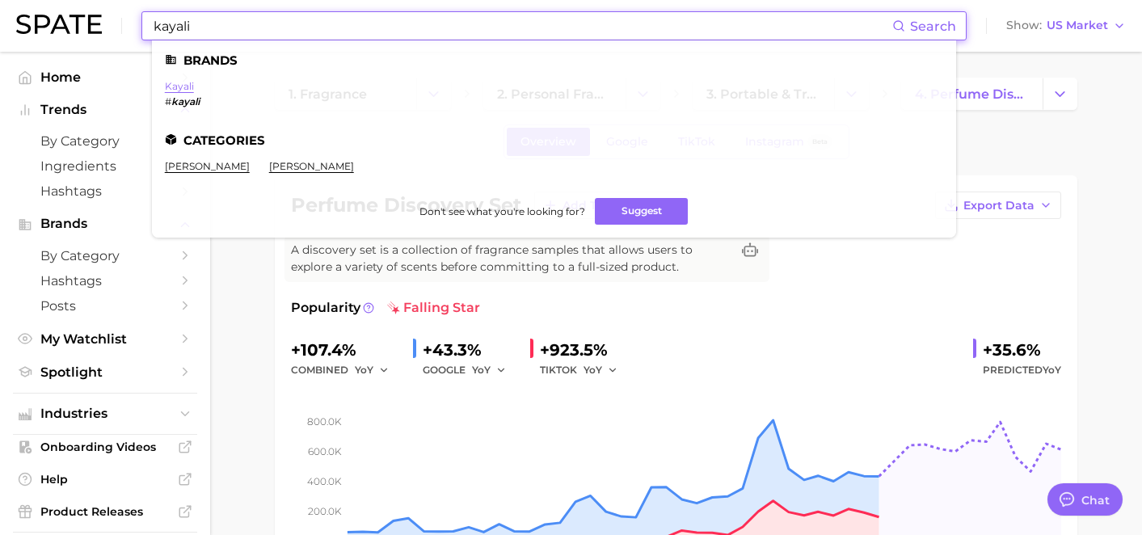
type input "kayali"
click at [174, 86] on link "kayali" at bounding box center [179, 86] width 29 height 12
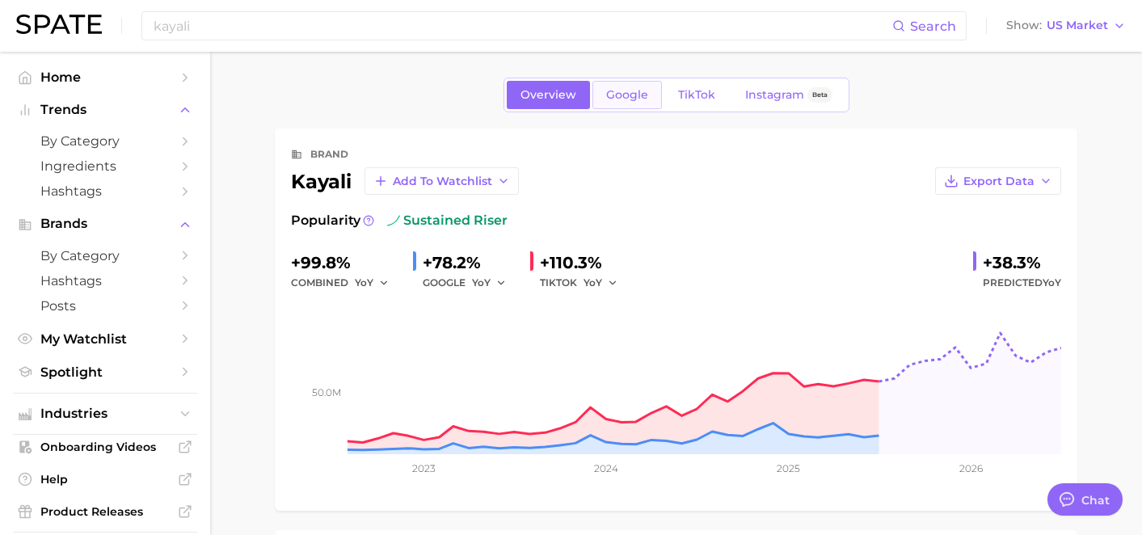
click at [642, 97] on span "Google" at bounding box center [627, 95] width 42 height 14
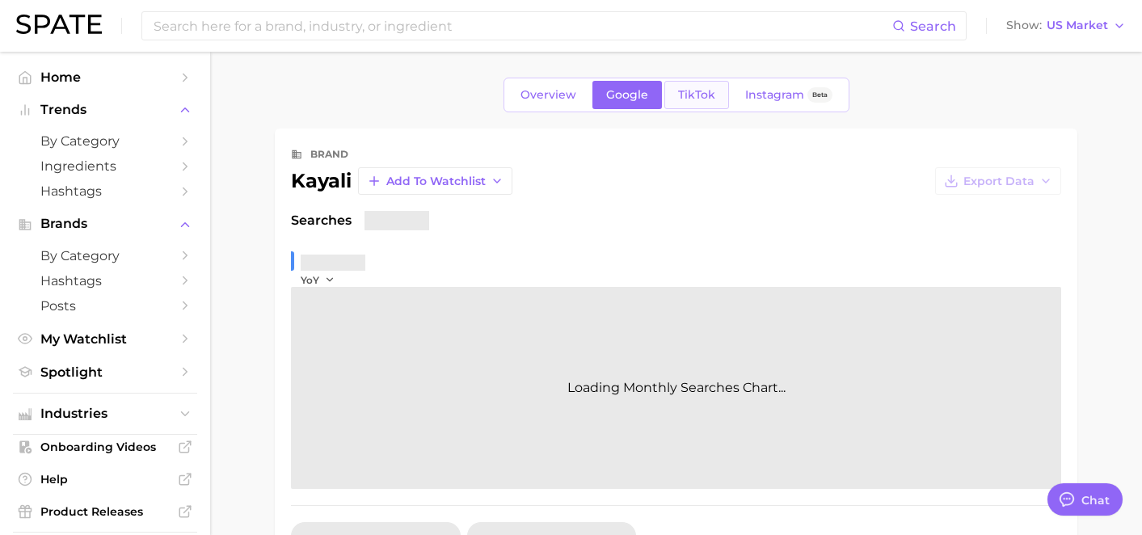
click at [682, 88] on span "TikTok" at bounding box center [696, 95] width 37 height 14
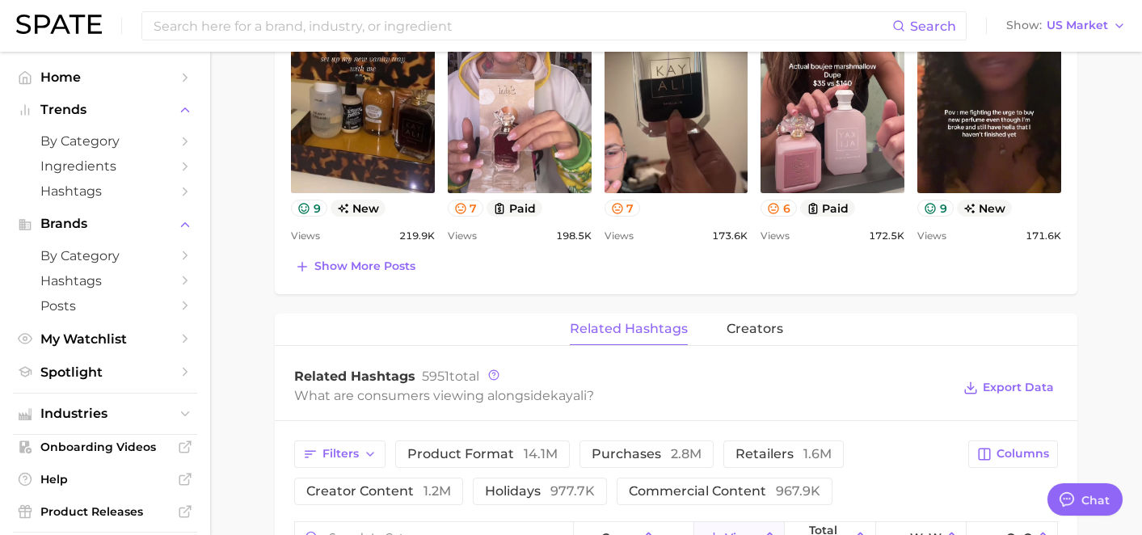
scroll to position [1098, 0]
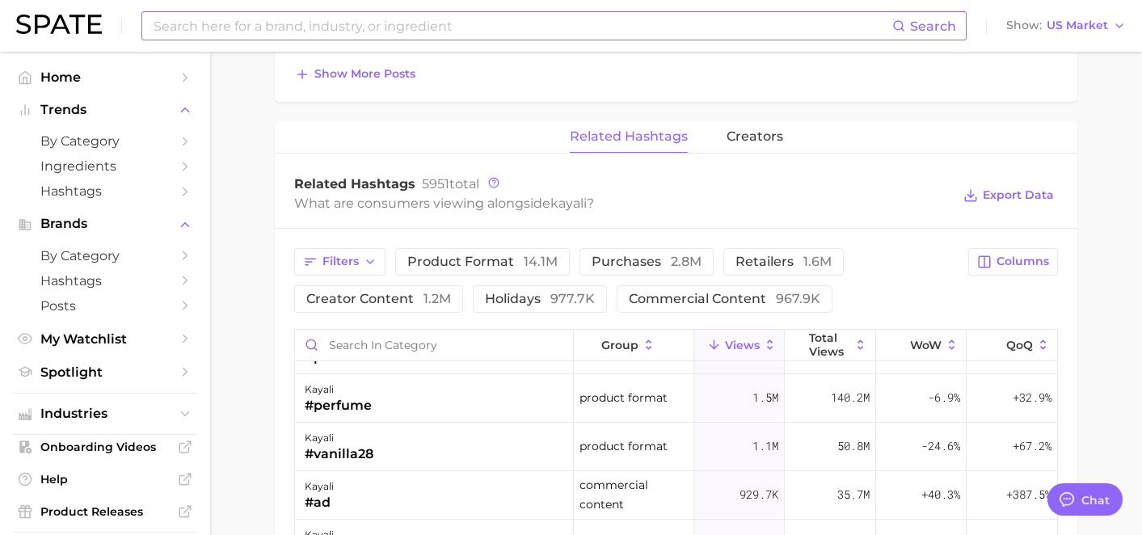
click at [529, 21] on input at bounding box center [522, 25] width 740 height 27
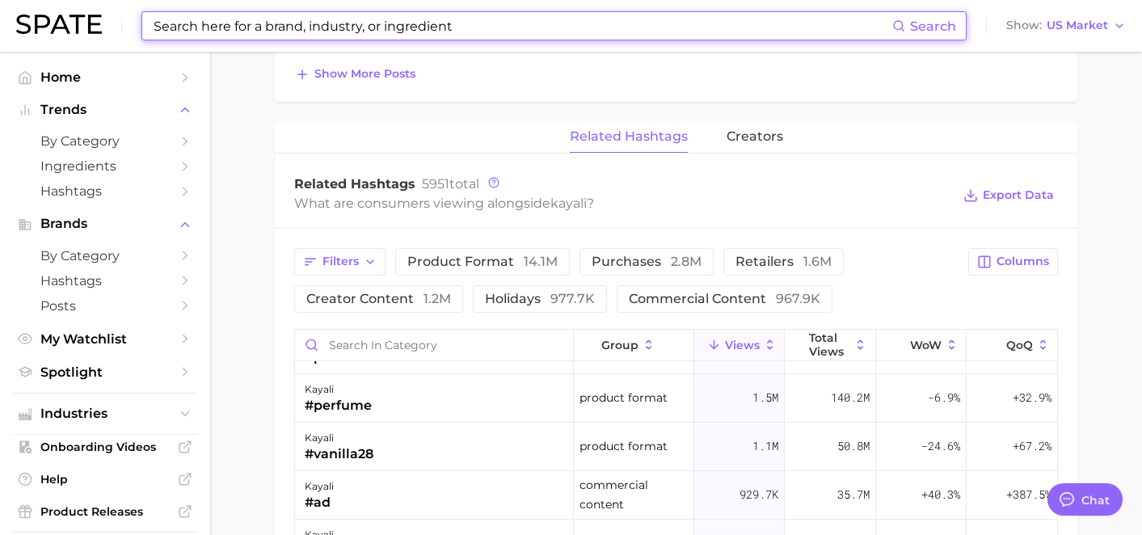
type input "k"
click at [580, 26] on input at bounding box center [522, 25] width 740 height 27
